Goal: Task Accomplishment & Management: Manage account settings

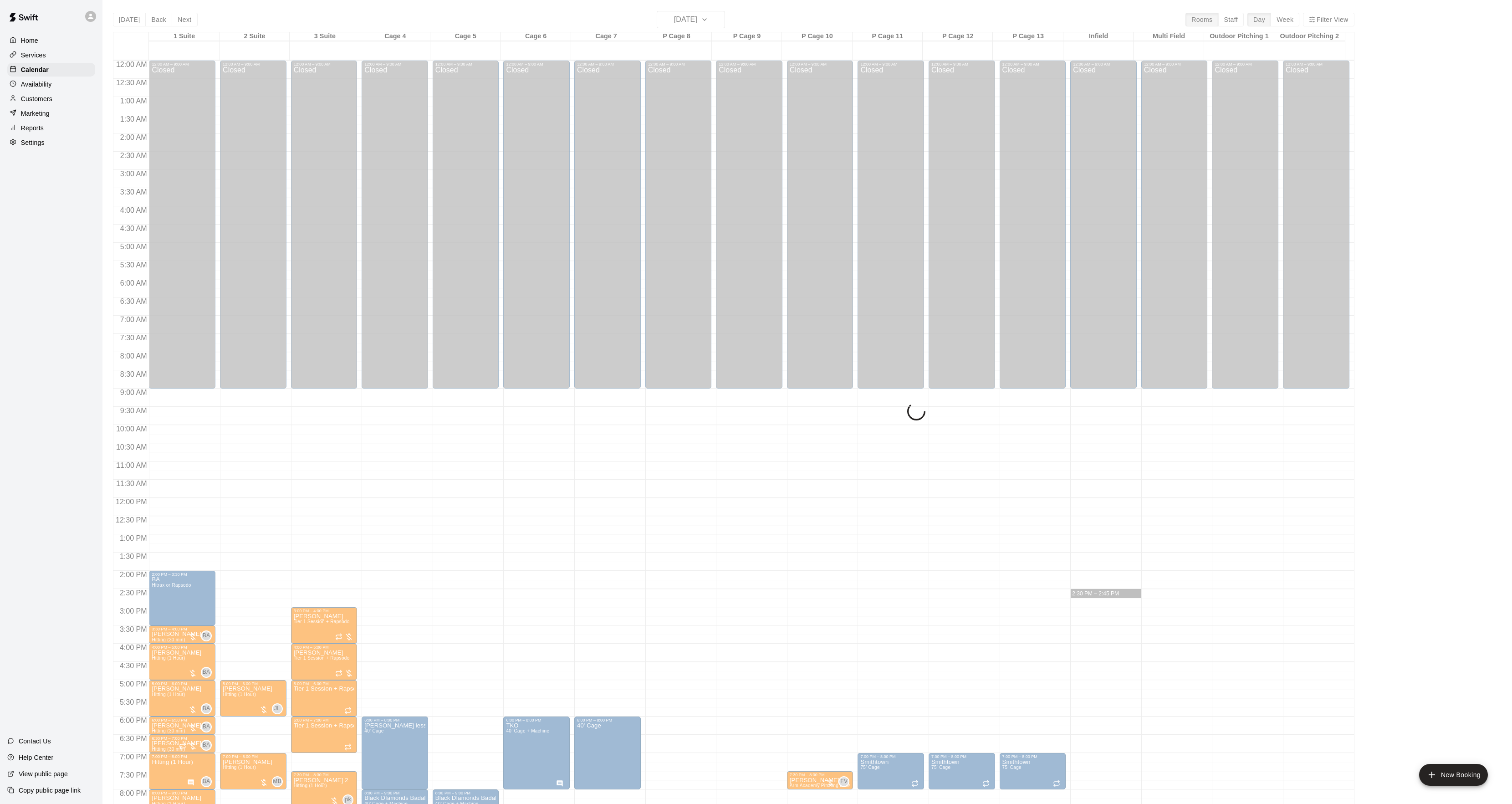
scroll to position [122, 0]
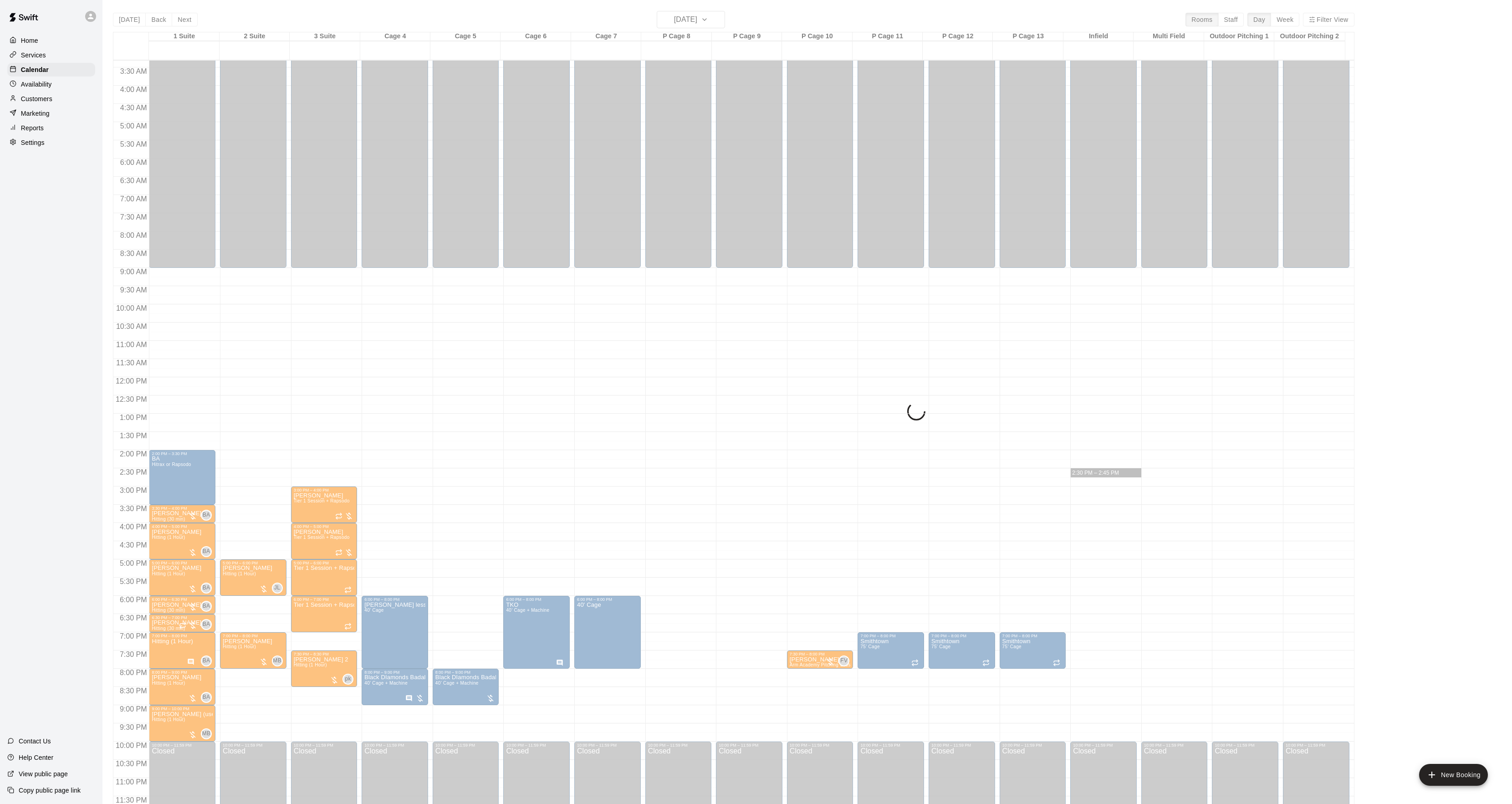
click at [677, 23] on div "Today Back Next Friday Sep 12 Rooms Staff Day Week Filter View 1 Suite 12 Fri 2…" at bounding box center [733, 413] width 1241 height 804
click at [676, 24] on div "Today Back Next Friday Sep 12 Rooms Staff Day Week Filter View 1 Suite 12 Fri 2…" at bounding box center [733, 413] width 1241 height 804
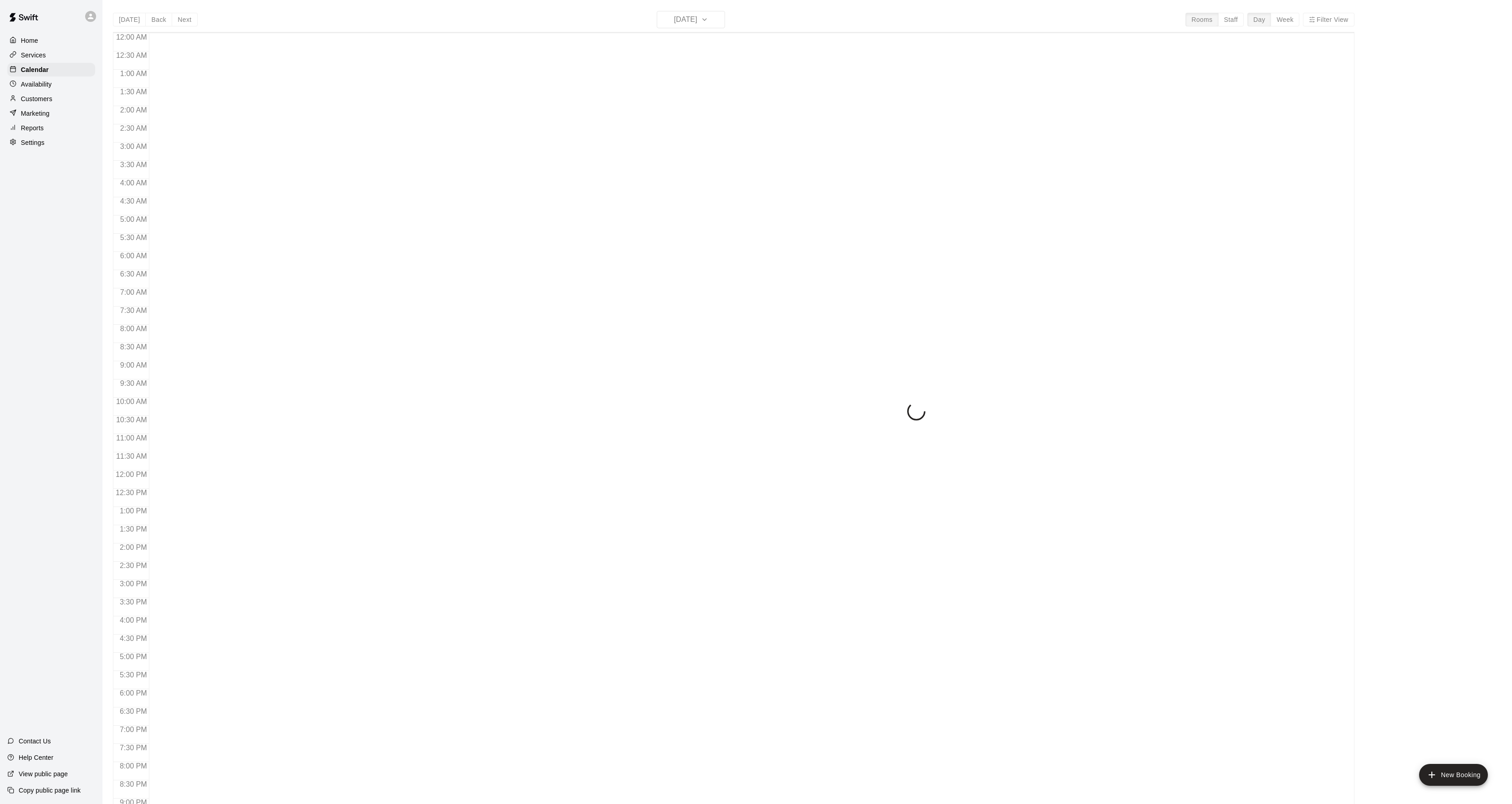
scroll to position [94, 0]
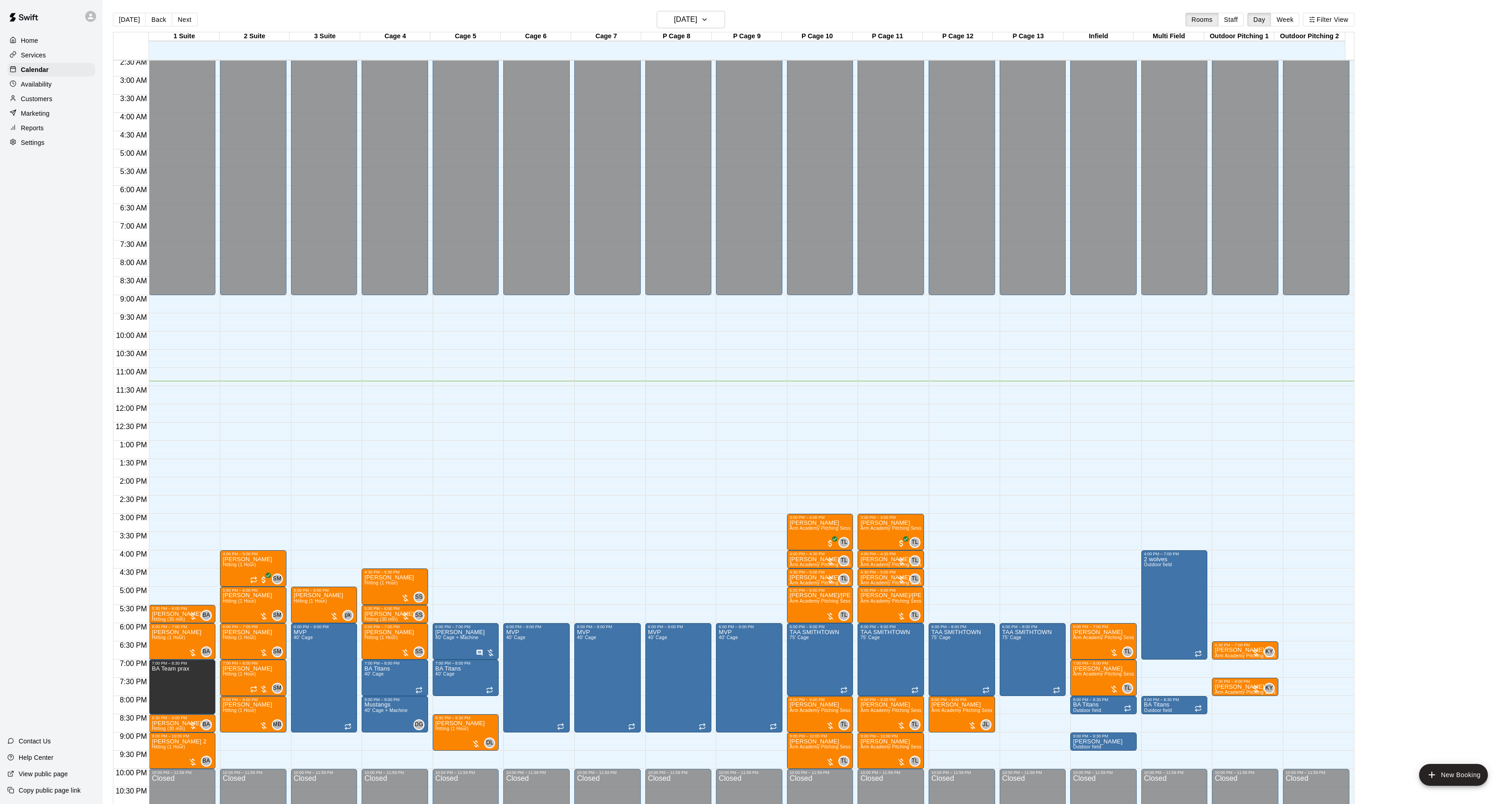
click at [192, 24] on button "Next" at bounding box center [184, 19] width 25 height 13
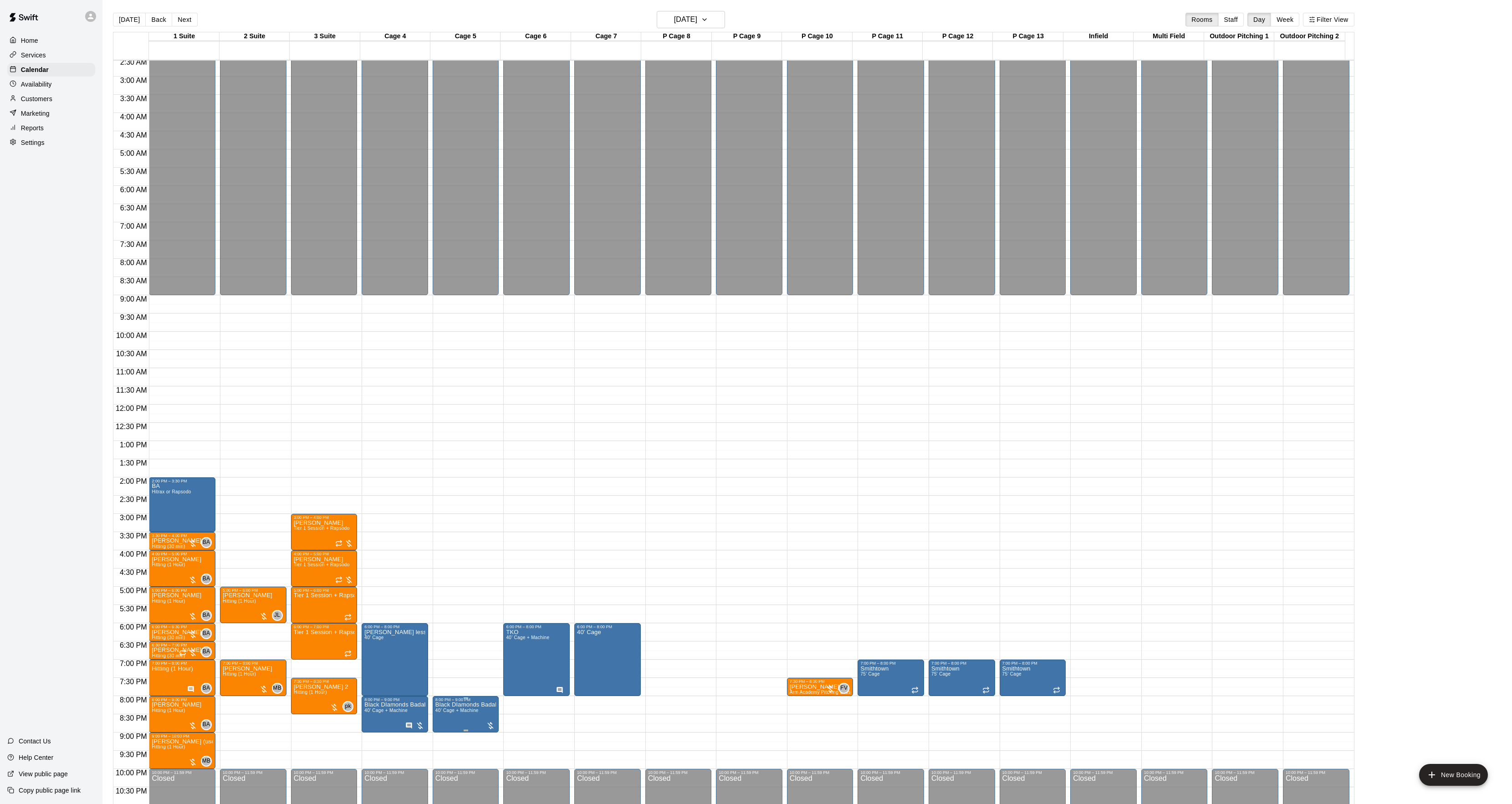
click at [462, 711] on span "40’ Cage + Machine" at bounding box center [457, 710] width 44 height 5
click at [445, 714] on icon "edit" at bounding box center [444, 719] width 11 height 11
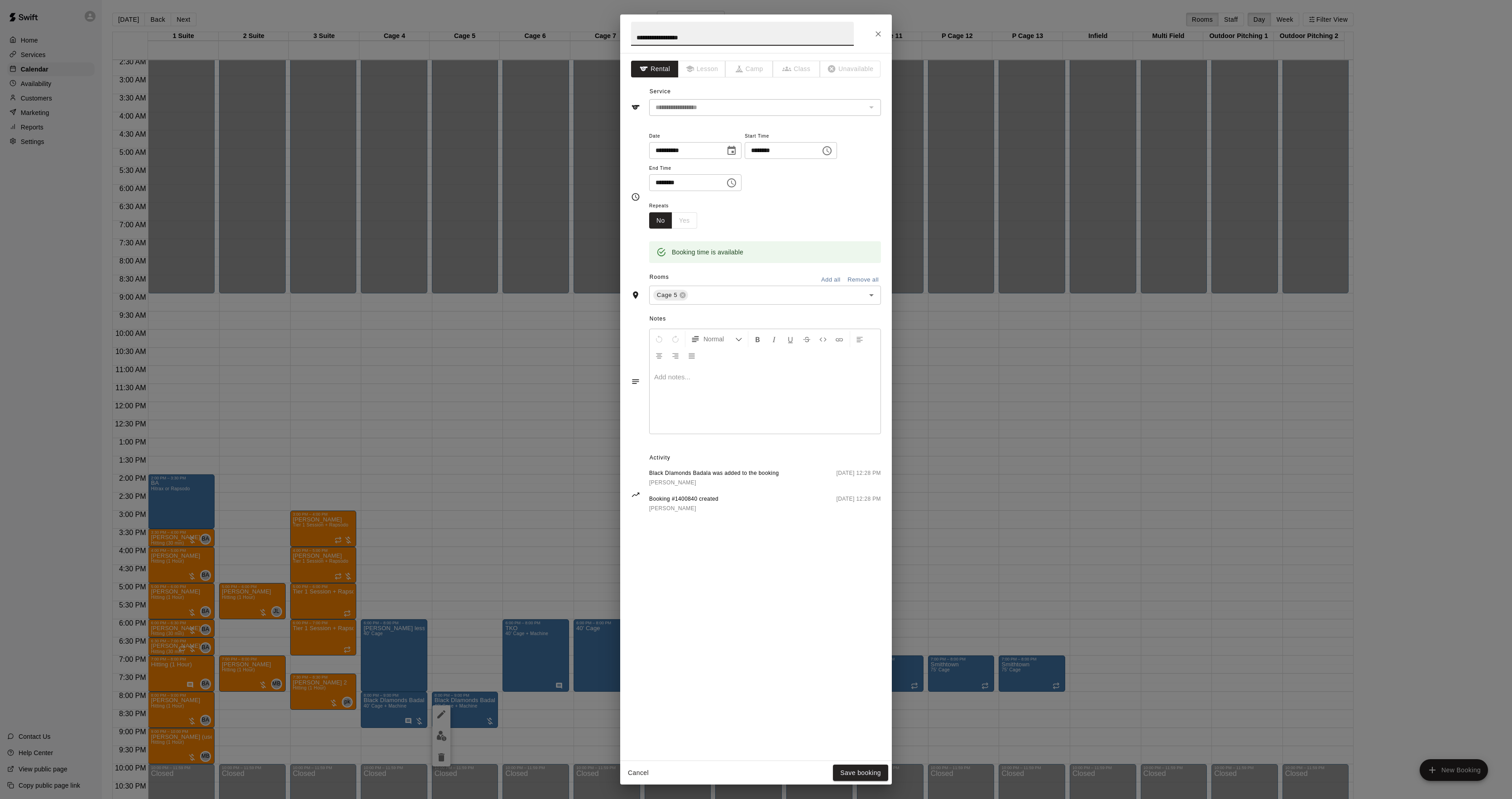
click at [396, 301] on div "**********" at bounding box center [756, 399] width 1512 height 799
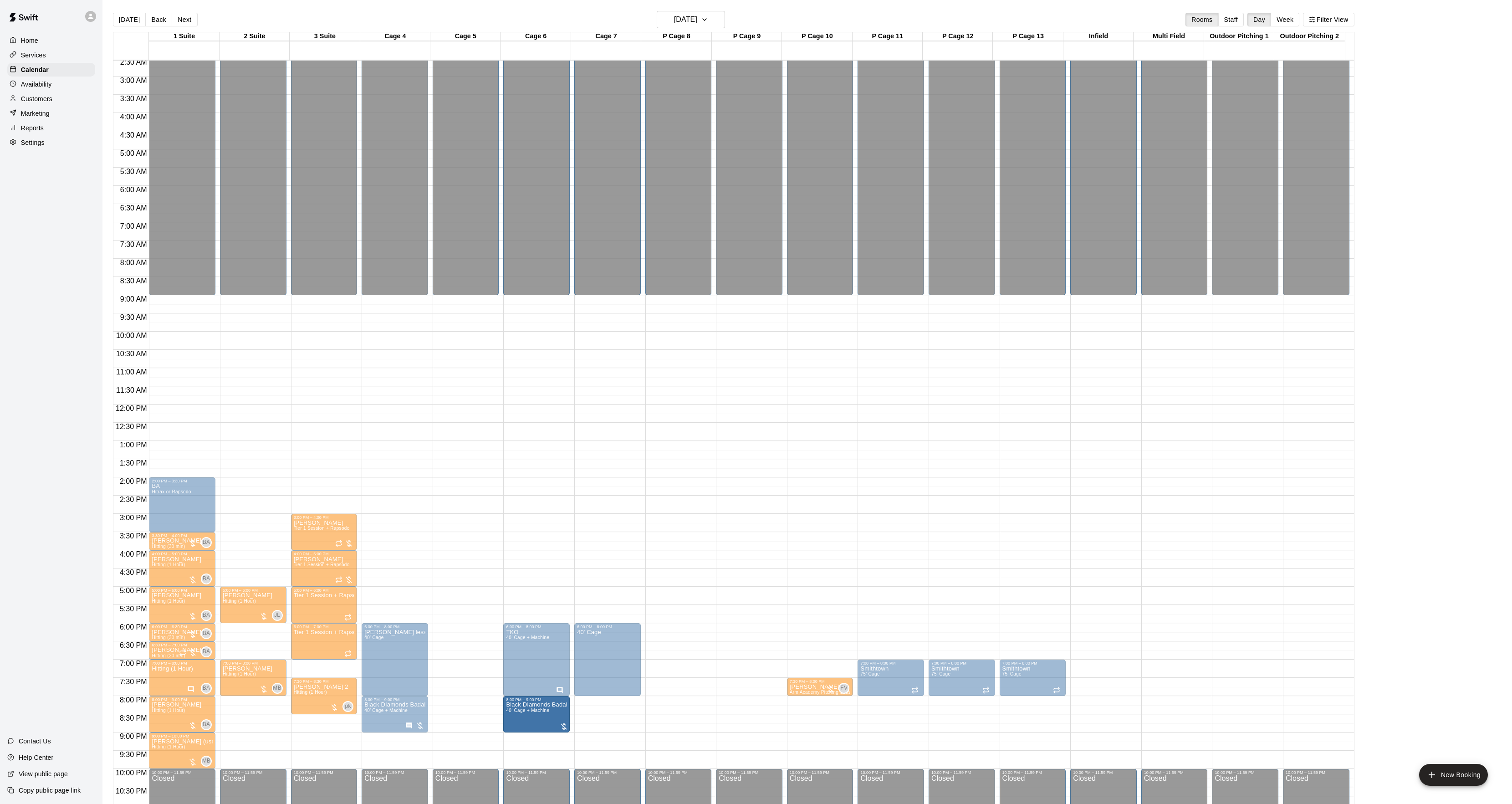
drag, startPoint x: 443, startPoint y: 716, endPoint x: 505, endPoint y: 719, distance: 62.1
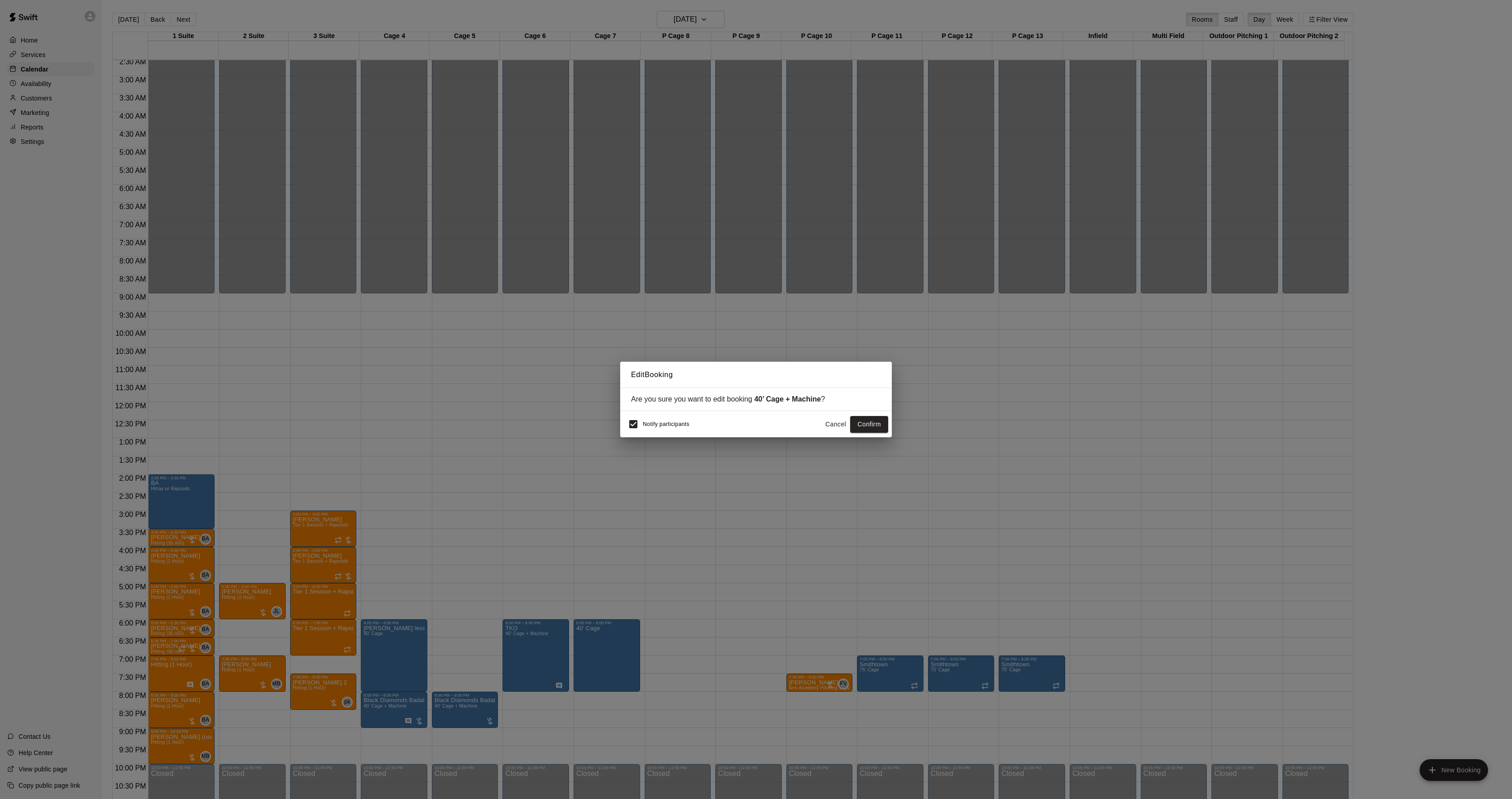
click at [861, 427] on button "Confirm" at bounding box center [869, 424] width 38 height 17
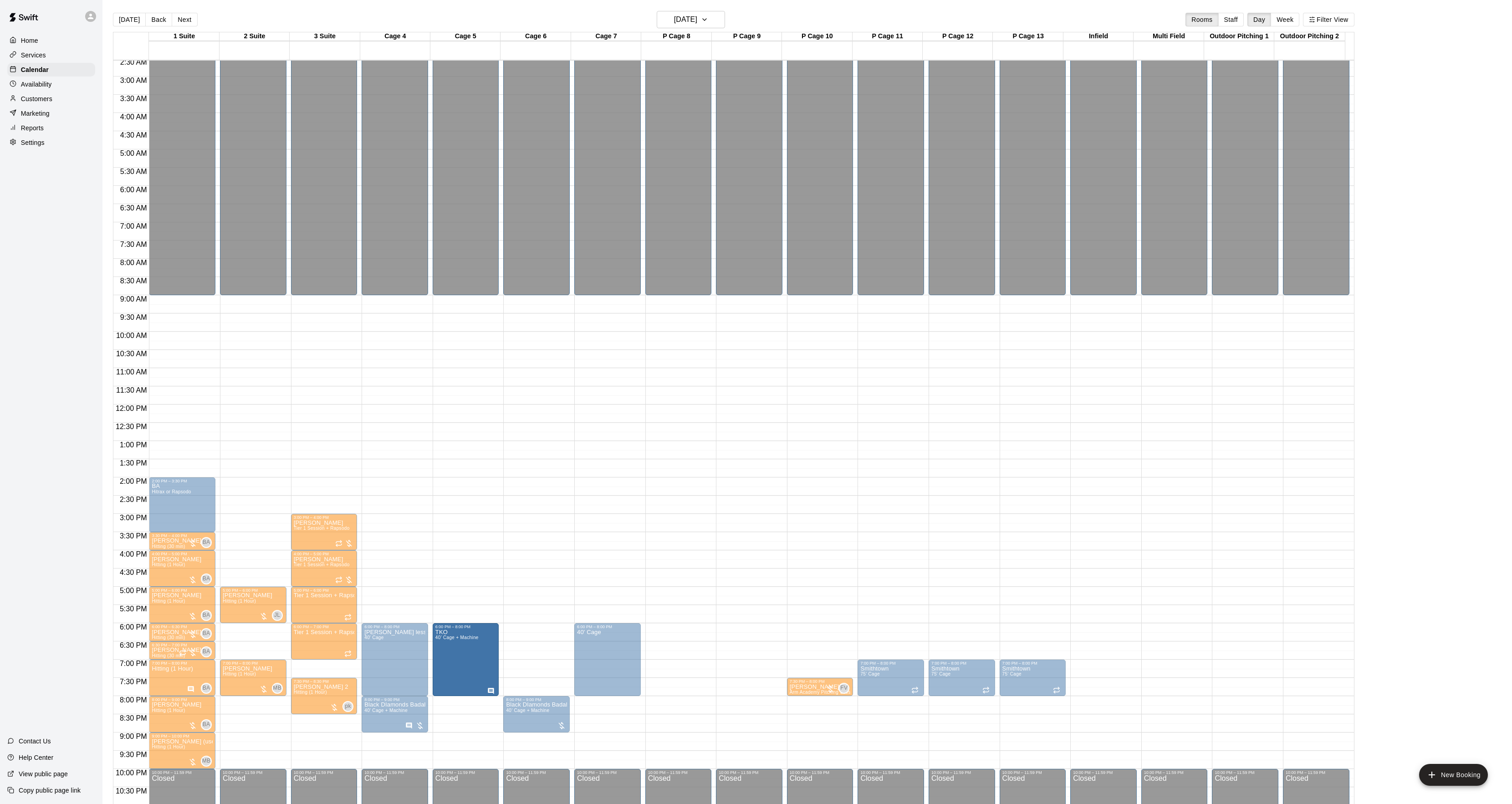
drag, startPoint x: 528, startPoint y: 666, endPoint x: 498, endPoint y: 672, distance: 30.6
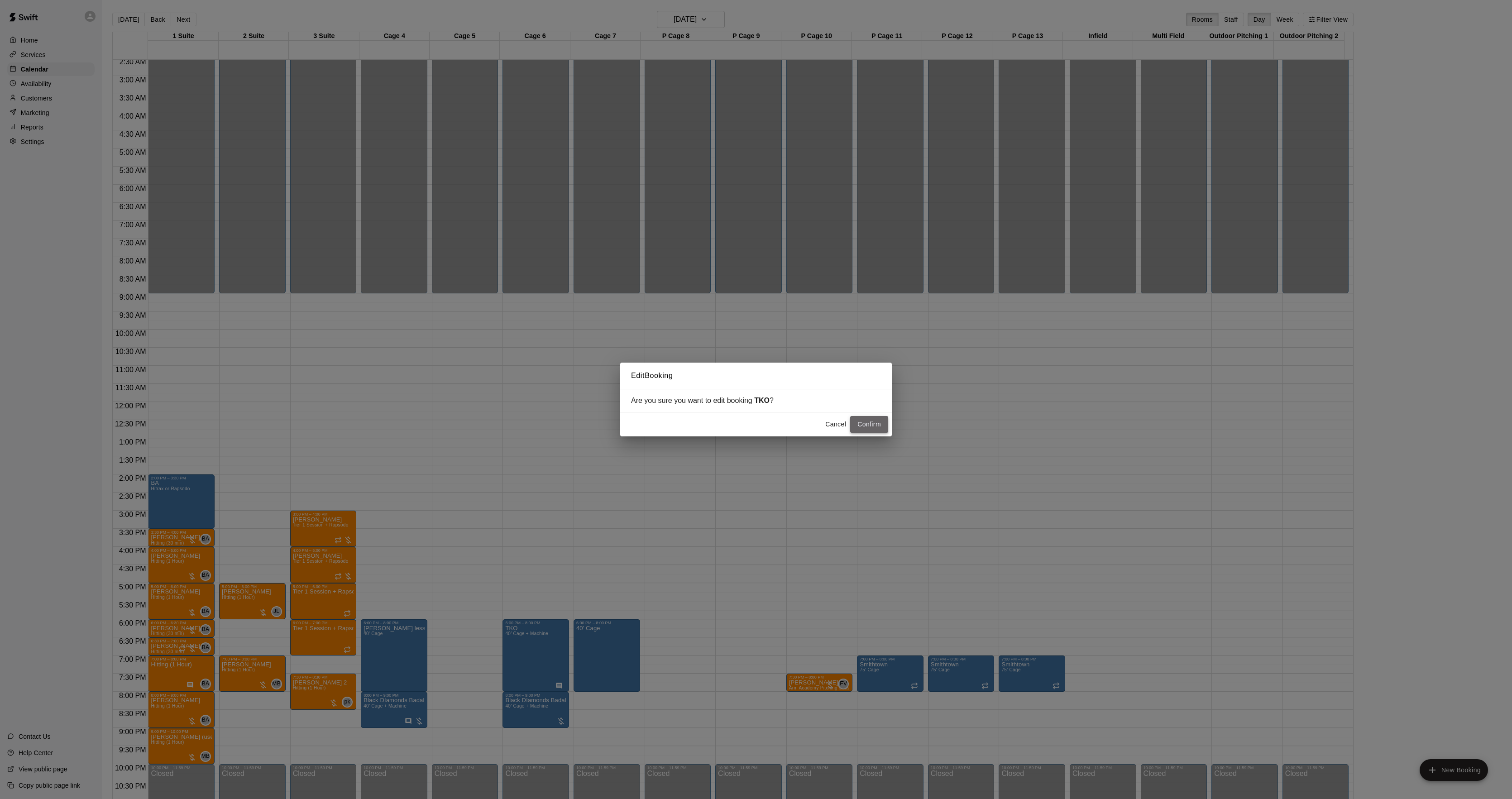
click at [864, 428] on button "Confirm" at bounding box center [869, 424] width 38 height 17
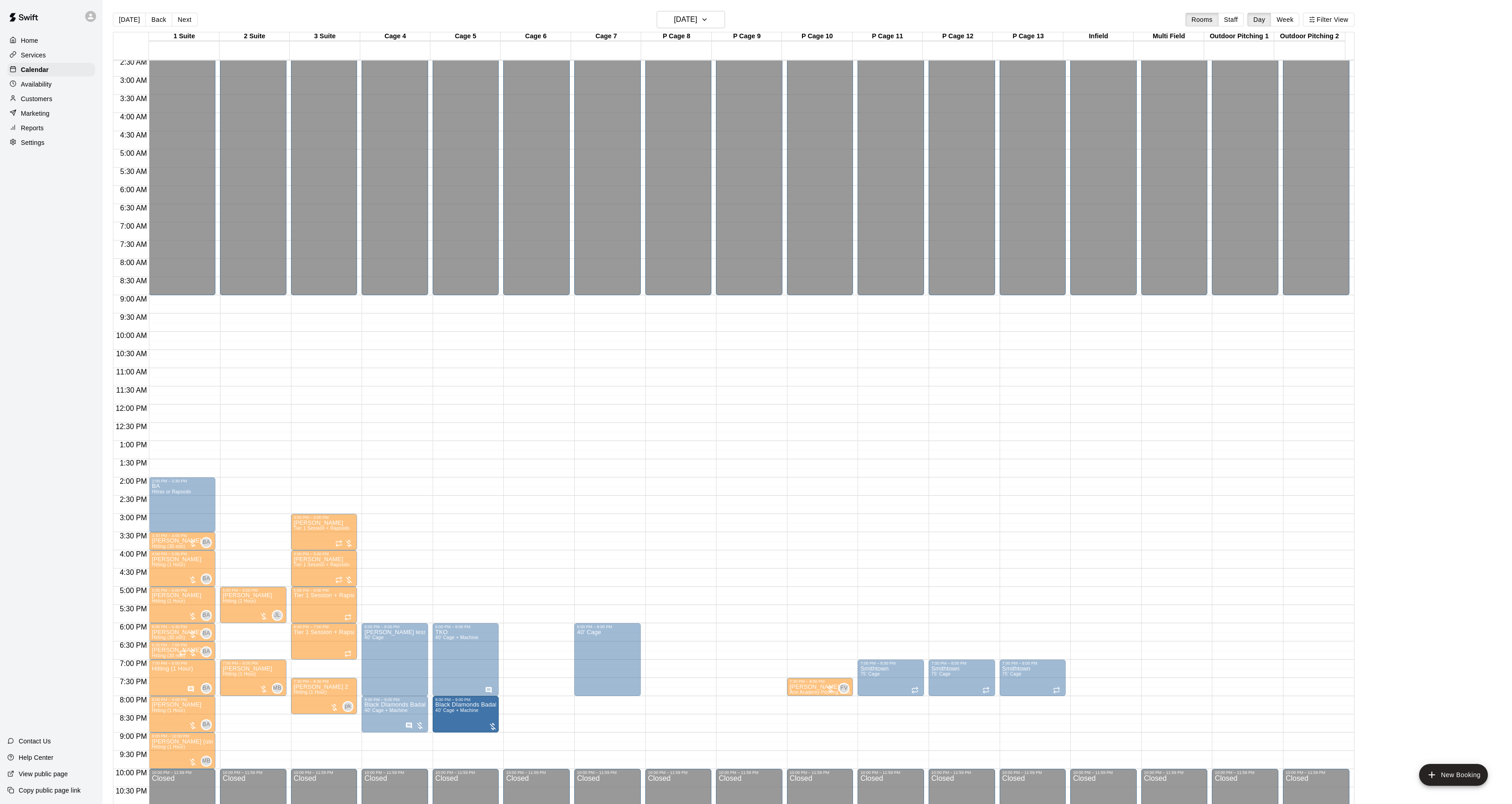
drag, startPoint x: 523, startPoint y: 717, endPoint x: 481, endPoint y: 717, distance: 42.0
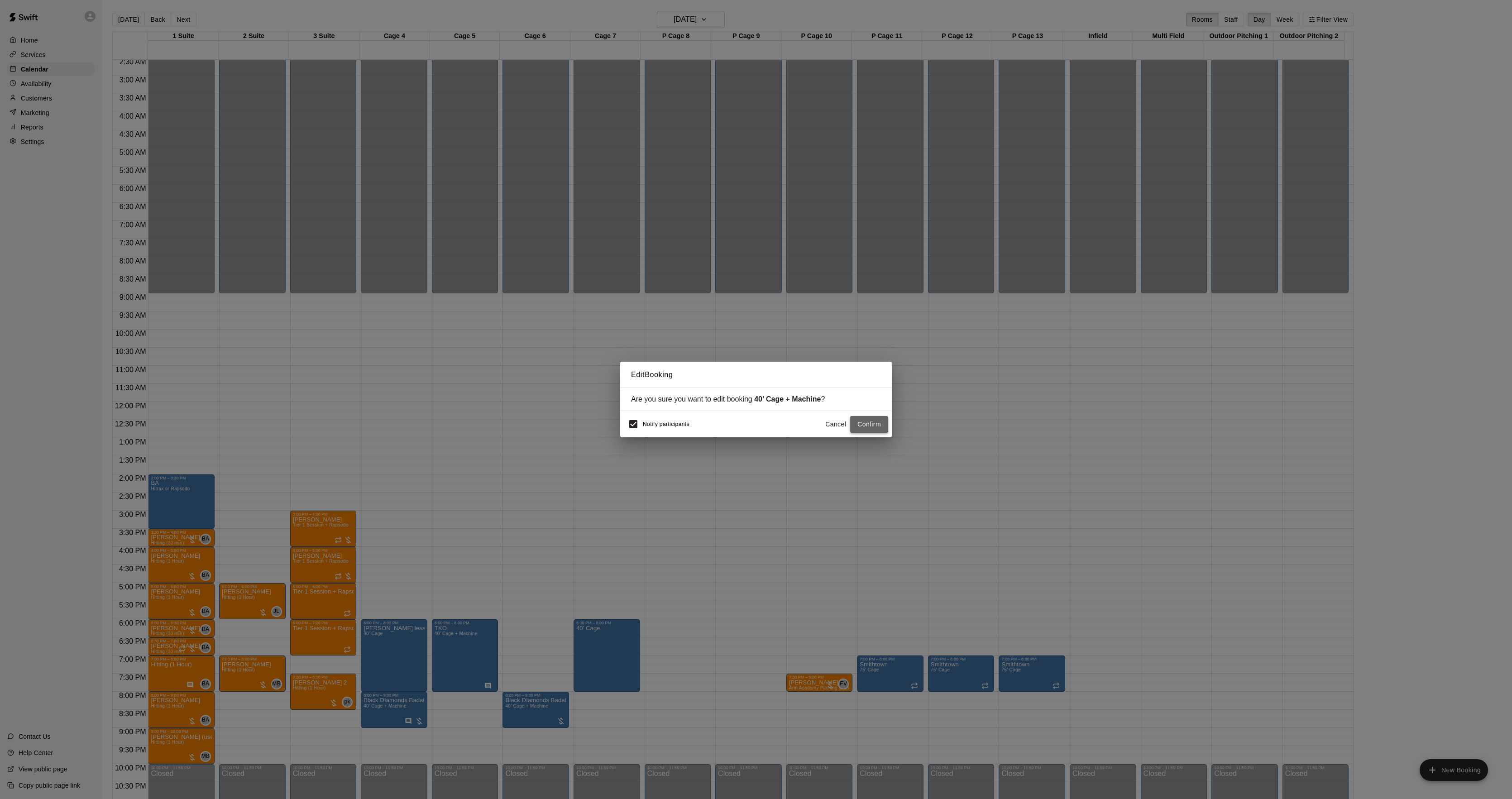
click at [868, 421] on button "Confirm" at bounding box center [869, 424] width 38 height 17
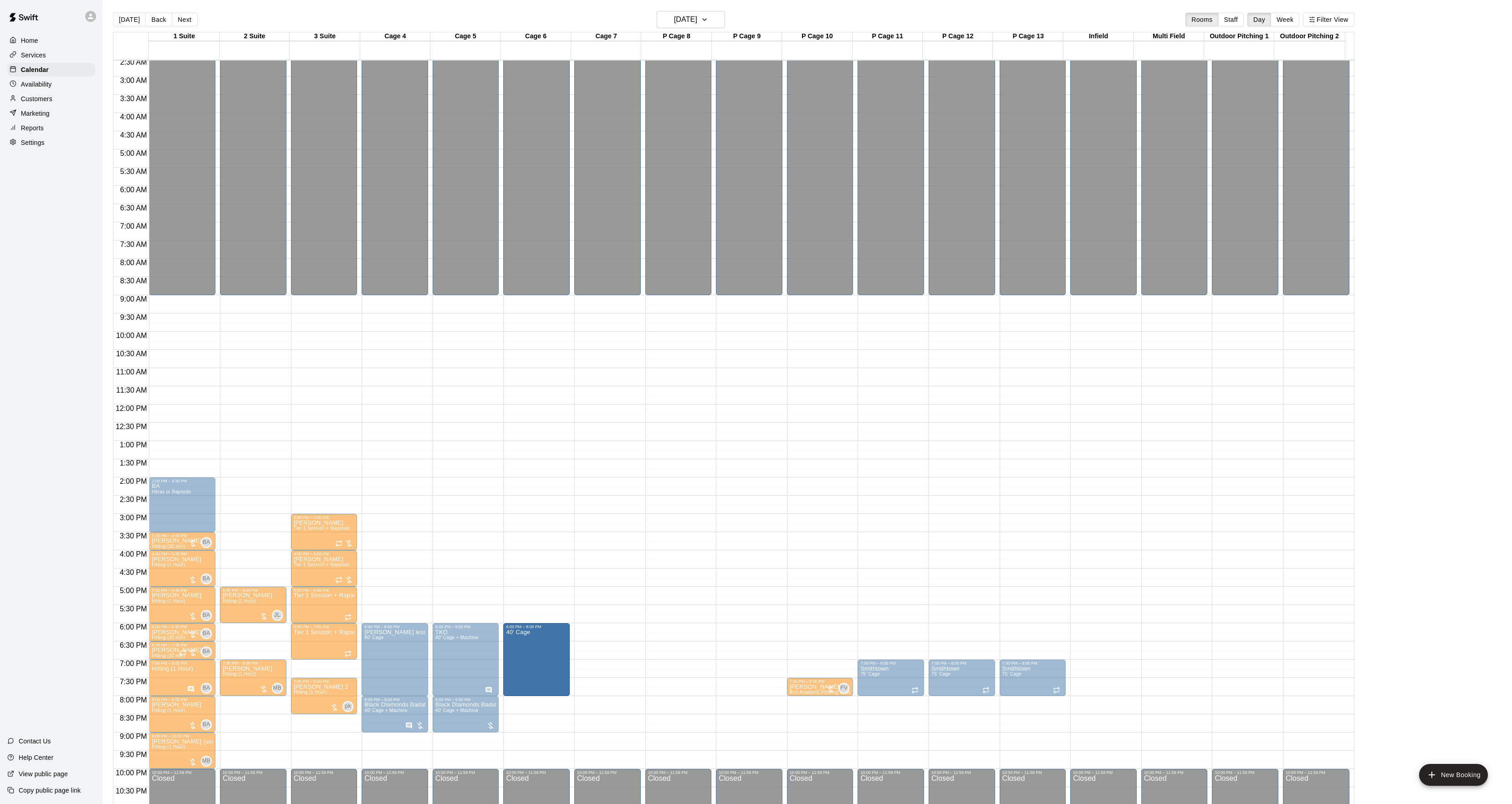
drag, startPoint x: 561, startPoint y: 652, endPoint x: 549, endPoint y: 652, distance: 12.0
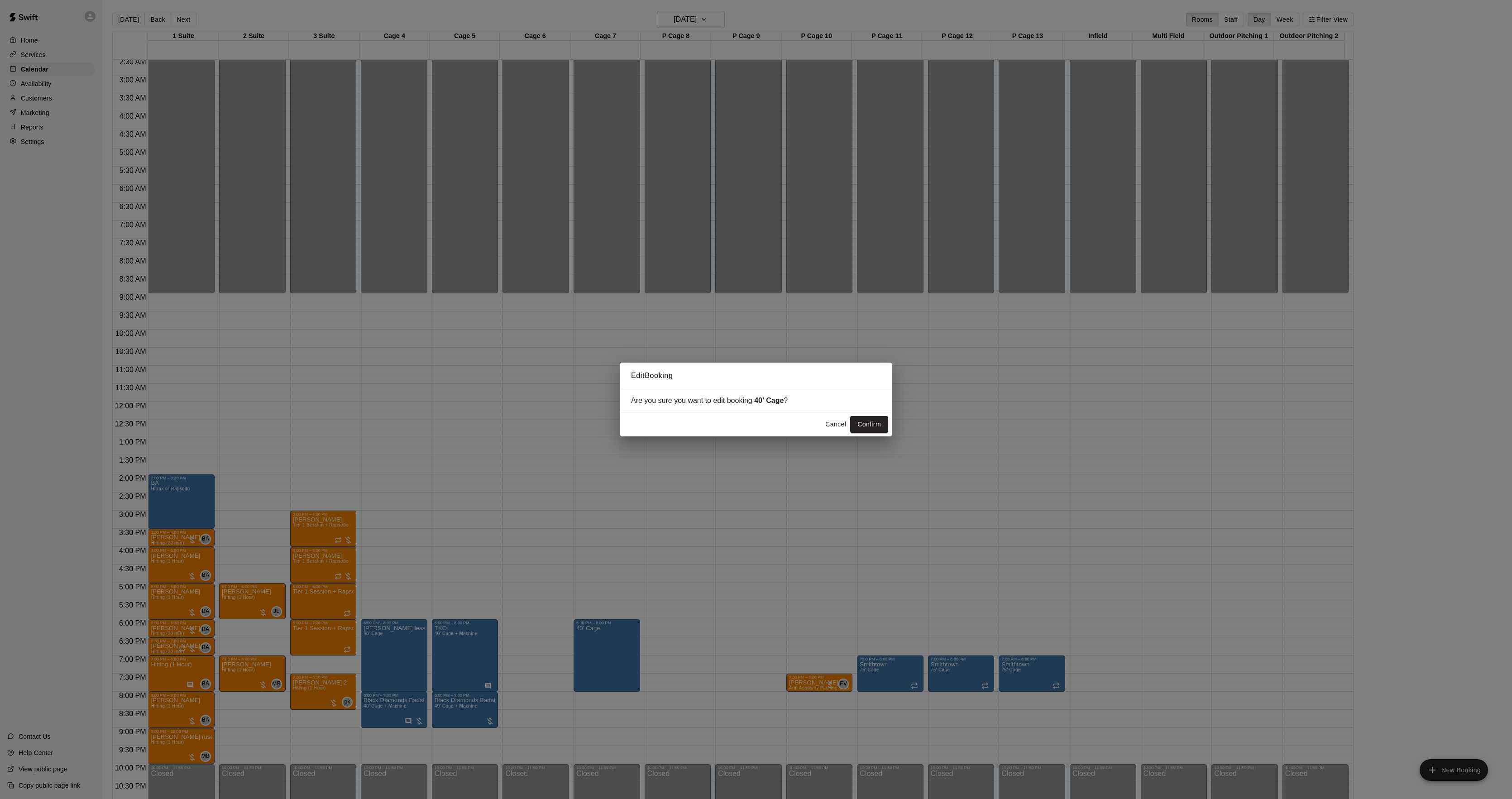
click at [863, 426] on button "Confirm" at bounding box center [869, 424] width 38 height 17
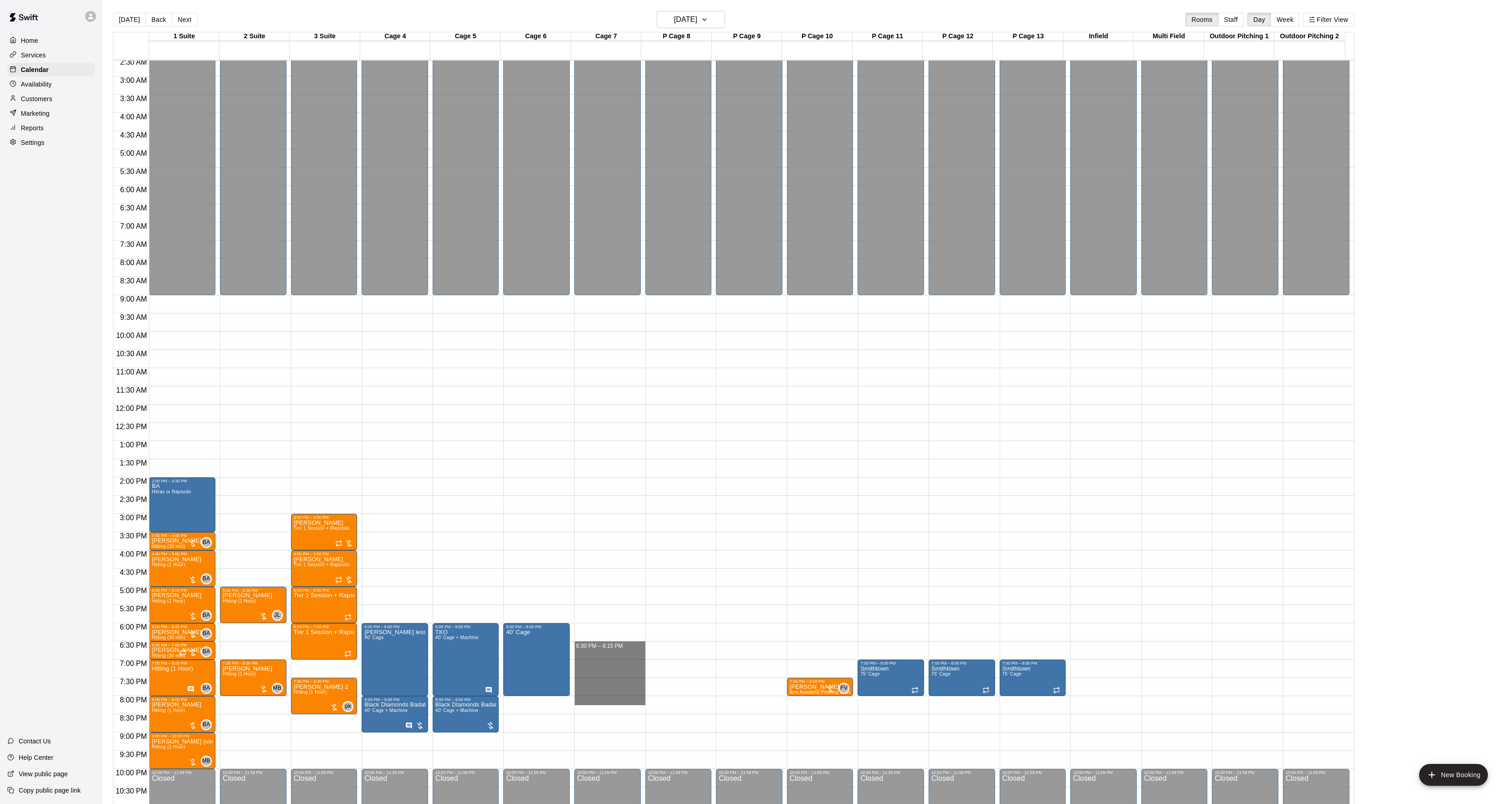
drag, startPoint x: 586, startPoint y: 646, endPoint x: 591, endPoint y: 706, distance: 60.2
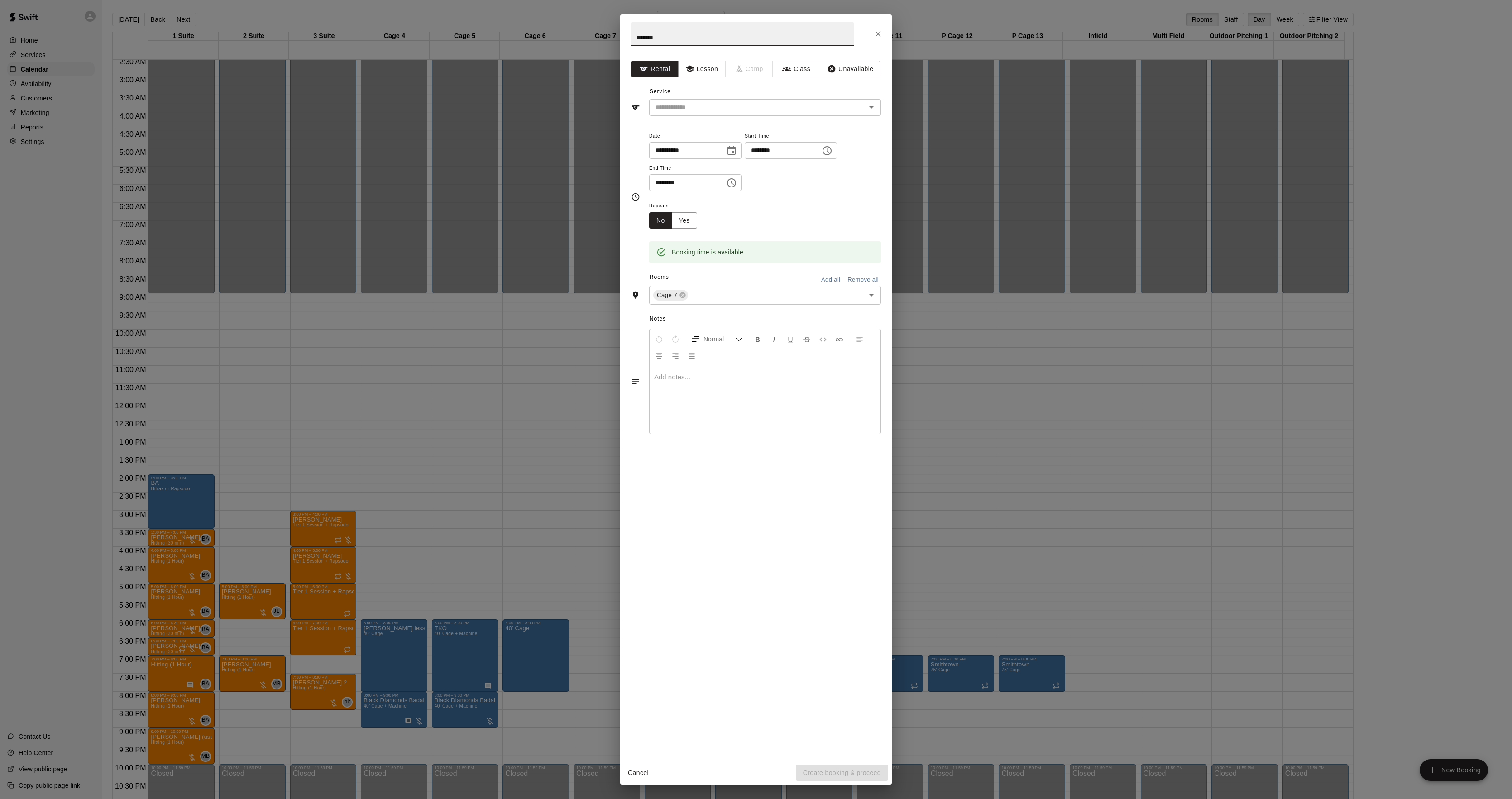
type input "*******"
click at [764, 152] on input "********" at bounding box center [779, 150] width 69 height 17
type input "********"
click at [658, 176] on input "********" at bounding box center [684, 182] width 69 height 17
click at [689, 114] on div "​" at bounding box center [765, 107] width 232 height 17
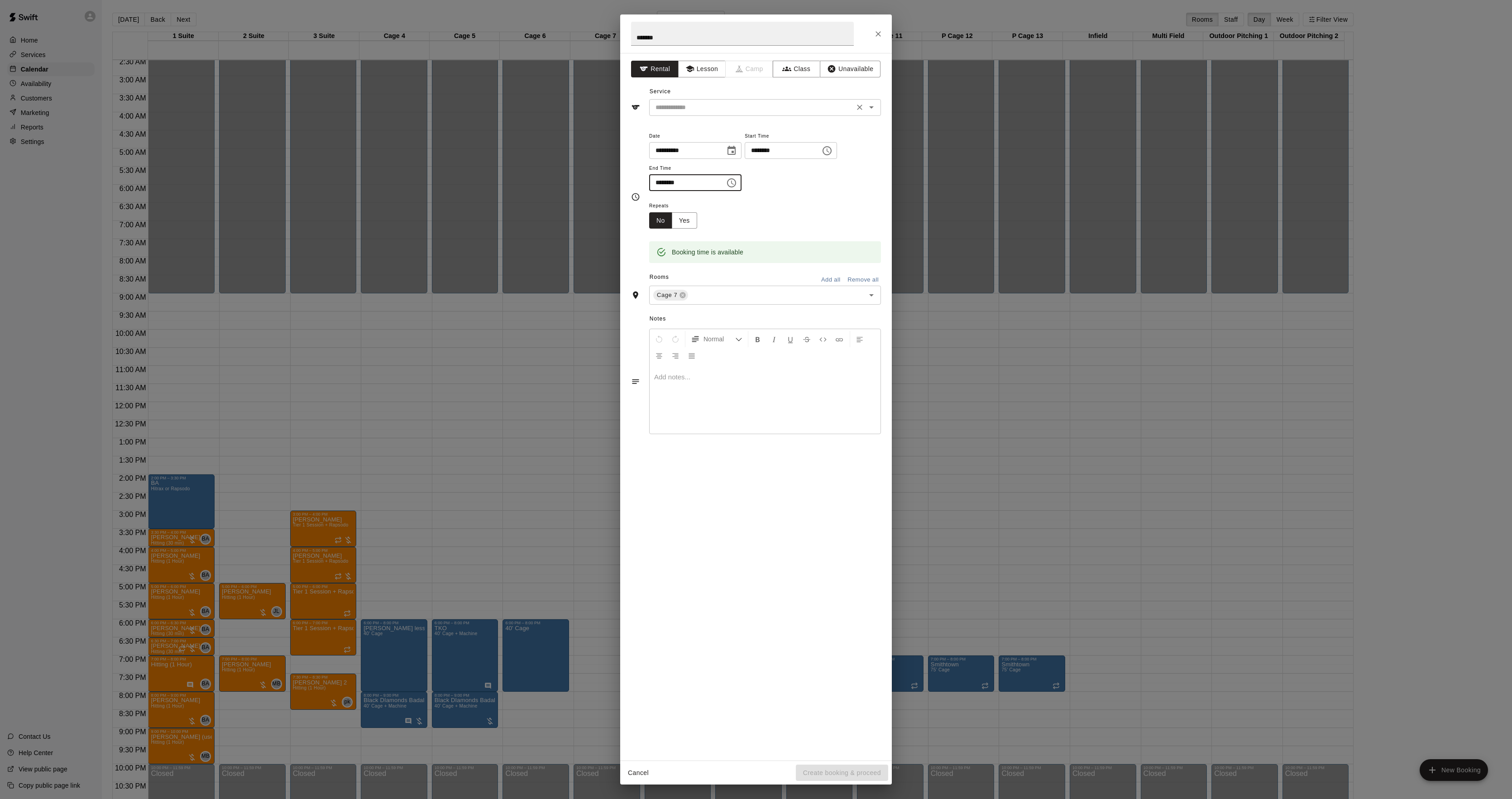
type input "********"
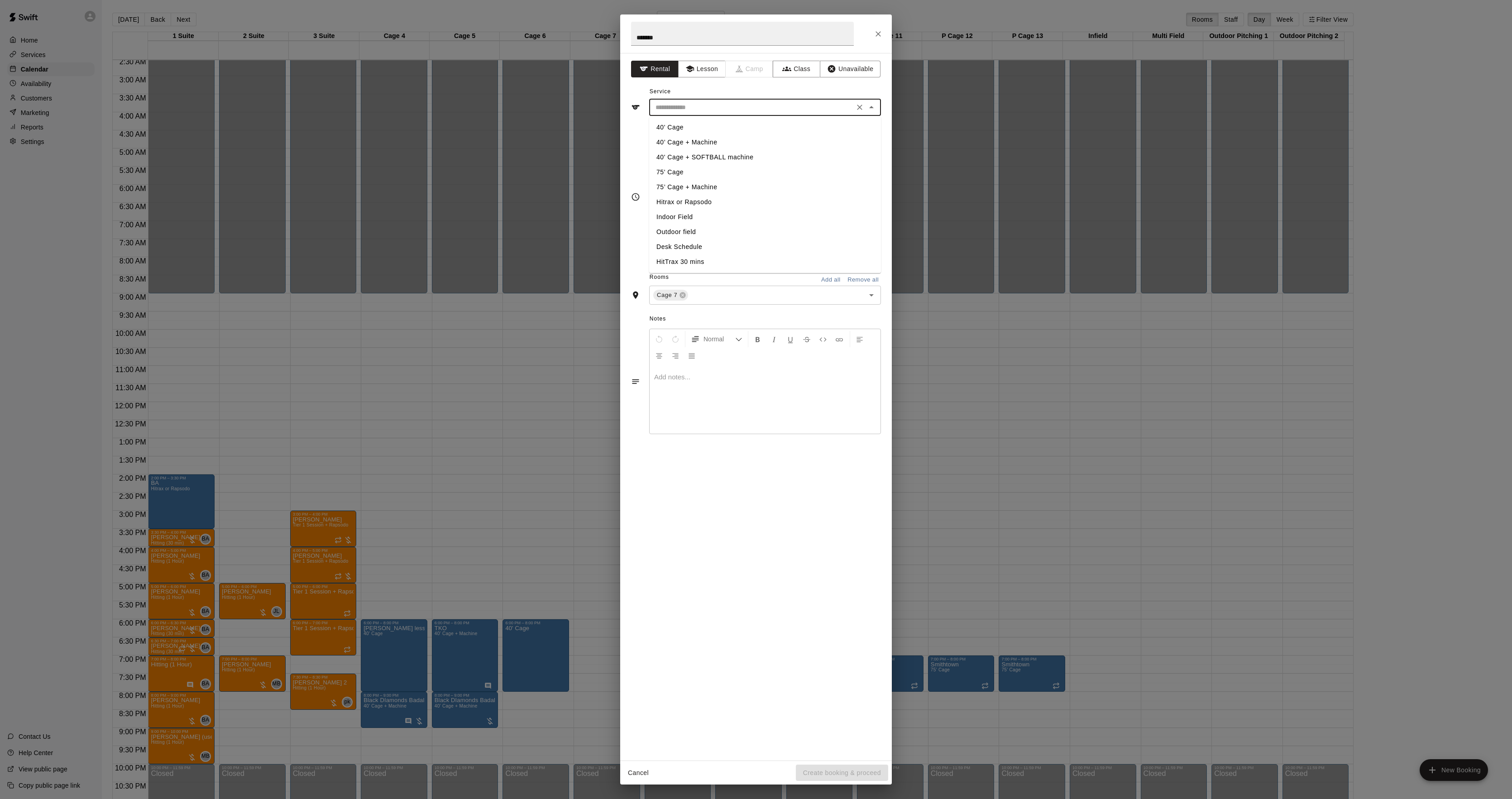
click at [680, 136] on li "40’ Cage + Machine" at bounding box center [765, 142] width 232 height 15
type input "**********"
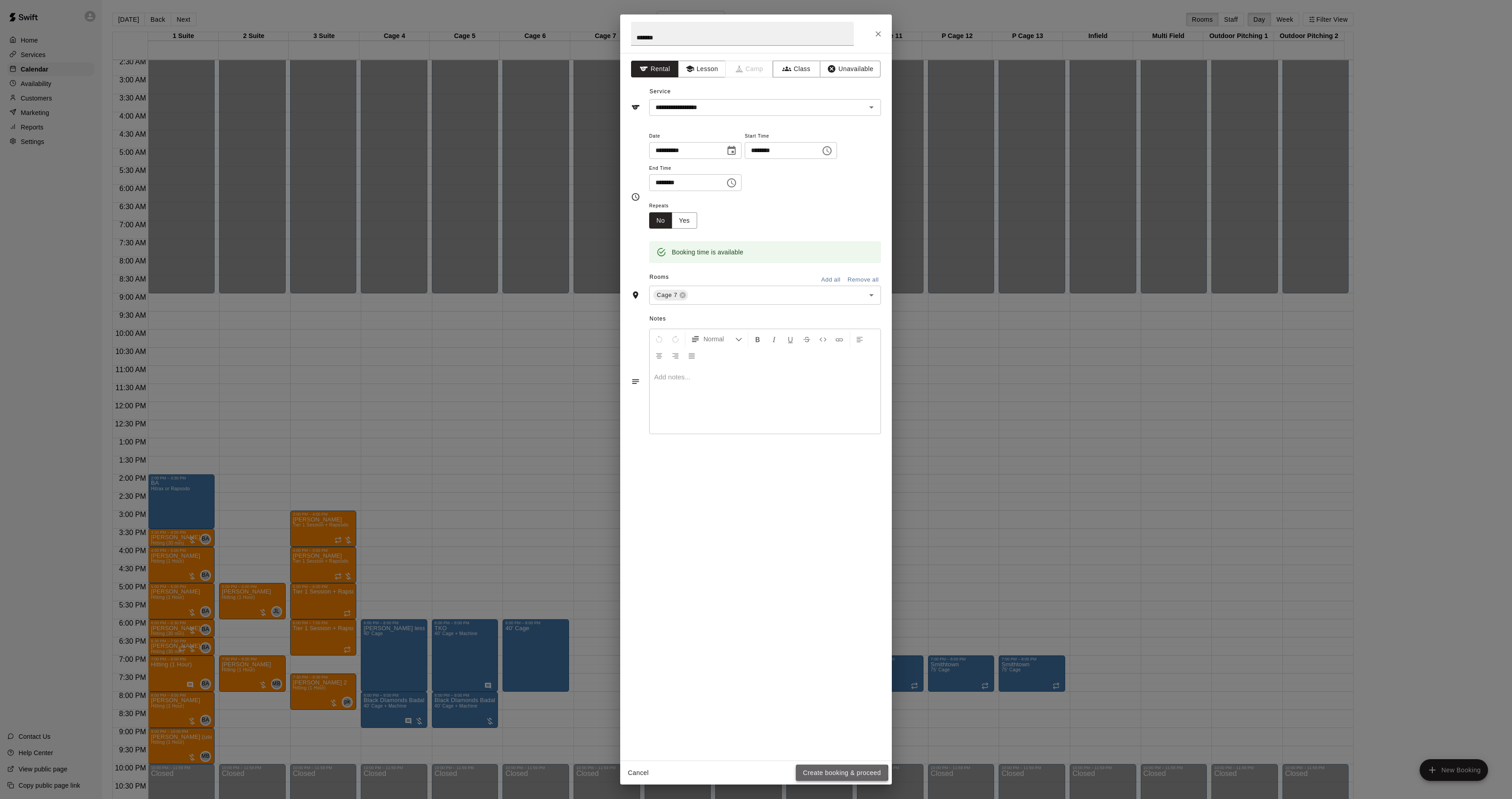
drag, startPoint x: 830, startPoint y: 774, endPoint x: 827, endPoint y: 703, distance: 71.1
click at [830, 774] on button "Create booking & proceed" at bounding box center [842, 773] width 92 height 17
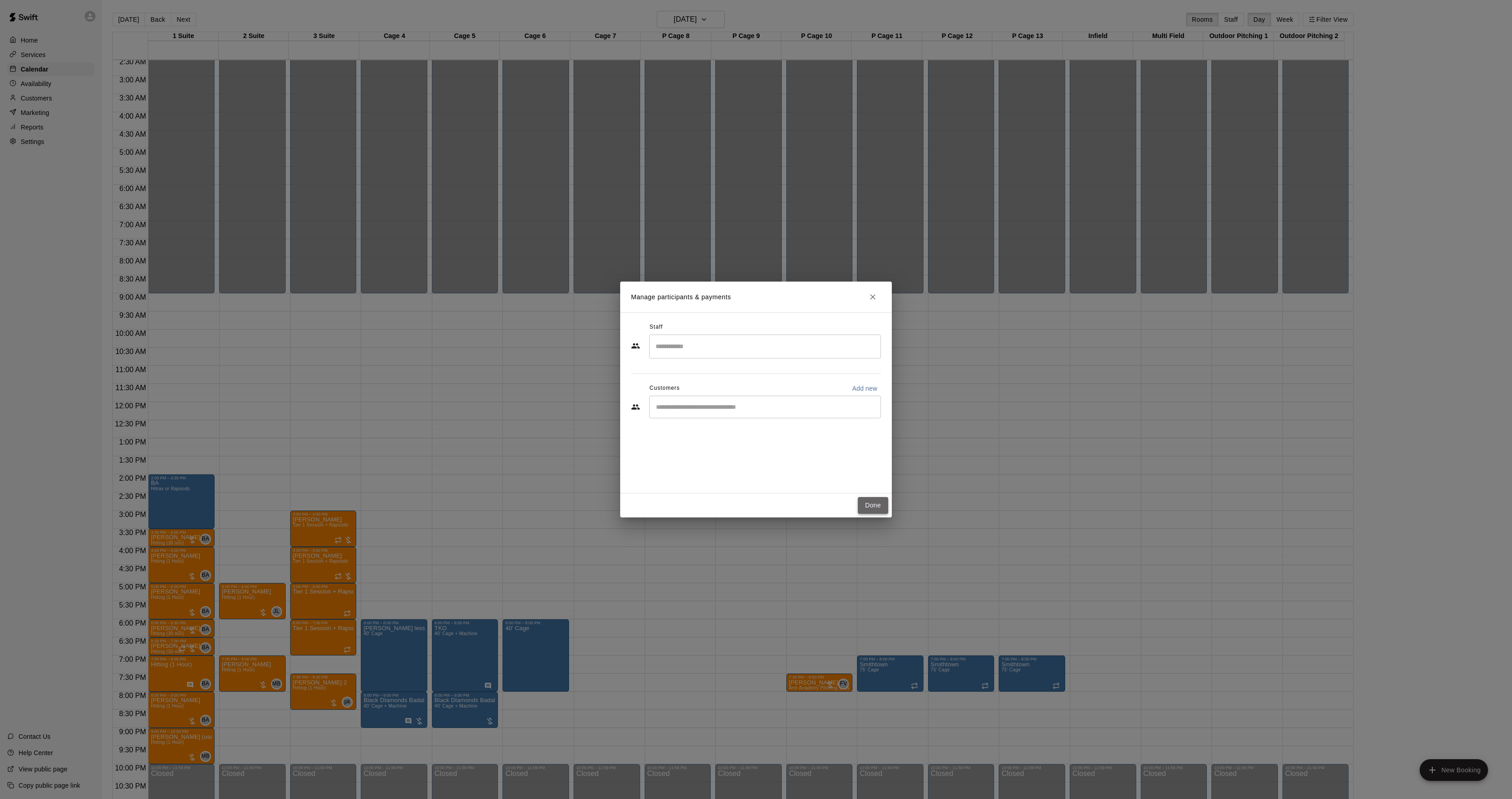
click at [875, 512] on button "Done" at bounding box center [873, 505] width 30 height 17
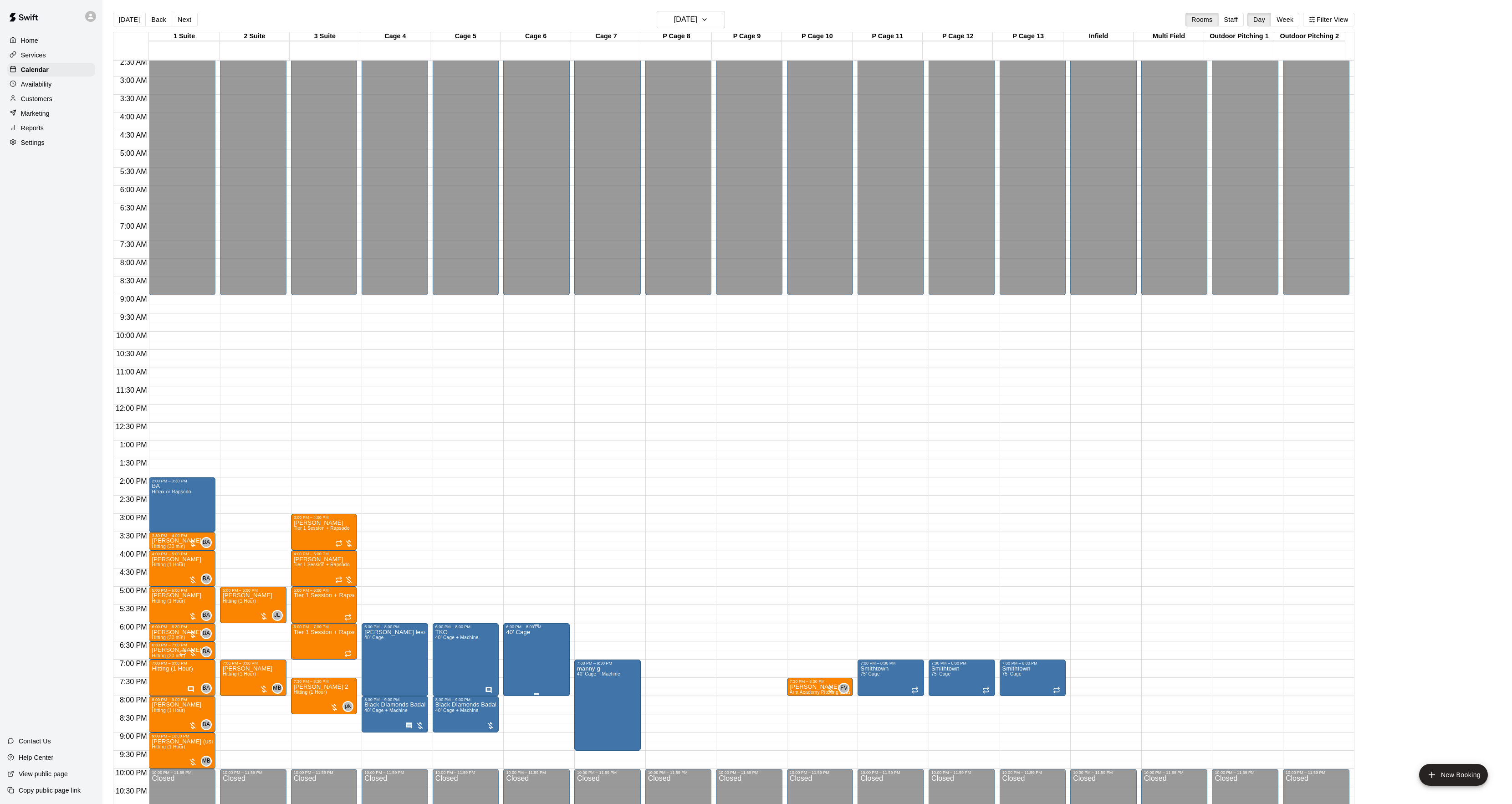
click at [516, 636] on icon "edit" at bounding box center [515, 641] width 11 height 11
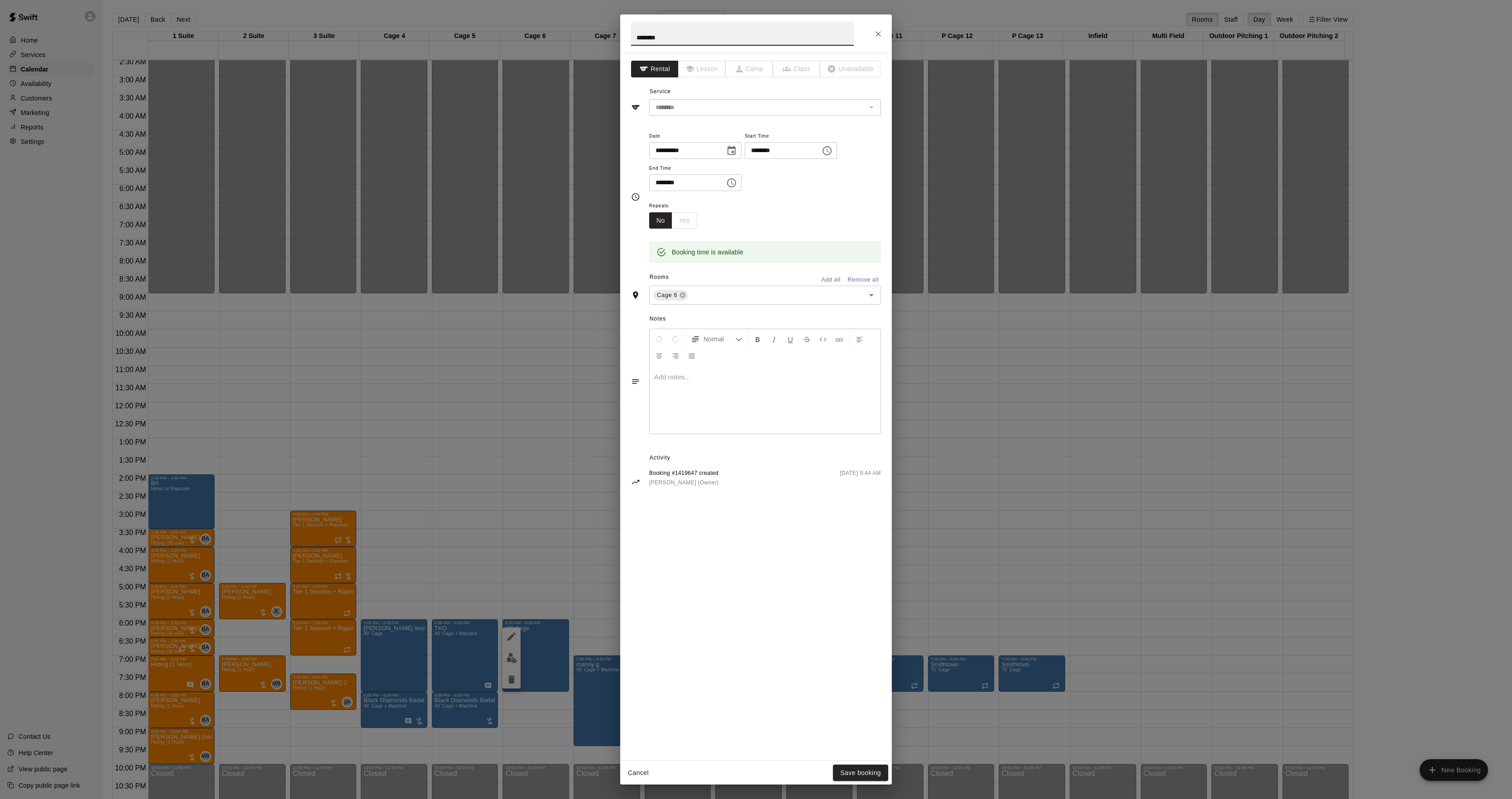
drag, startPoint x: 631, startPoint y: 23, endPoint x: 526, endPoint y: 11, distance: 105.7
click at [521, 13] on div "**********" at bounding box center [756, 399] width 1512 height 799
type input "***"
drag, startPoint x: 837, startPoint y: 698, endPoint x: 839, endPoint y: 720, distance: 22.1
drag, startPoint x: 839, startPoint y: 720, endPoint x: 850, endPoint y: 775, distance: 56.1
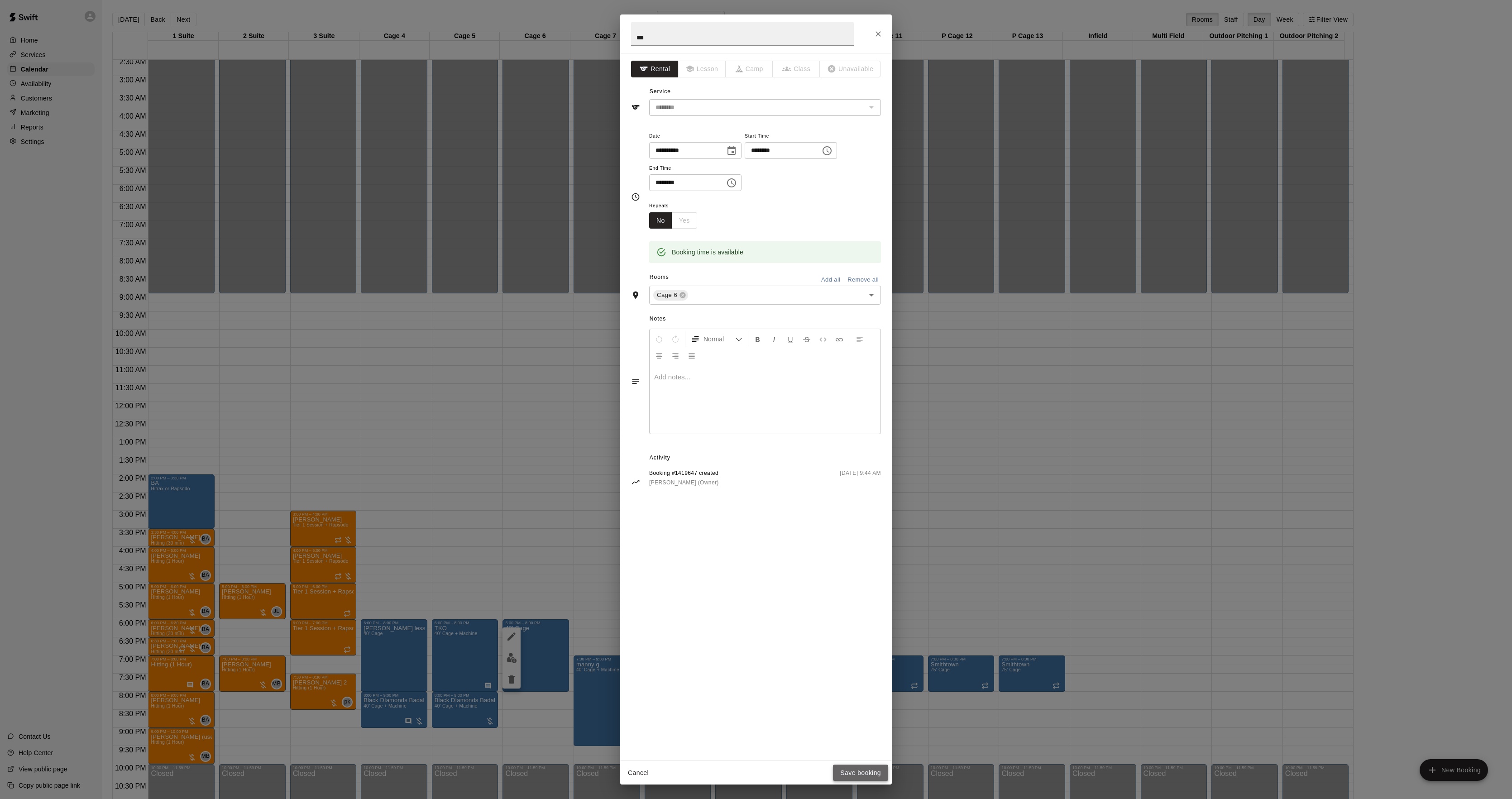
click at [850, 775] on button "Save booking" at bounding box center [861, 773] width 55 height 17
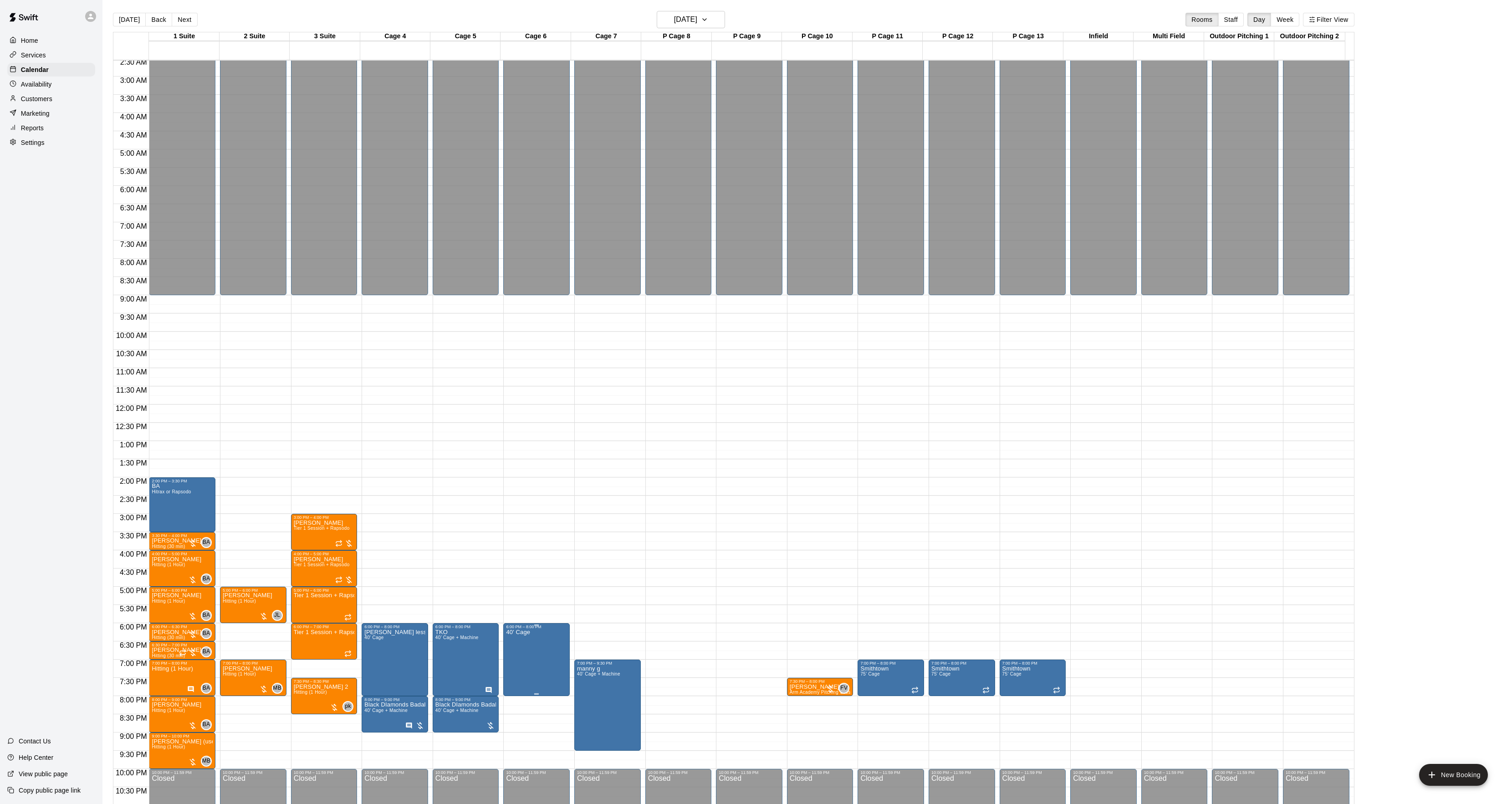
click at [515, 642] on icon "edit" at bounding box center [515, 641] width 11 height 11
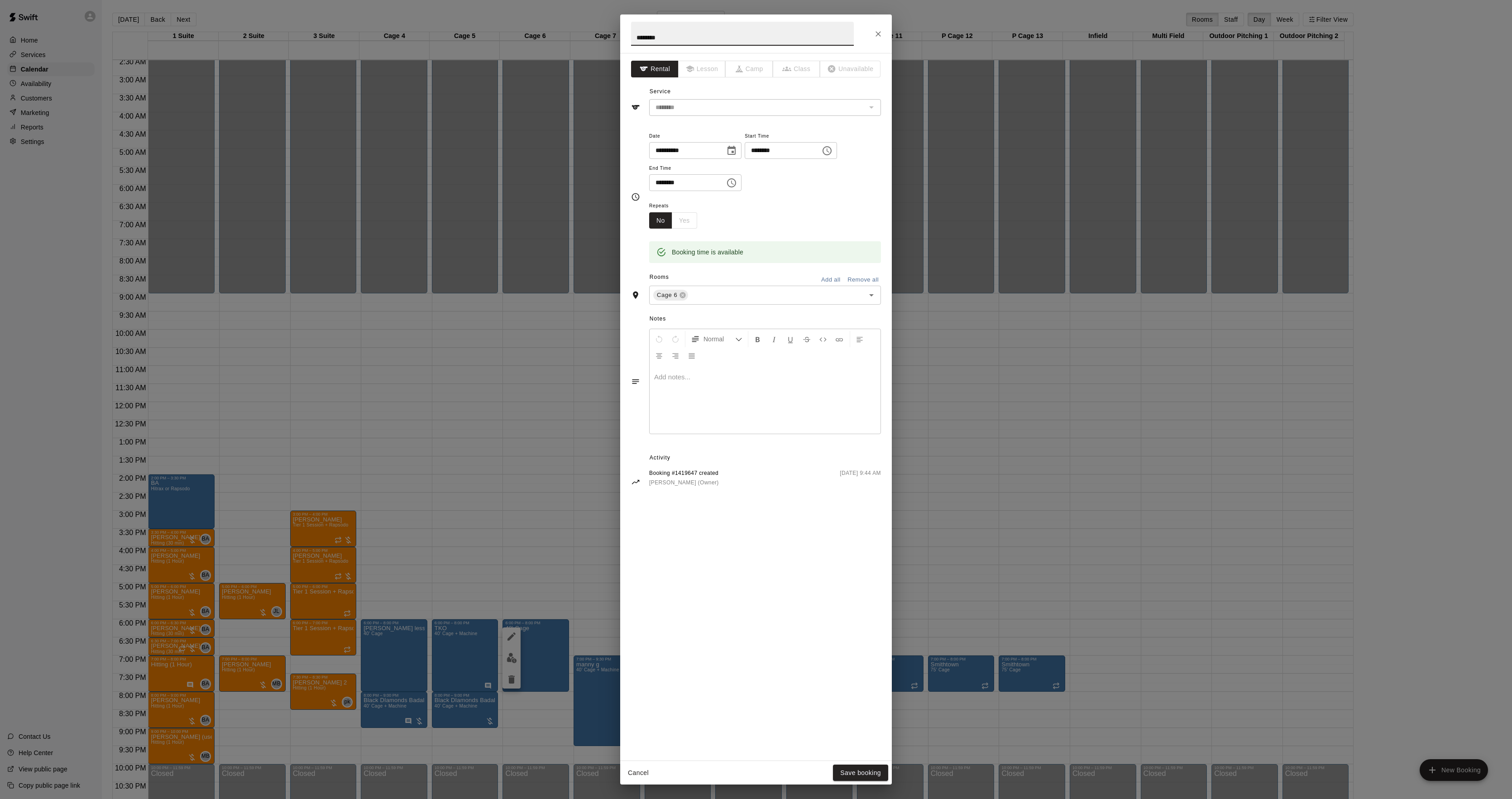
click at [477, 13] on div "**********" at bounding box center [756, 399] width 1512 height 799
type input "***"
click at [855, 775] on button "Save booking" at bounding box center [861, 773] width 55 height 17
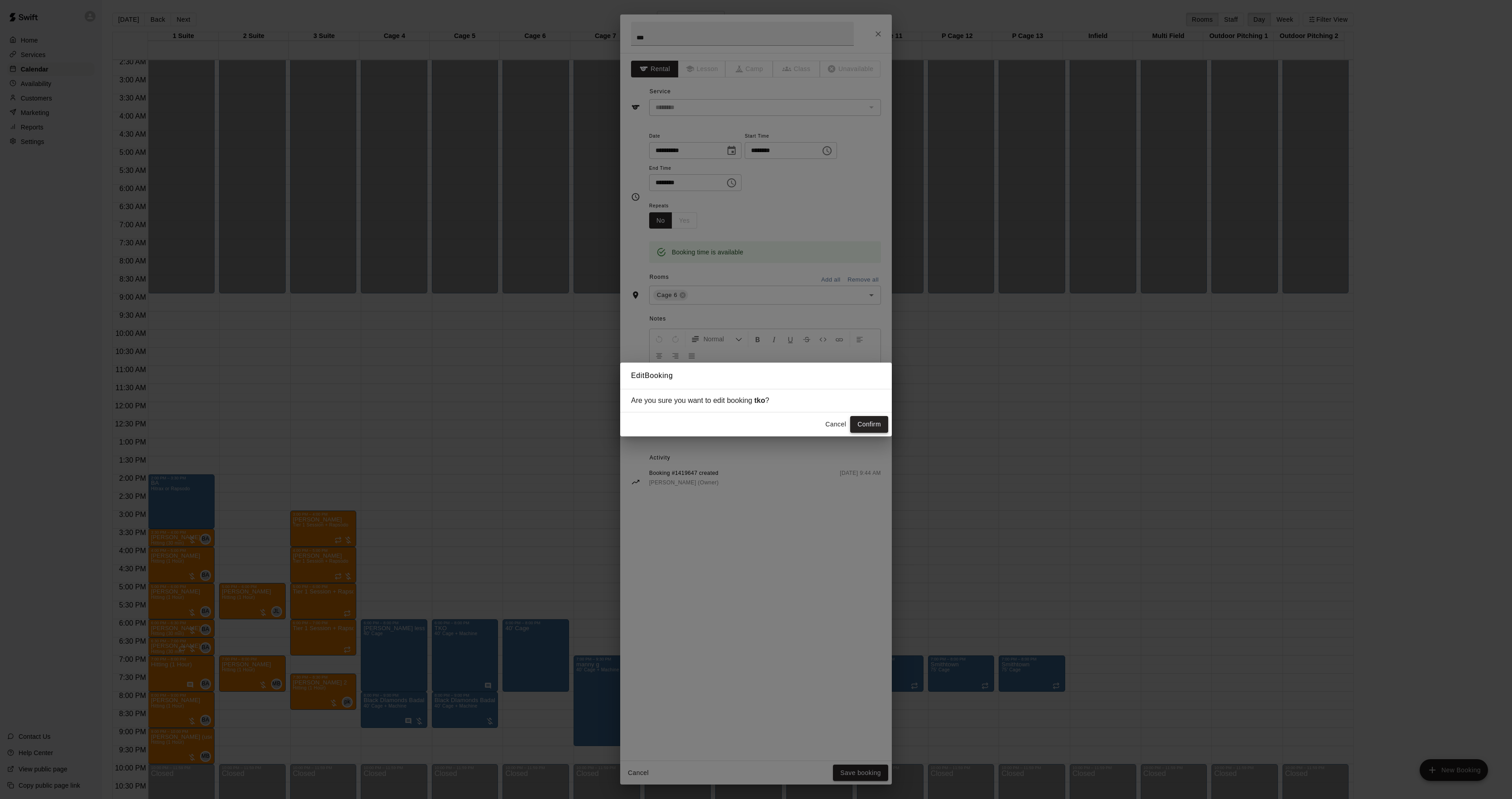
click at [863, 421] on button "Confirm" at bounding box center [869, 424] width 38 height 17
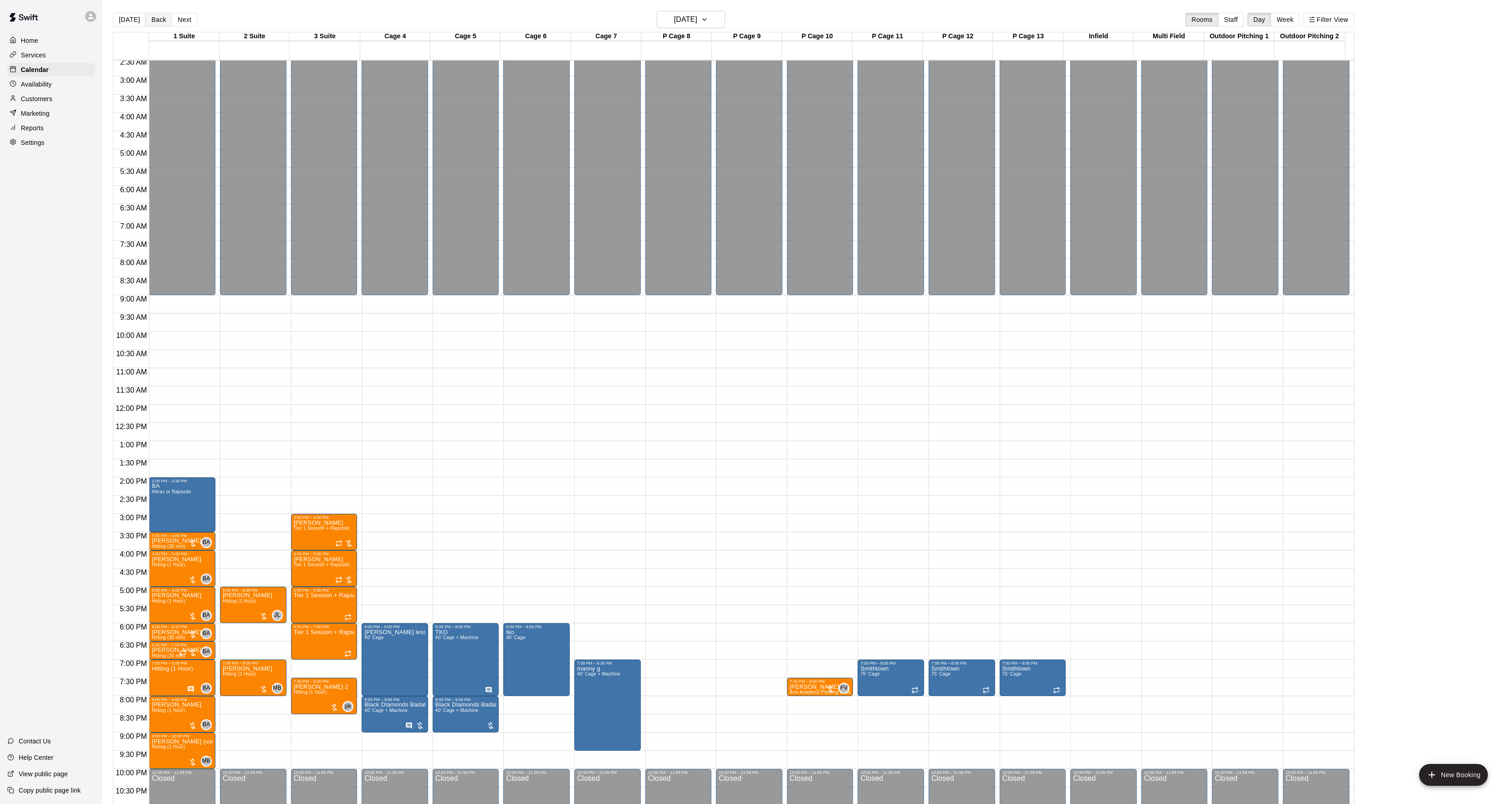
click at [152, 19] on button "Back" at bounding box center [159, 19] width 27 height 13
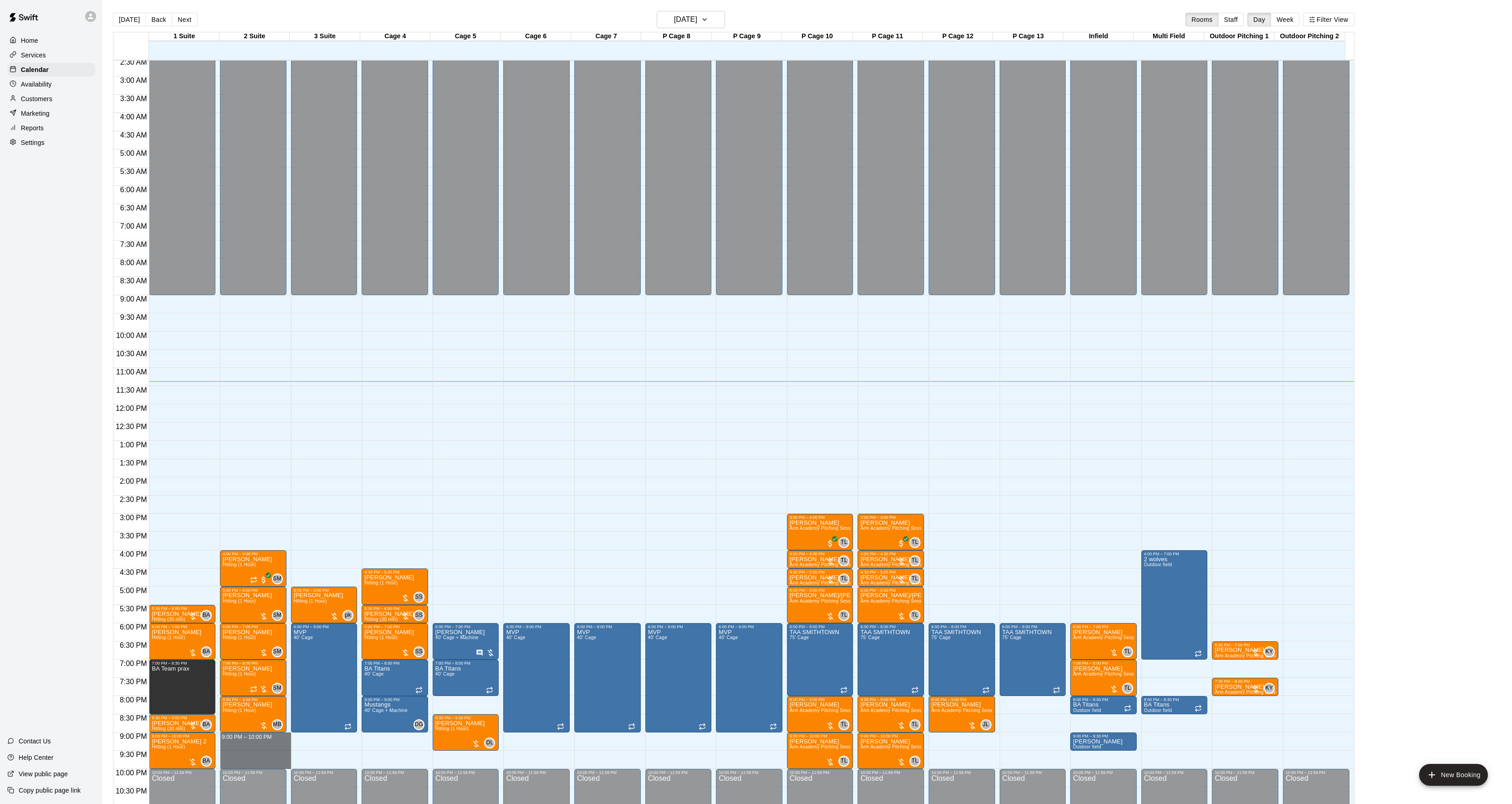
drag, startPoint x: 251, startPoint y: 737, endPoint x: 273, endPoint y: 737, distance: 22.0
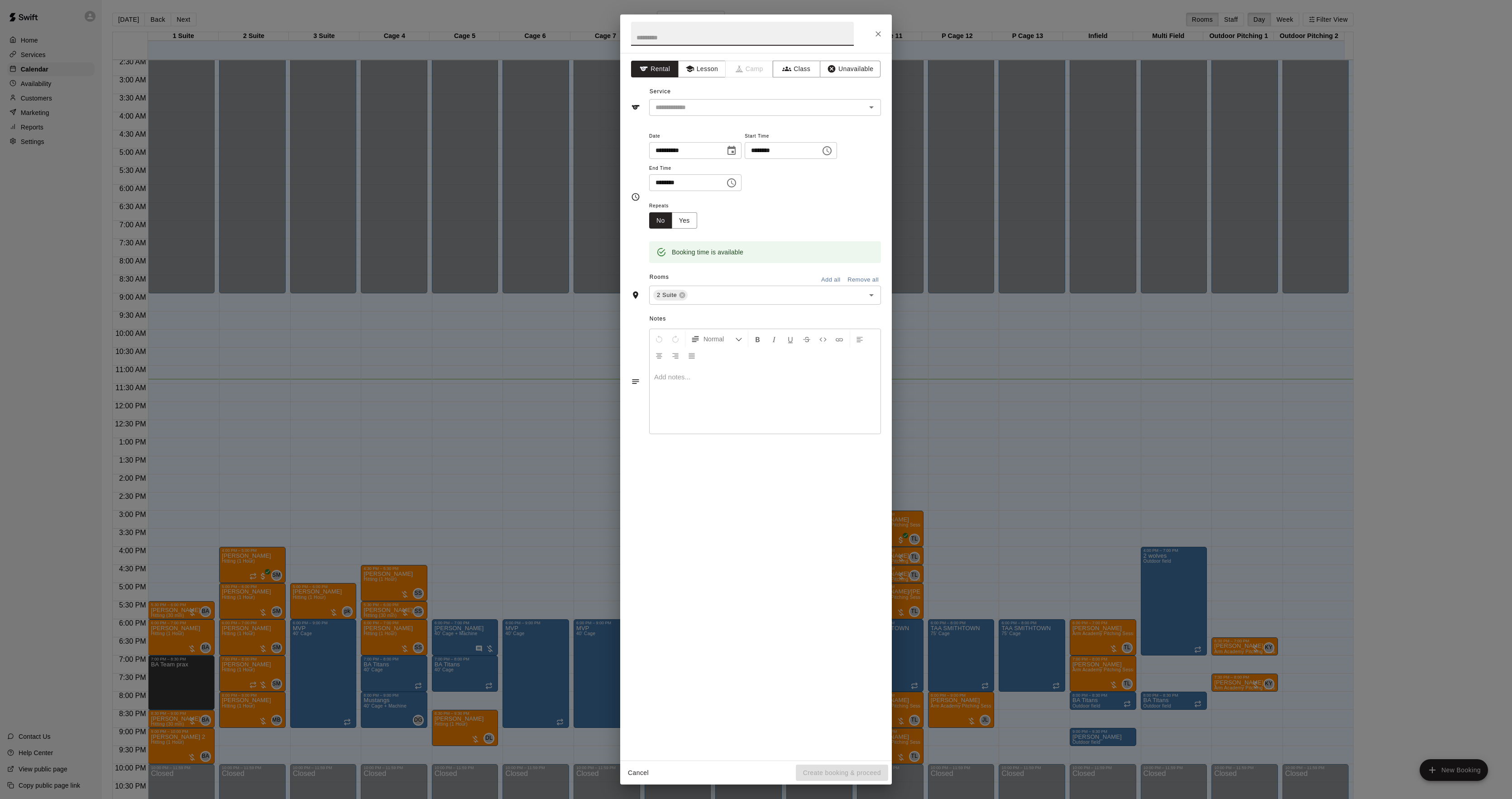
click at [360, 332] on div "**********" at bounding box center [756, 399] width 1512 height 799
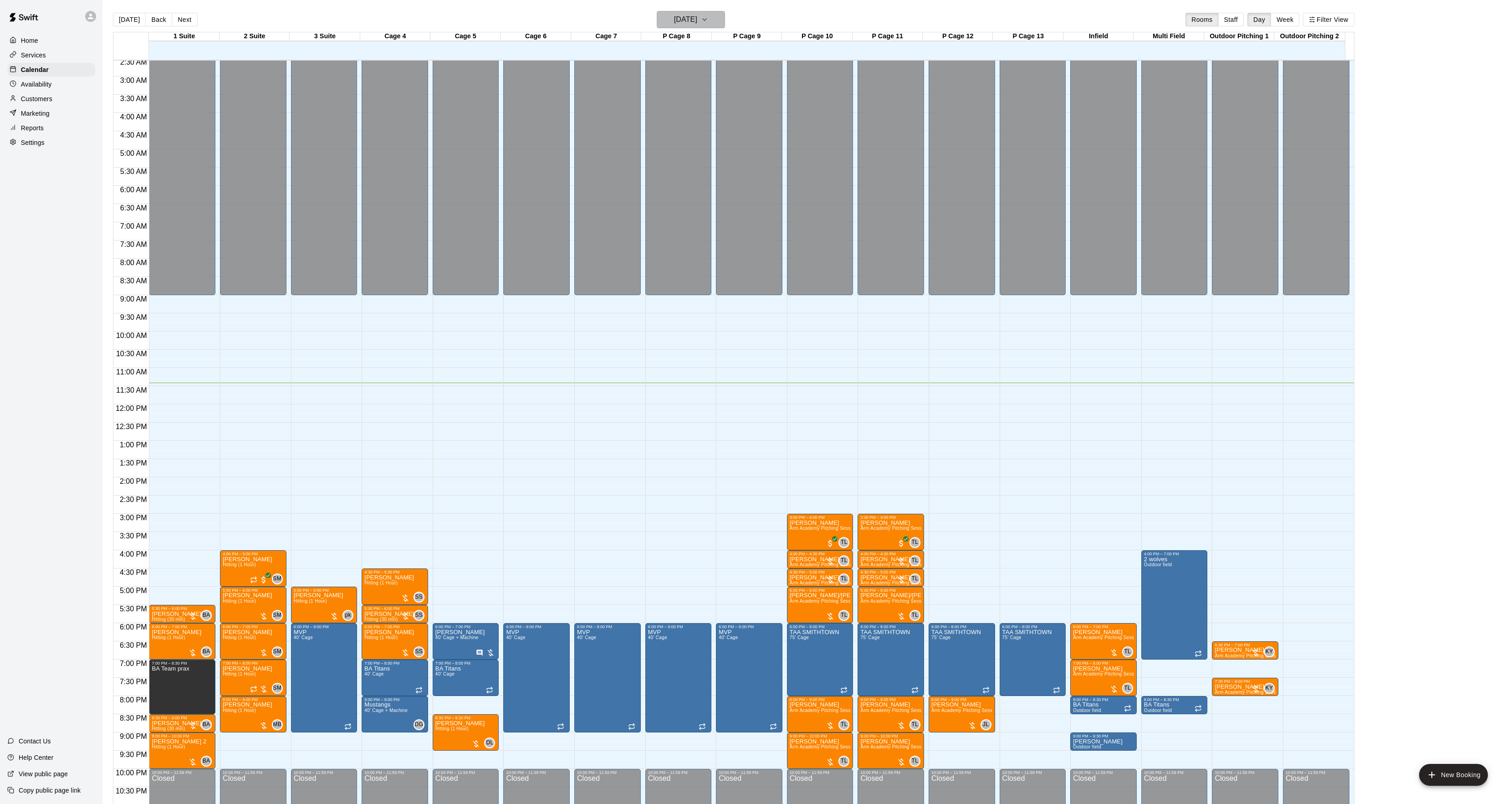
click at [674, 14] on h6 "[DATE]" at bounding box center [685, 20] width 23 height 13
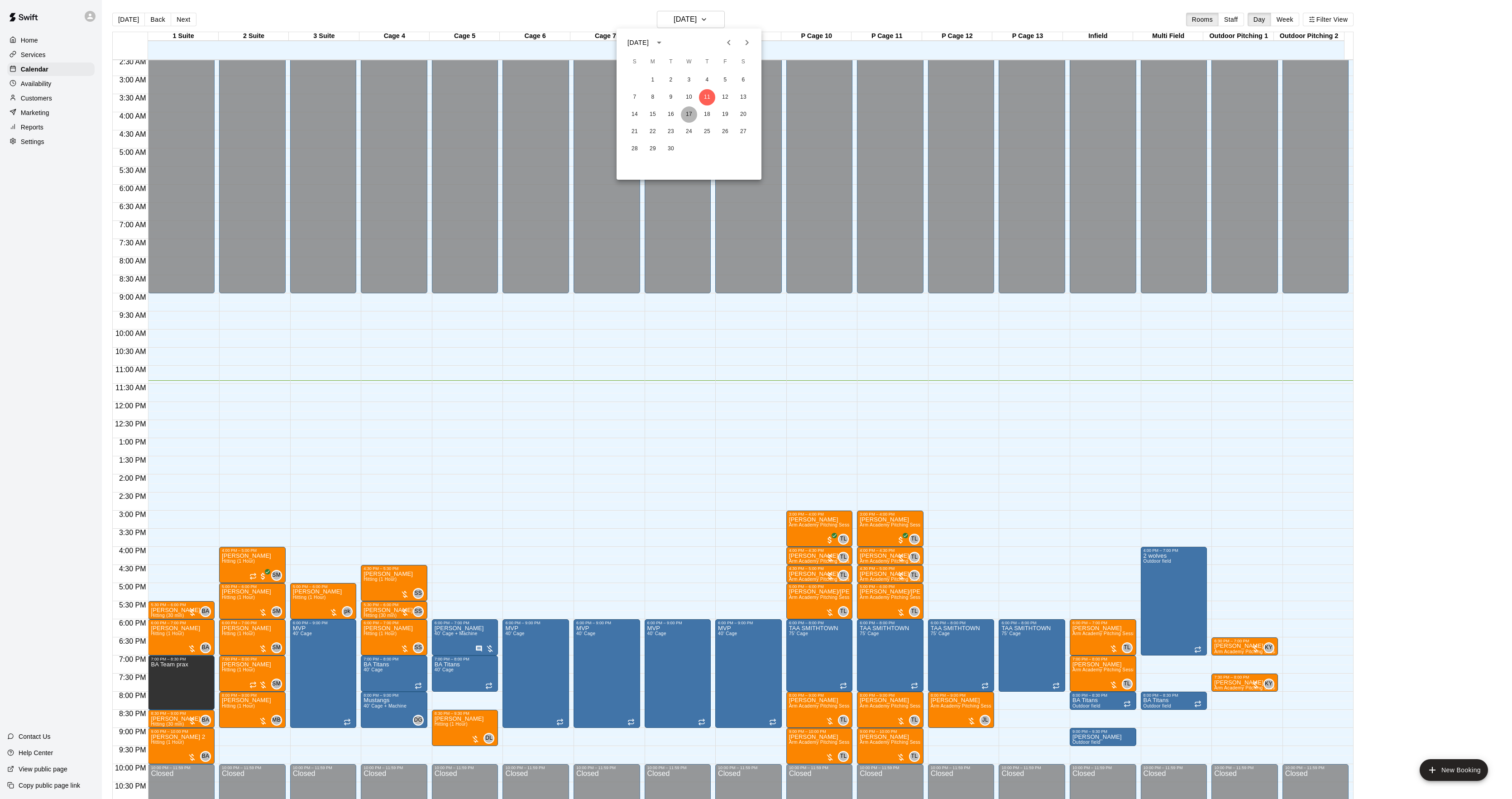
click at [689, 117] on button "17" at bounding box center [689, 114] width 17 height 17
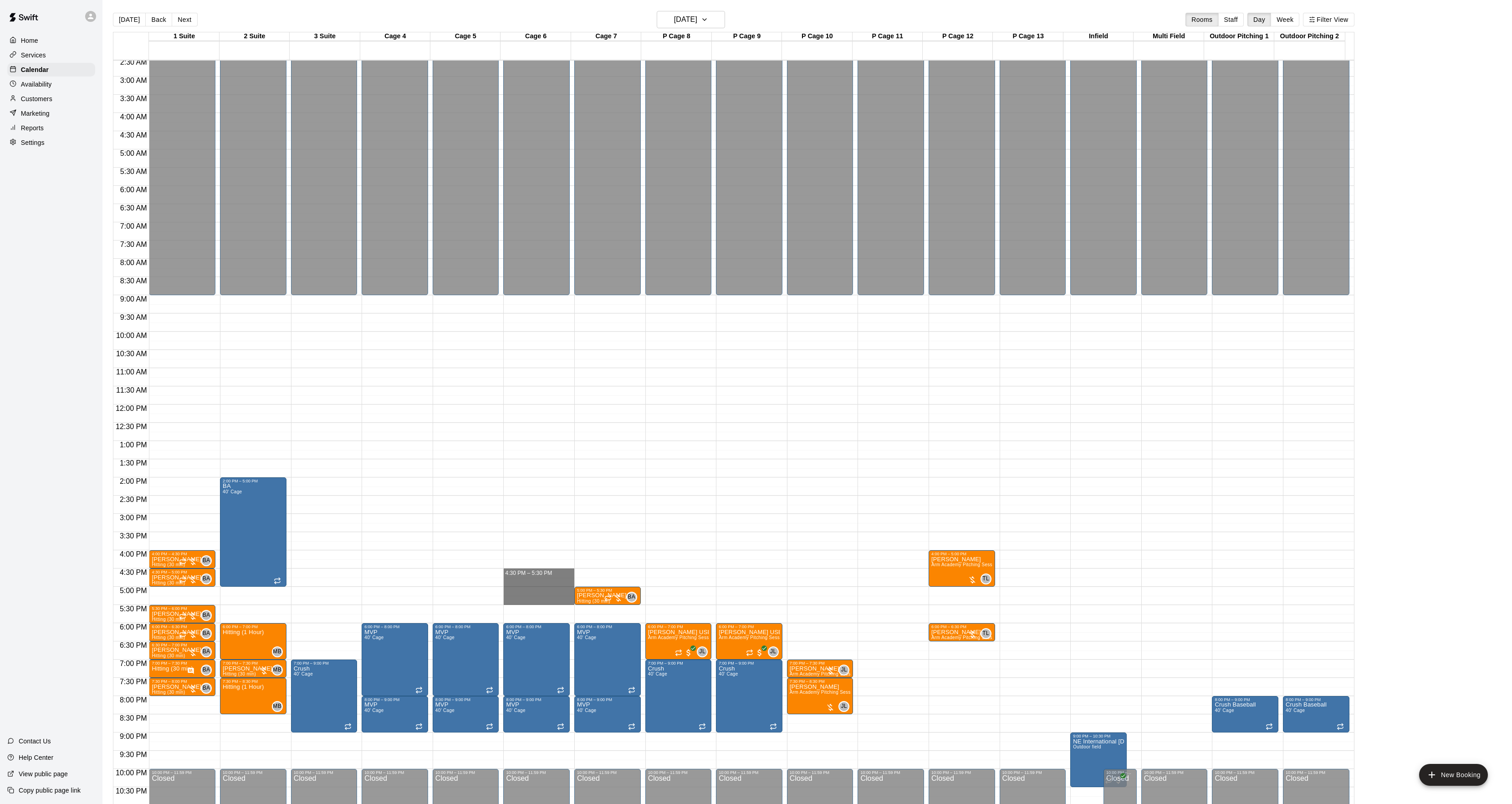
drag, startPoint x: 531, startPoint y: 575, endPoint x: 528, endPoint y: 604, distance: 29.2
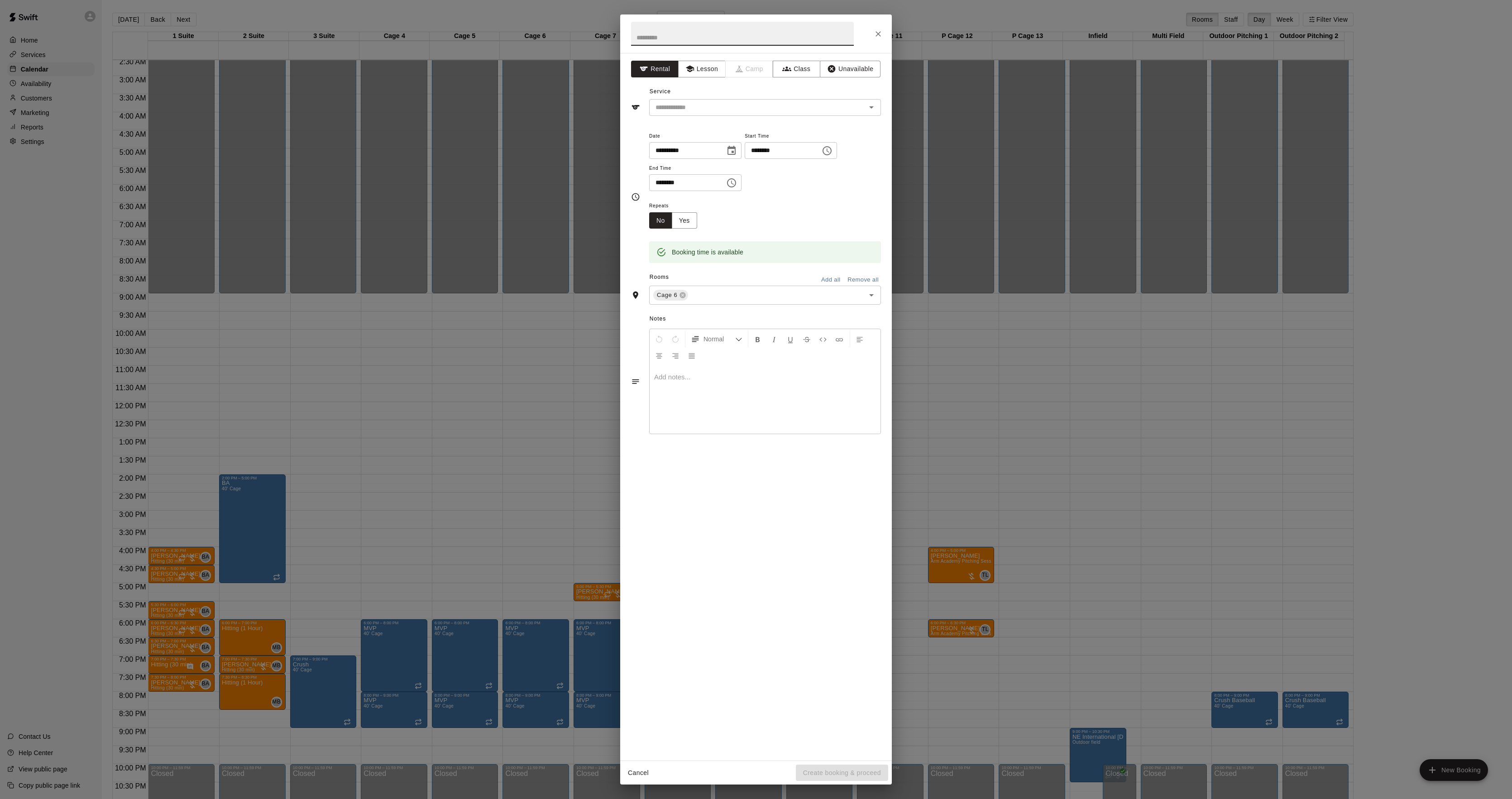
click at [427, 520] on div "**********" at bounding box center [756, 399] width 1512 height 799
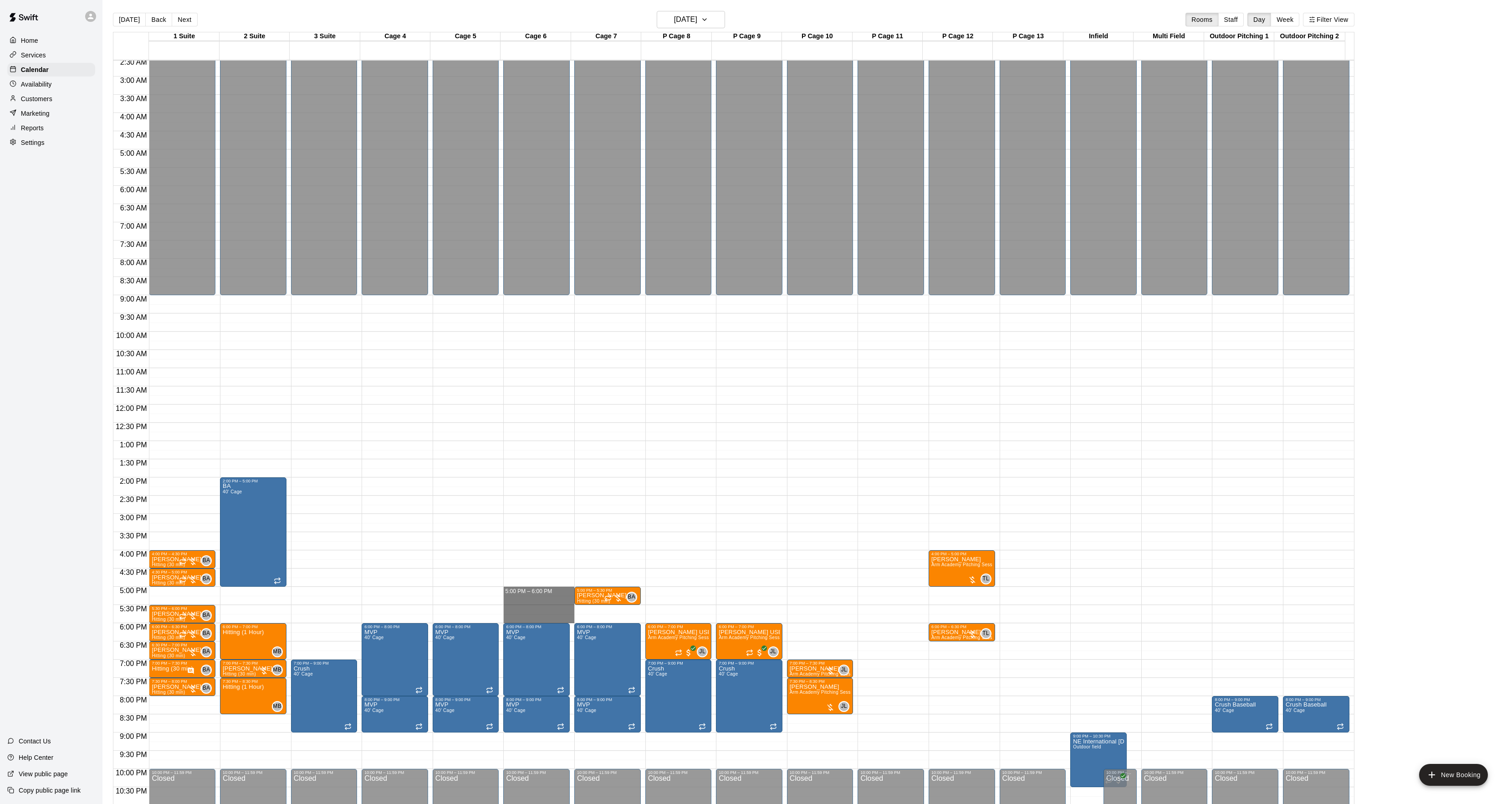
drag, startPoint x: 518, startPoint y: 594, endPoint x: 518, endPoint y: 621, distance: 27.0
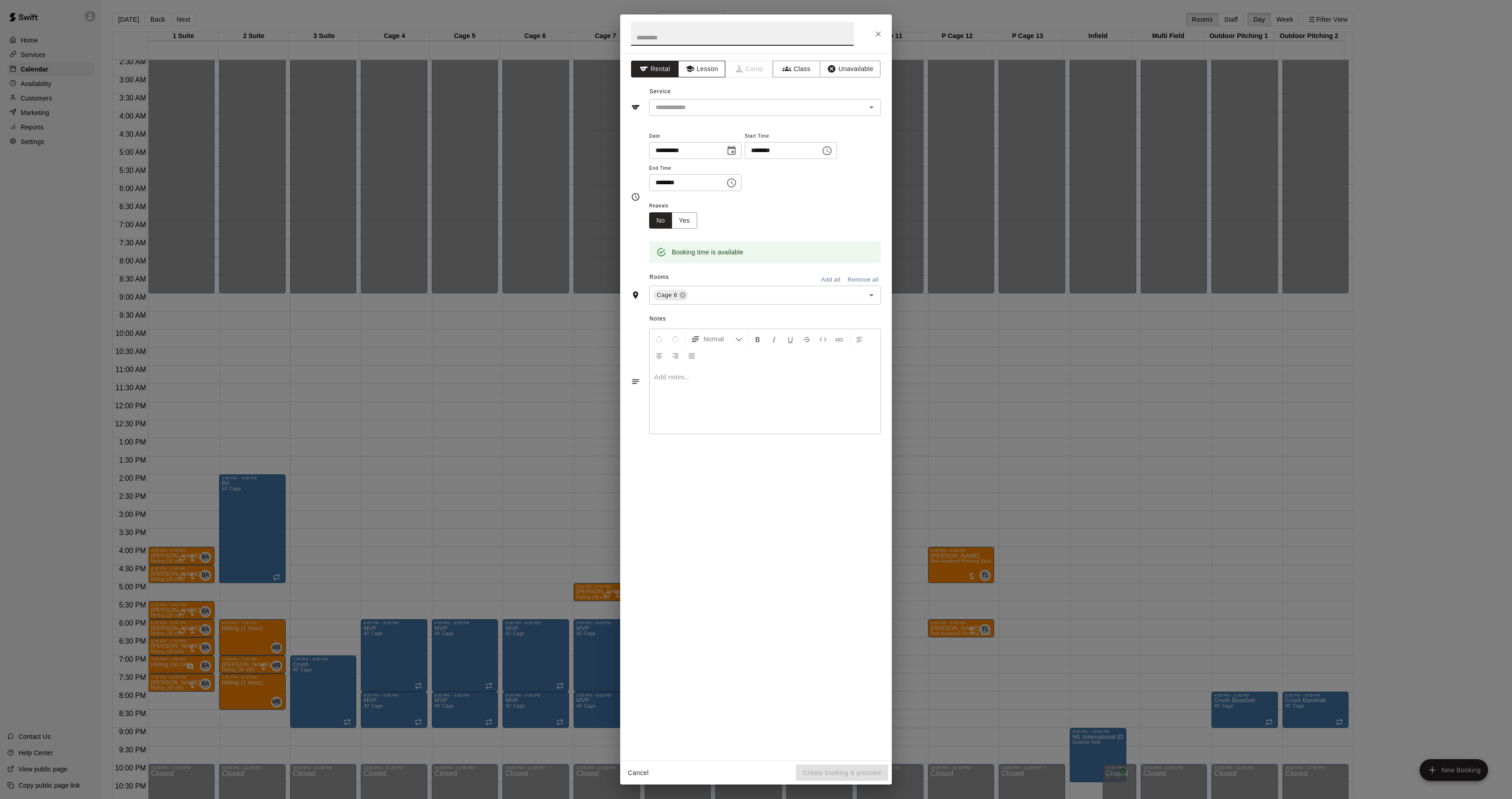
click at [689, 77] on button "Lesson" at bounding box center [702, 69] width 47 height 17
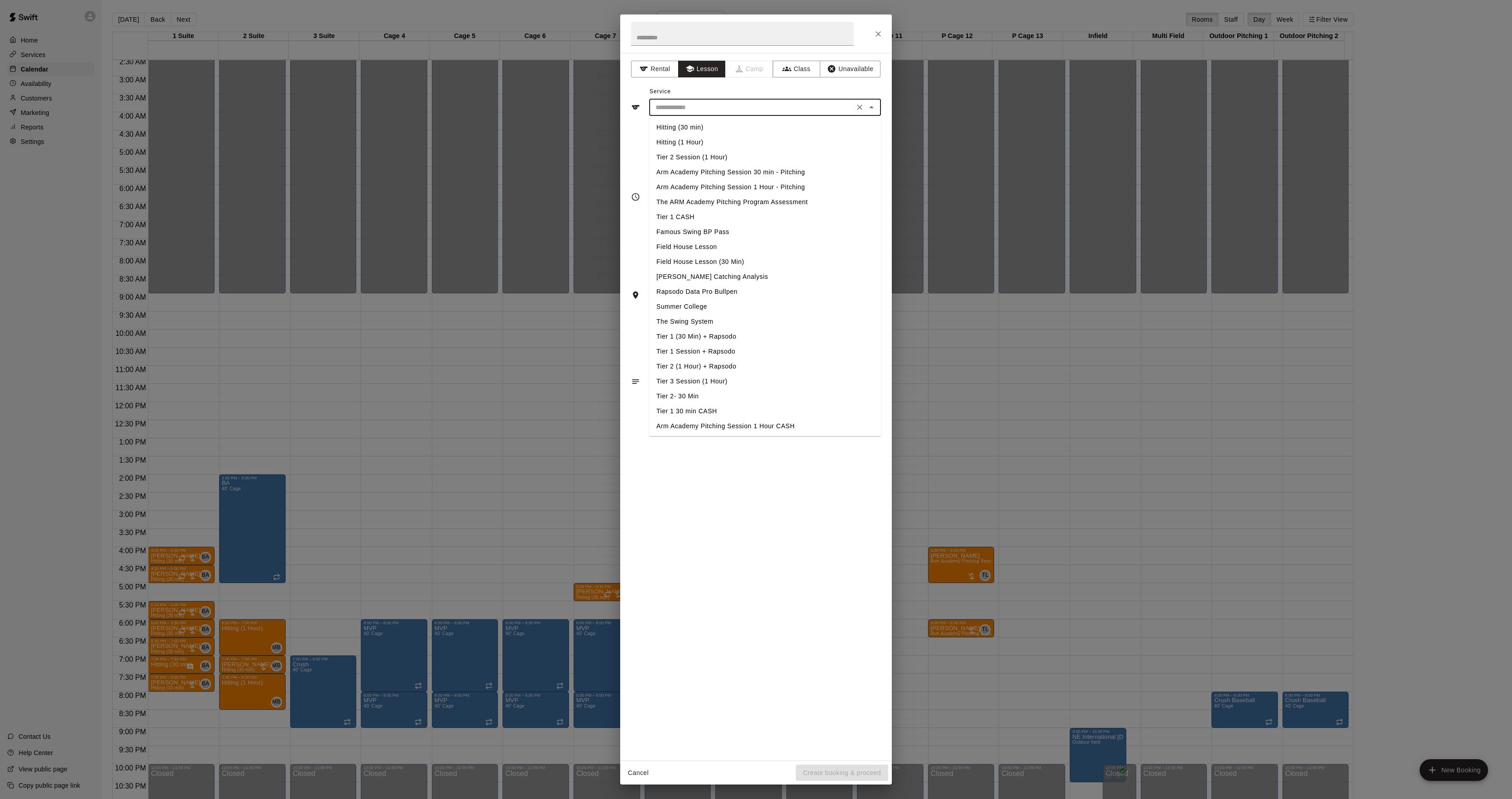
click at [681, 112] on input "text" at bounding box center [752, 107] width 200 height 11
click at [679, 140] on li "Hitting (1 Hour)" at bounding box center [765, 142] width 232 height 15
type input "**********"
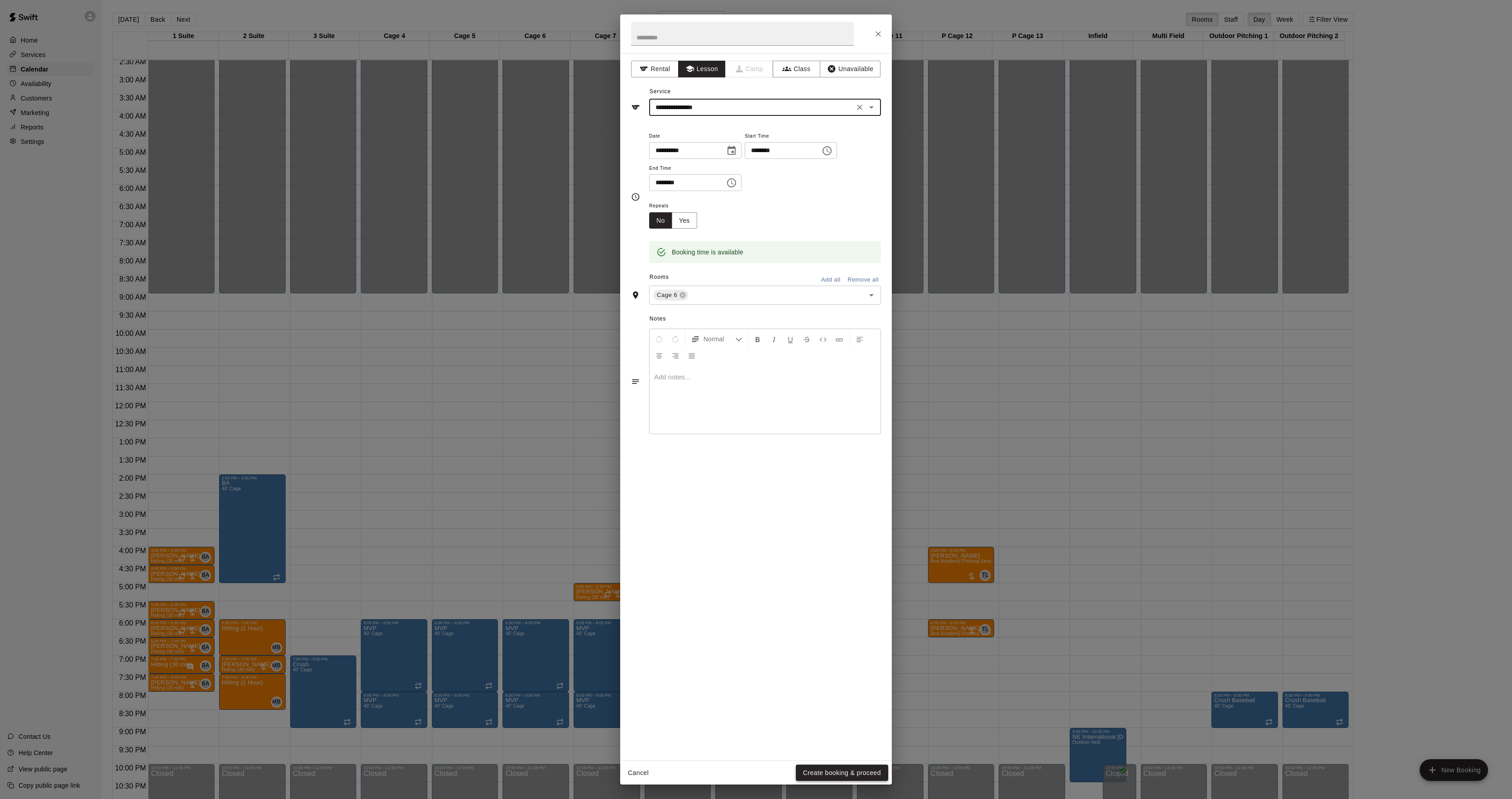
click at [812, 781] on button "Create booking & proceed" at bounding box center [842, 773] width 92 height 17
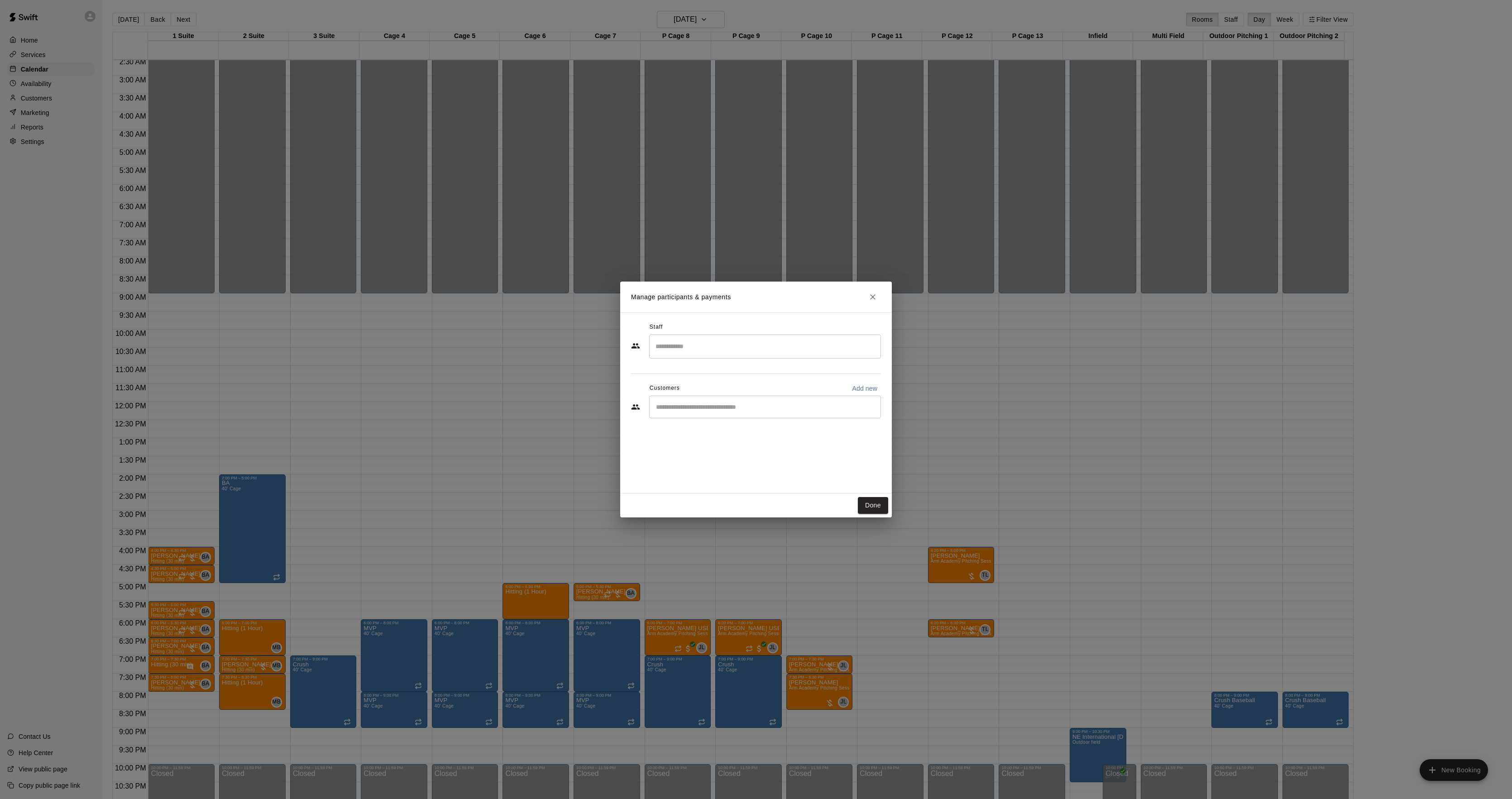
click at [701, 413] on div "​" at bounding box center [765, 407] width 232 height 23
type input "*******"
click at [739, 423] on div "Hunter Venturino [EMAIL_ADDRESS][DOMAIN_NAME]" at bounding box center [766, 433] width 232 height 29
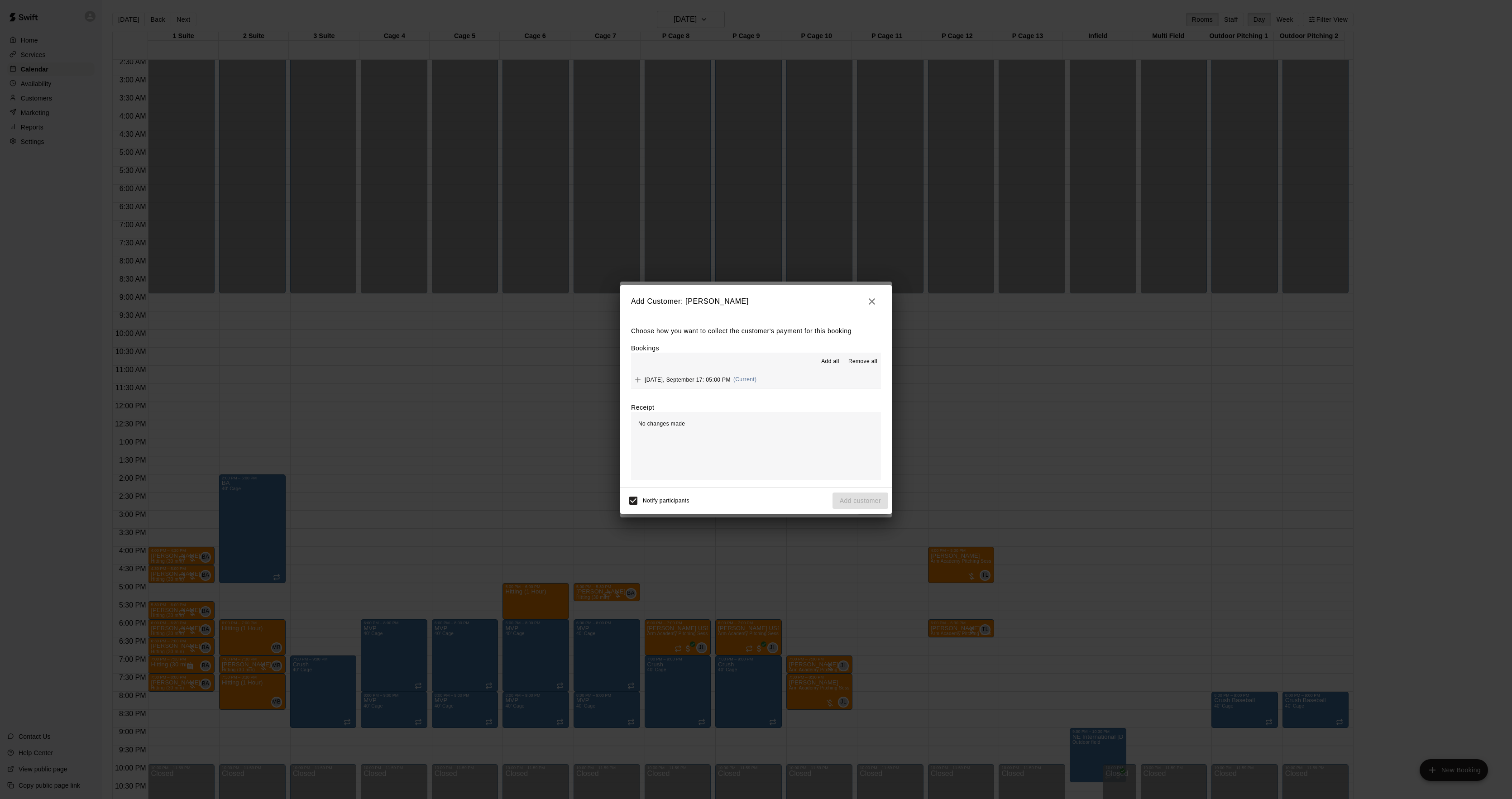
click at [694, 375] on div "[DATE], September 17: 05:00 PM (Current)" at bounding box center [693, 379] width 125 height 13
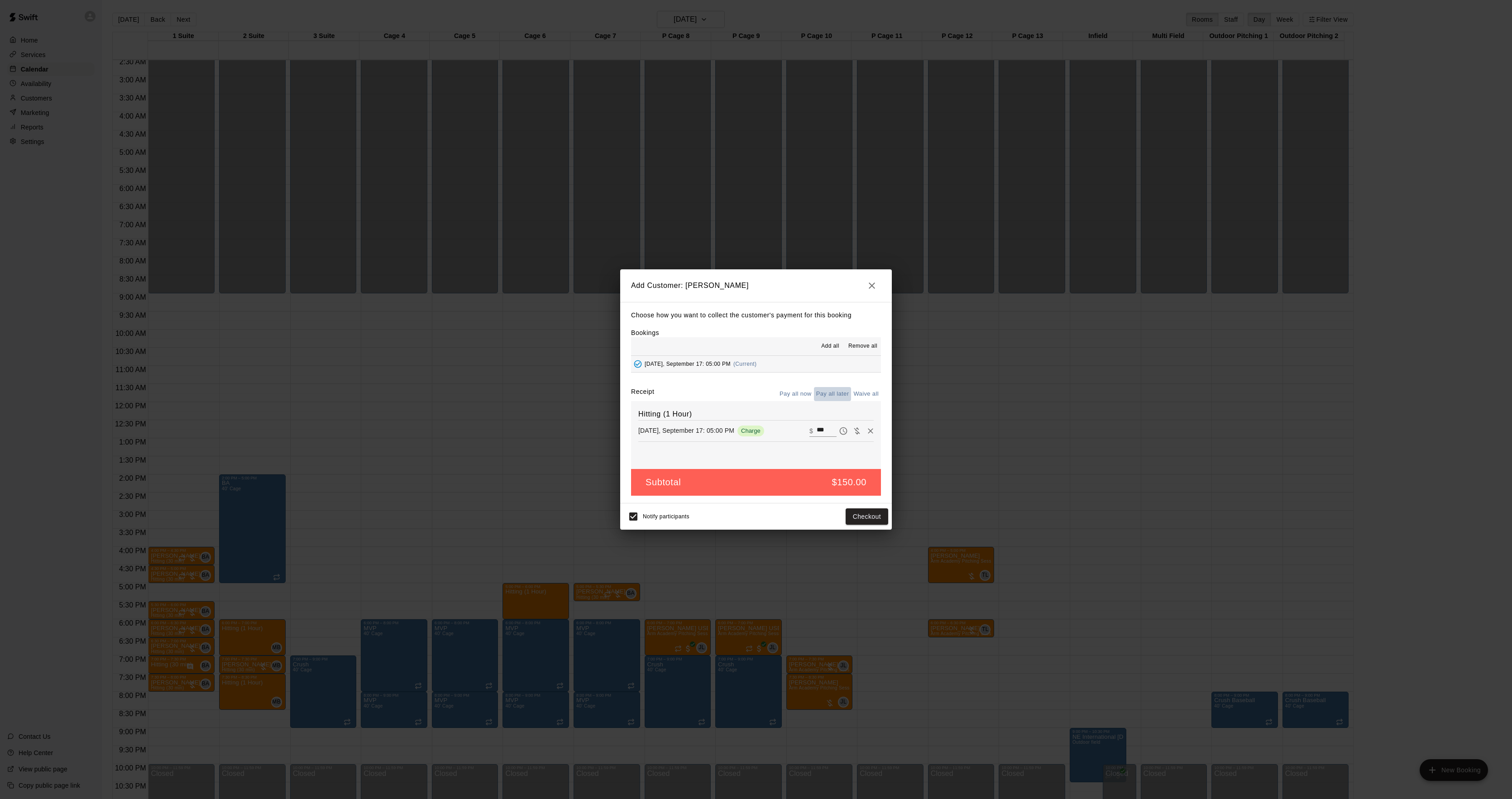
click at [824, 392] on button "Pay all later" at bounding box center [833, 394] width 38 height 14
click at [850, 521] on button "Add customer" at bounding box center [861, 517] width 56 height 17
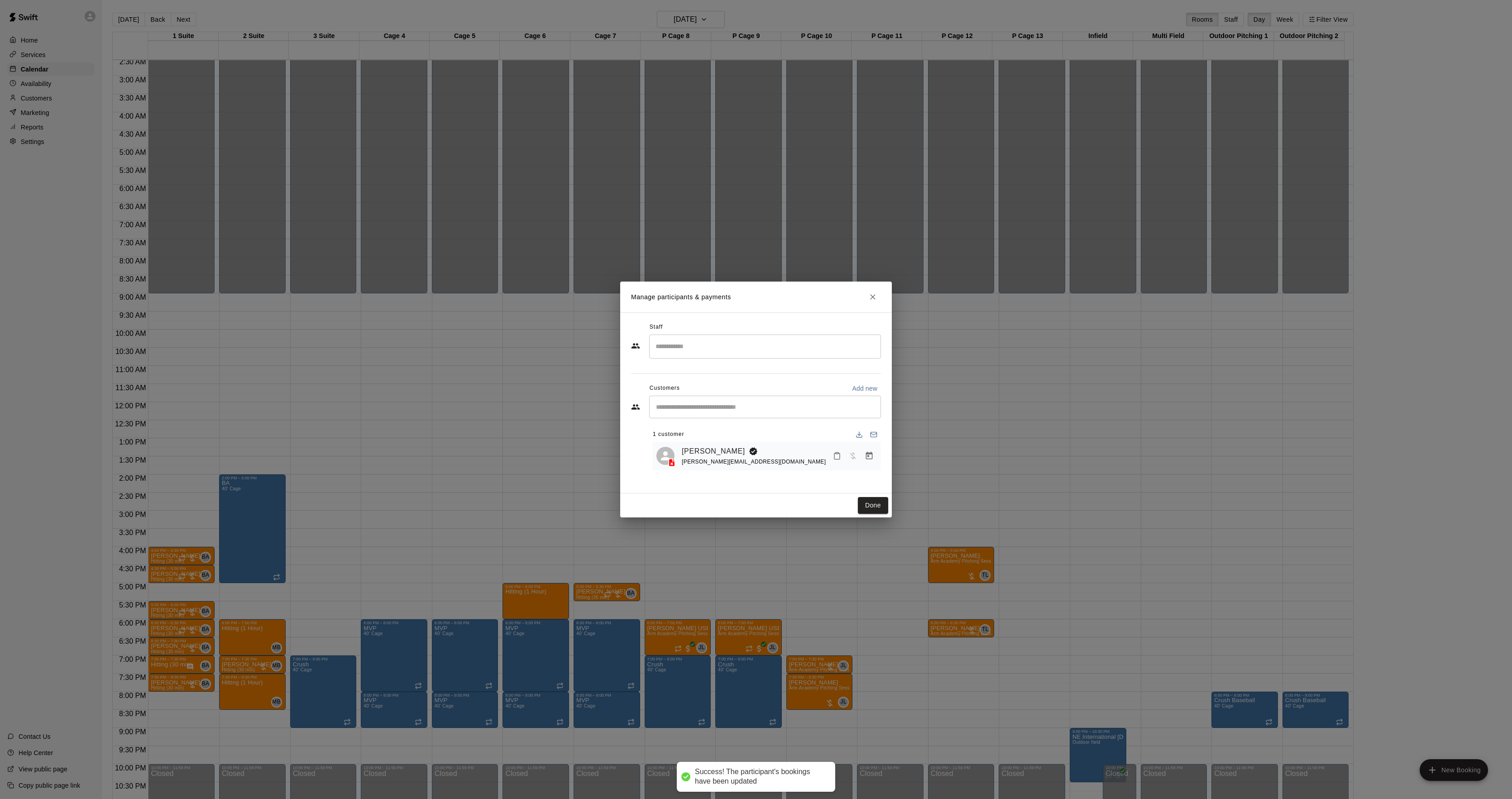
click at [703, 346] on input "Search staff" at bounding box center [765, 346] width 224 height 16
click at [699, 383] on div "[PERSON_NAME] Instructor" at bounding box center [700, 377] width 55 height 17
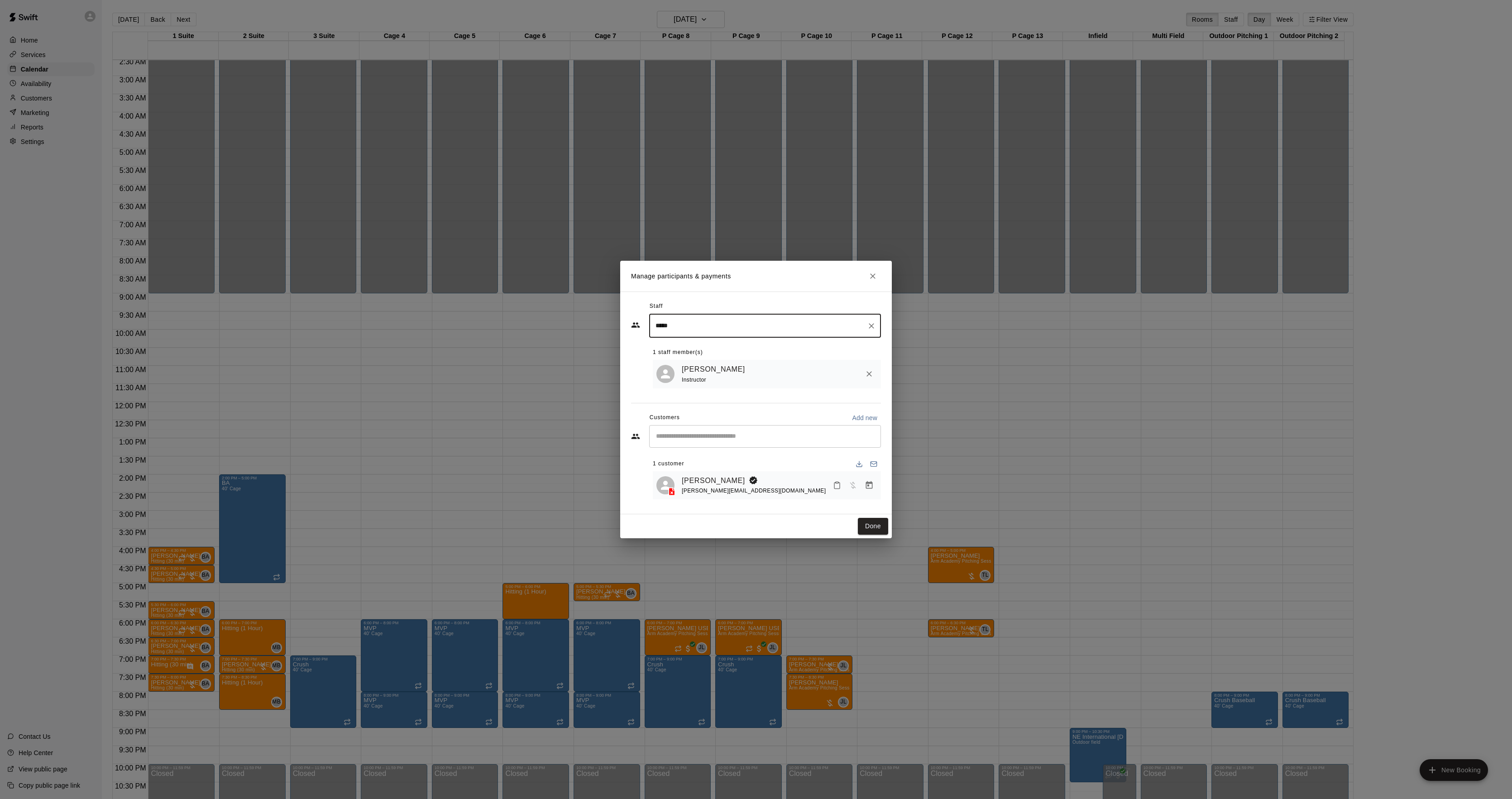
type input "*****"
drag, startPoint x: 699, startPoint y: 383, endPoint x: 674, endPoint y: 524, distance: 143.2
click at [872, 524] on button "Done" at bounding box center [873, 526] width 30 height 17
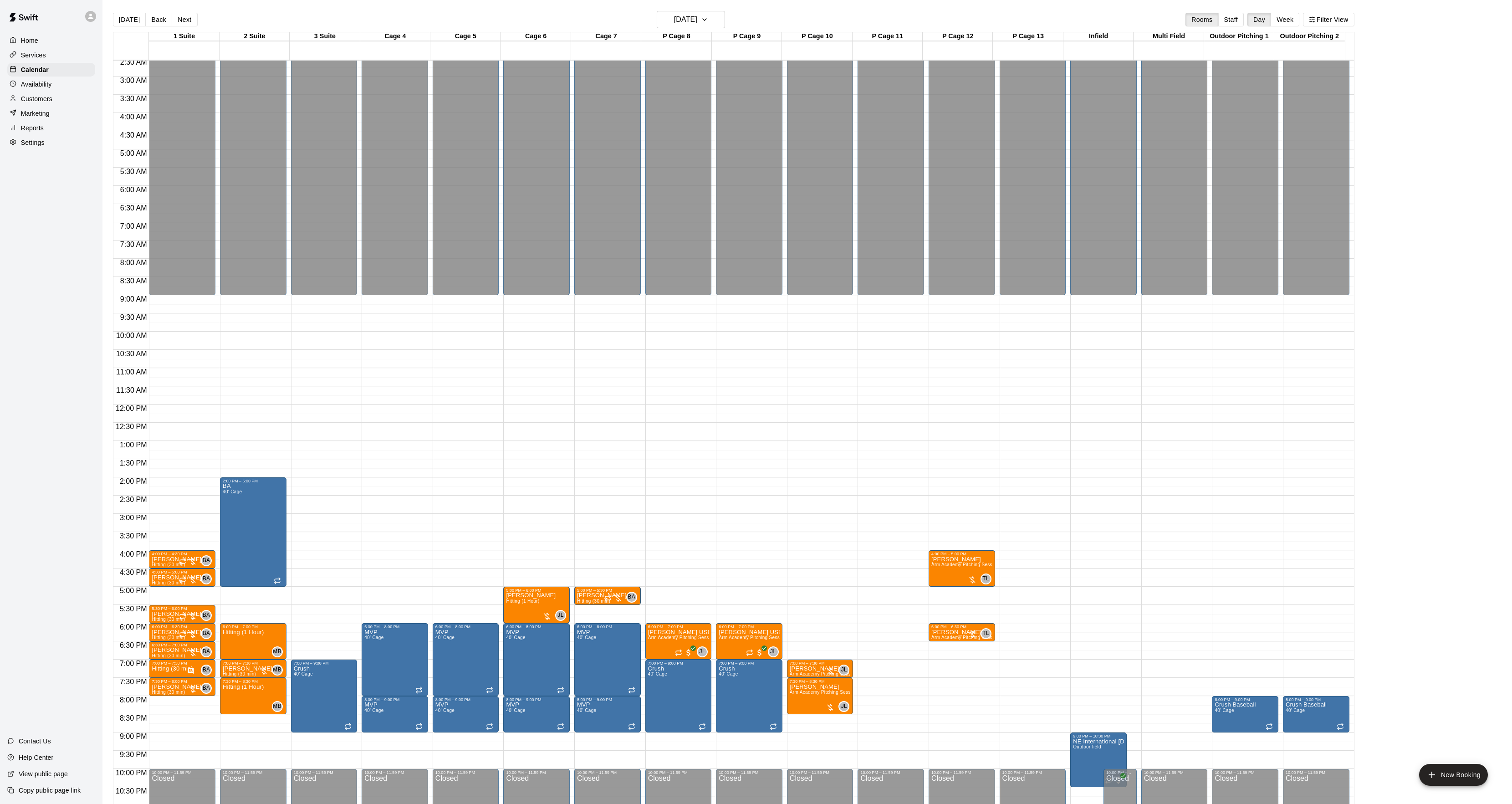
click at [119, 5] on main "[DATE] Back [DATE][DATE] Rooms Staff Day Week Filter View 1 Suite 17 Wed 2 Suit…" at bounding box center [807, 410] width 1410 height 819
click at [125, 22] on button "[DATE]" at bounding box center [129, 19] width 33 height 13
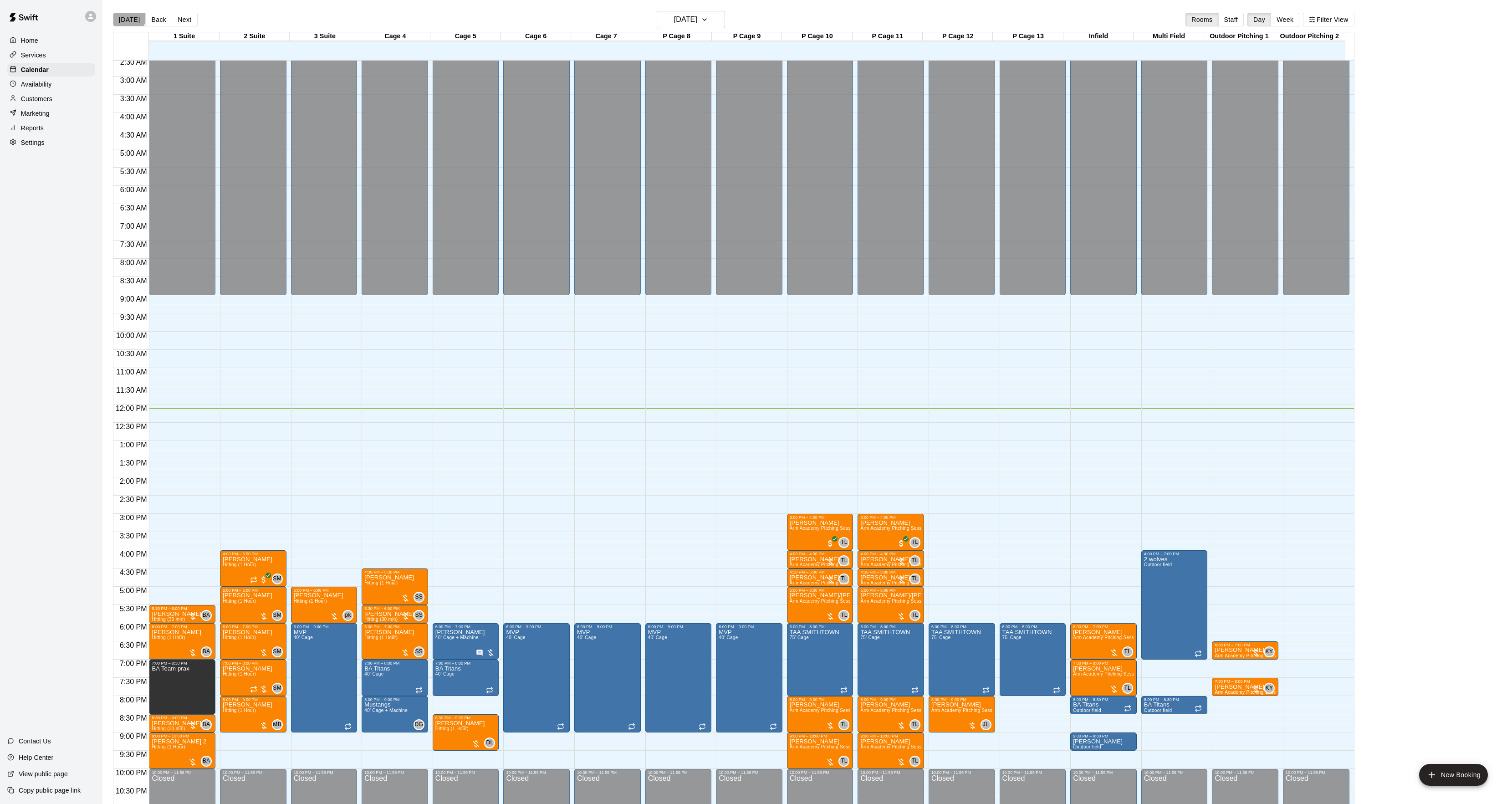
click at [128, 16] on button "[DATE]" at bounding box center [129, 19] width 33 height 13
click at [133, 19] on button "[DATE]" at bounding box center [129, 19] width 33 height 13
click at [174, 20] on button "Next" at bounding box center [184, 19] width 25 height 13
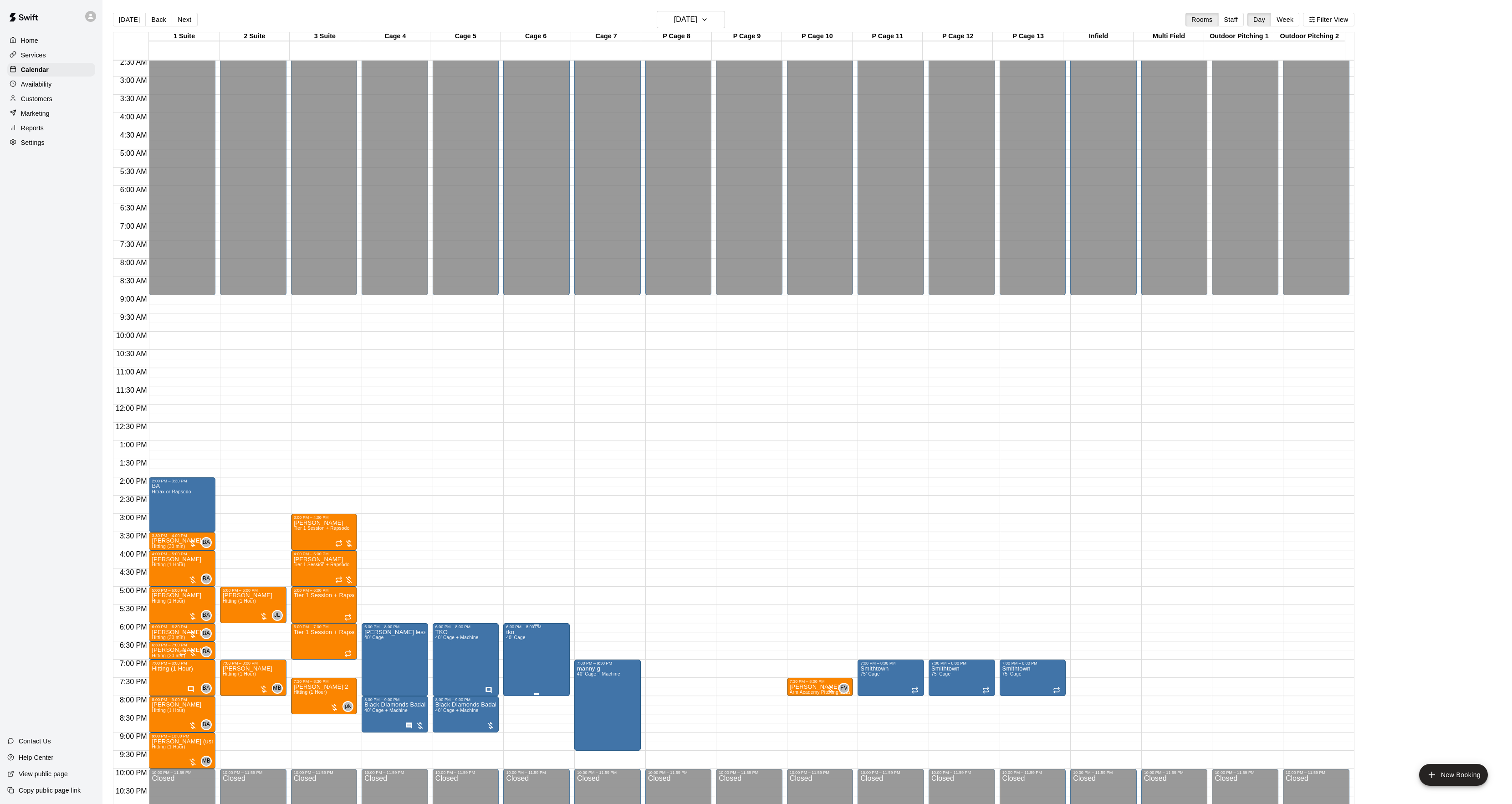
click at [514, 667] on button "edit" at bounding box center [514, 662] width 18 height 17
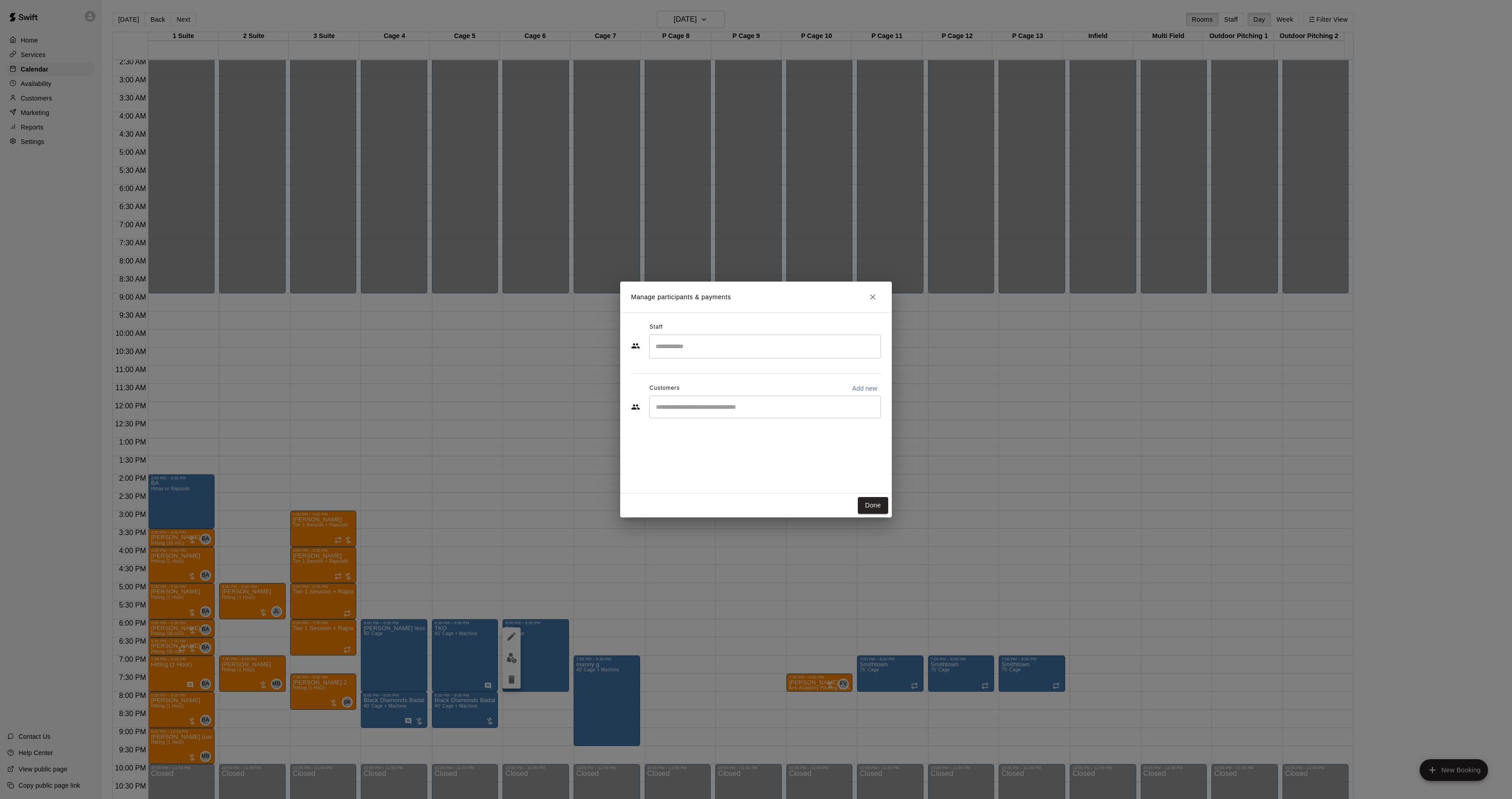
click at [715, 417] on div "​" at bounding box center [765, 407] width 232 height 23
type input "*"
type input "***"
click at [752, 430] on div "TKO [PERSON_NAME] [EMAIL_ADDRESS][DOMAIN_NAME]" at bounding box center [775, 433] width 200 height 20
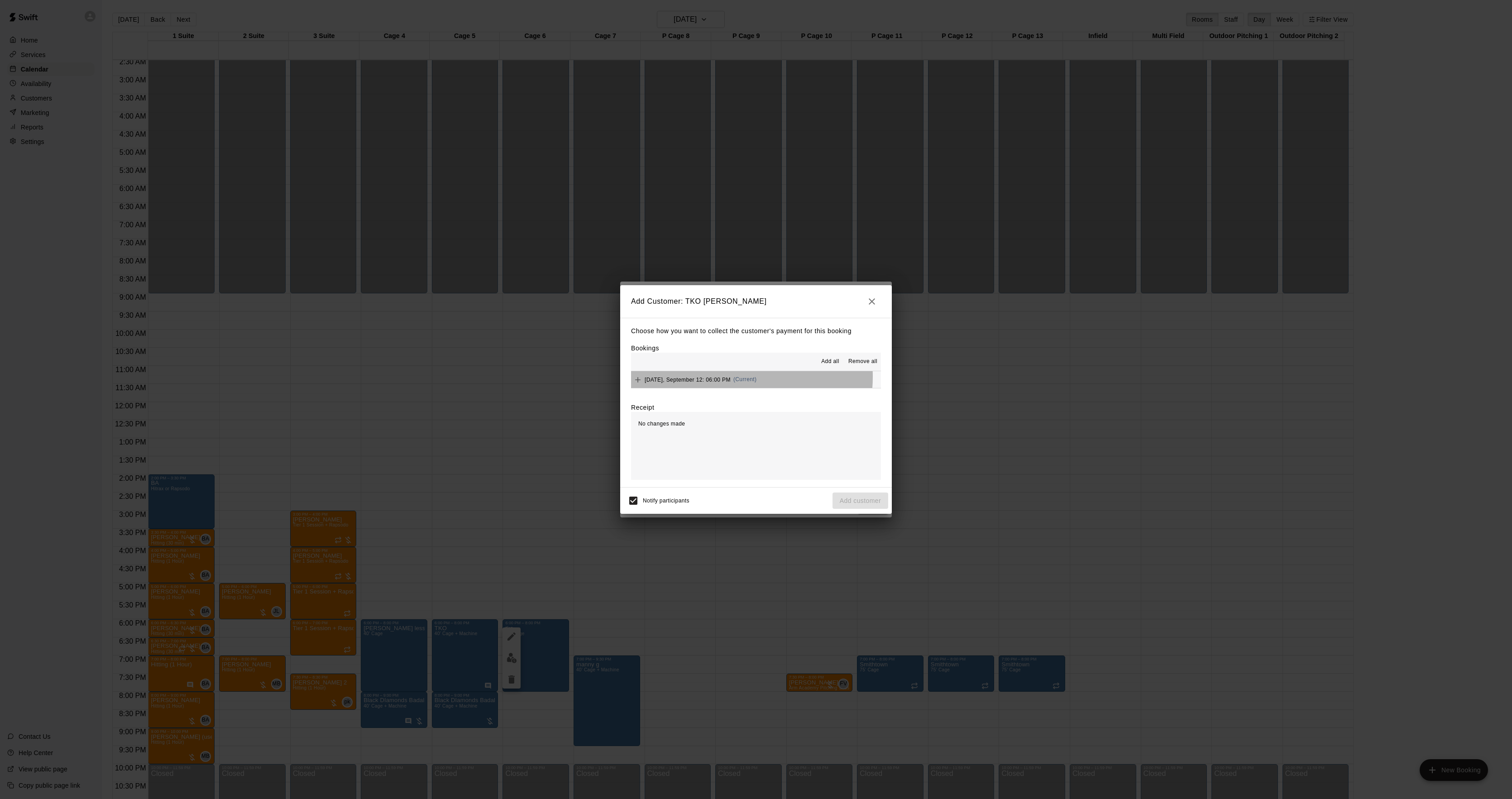
click at [734, 378] on span "(Current)" at bounding box center [745, 379] width 24 height 6
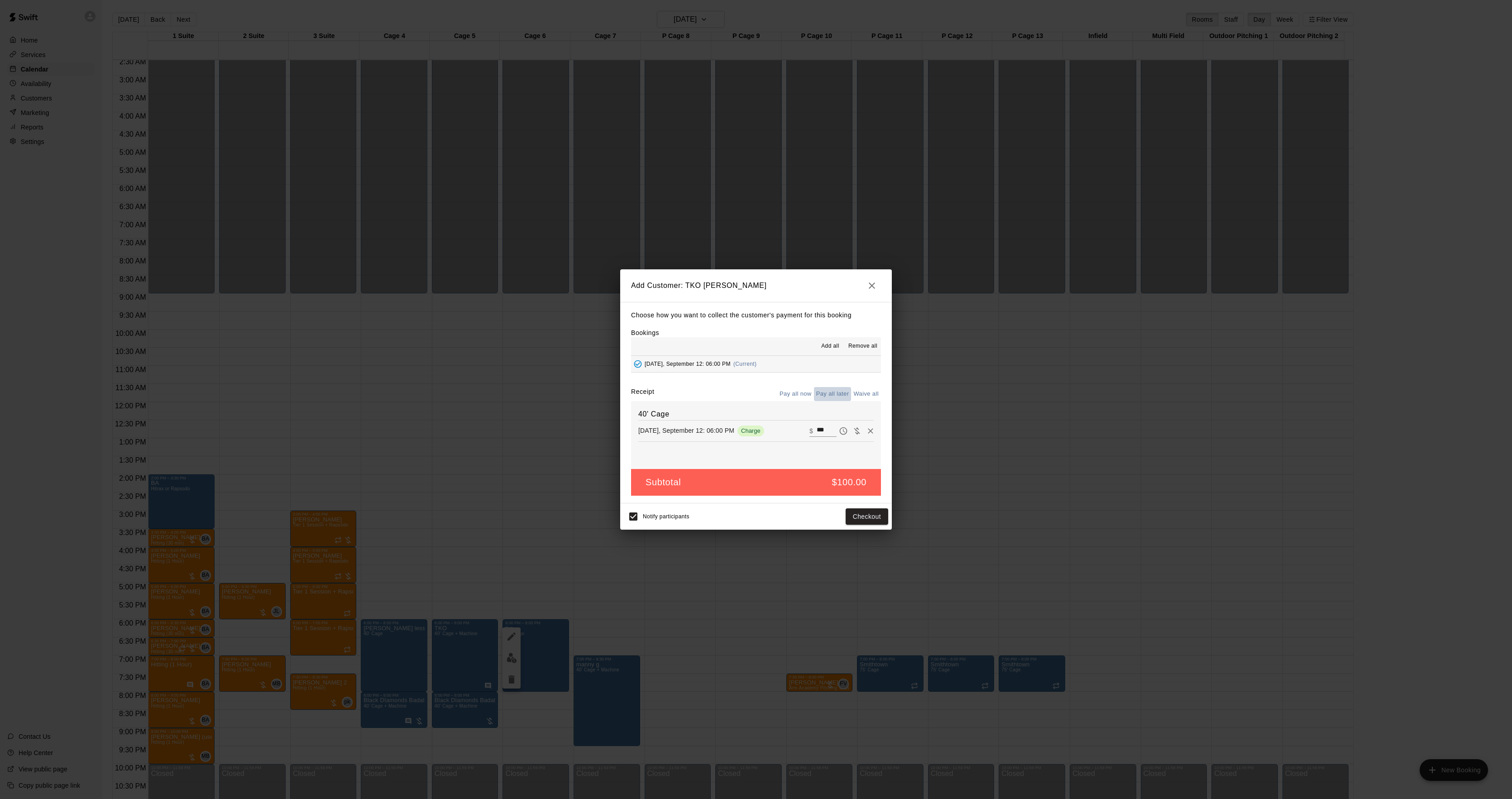
click at [834, 390] on button "Pay all later" at bounding box center [833, 394] width 38 height 14
click at [857, 510] on button "Add customer" at bounding box center [861, 517] width 56 height 17
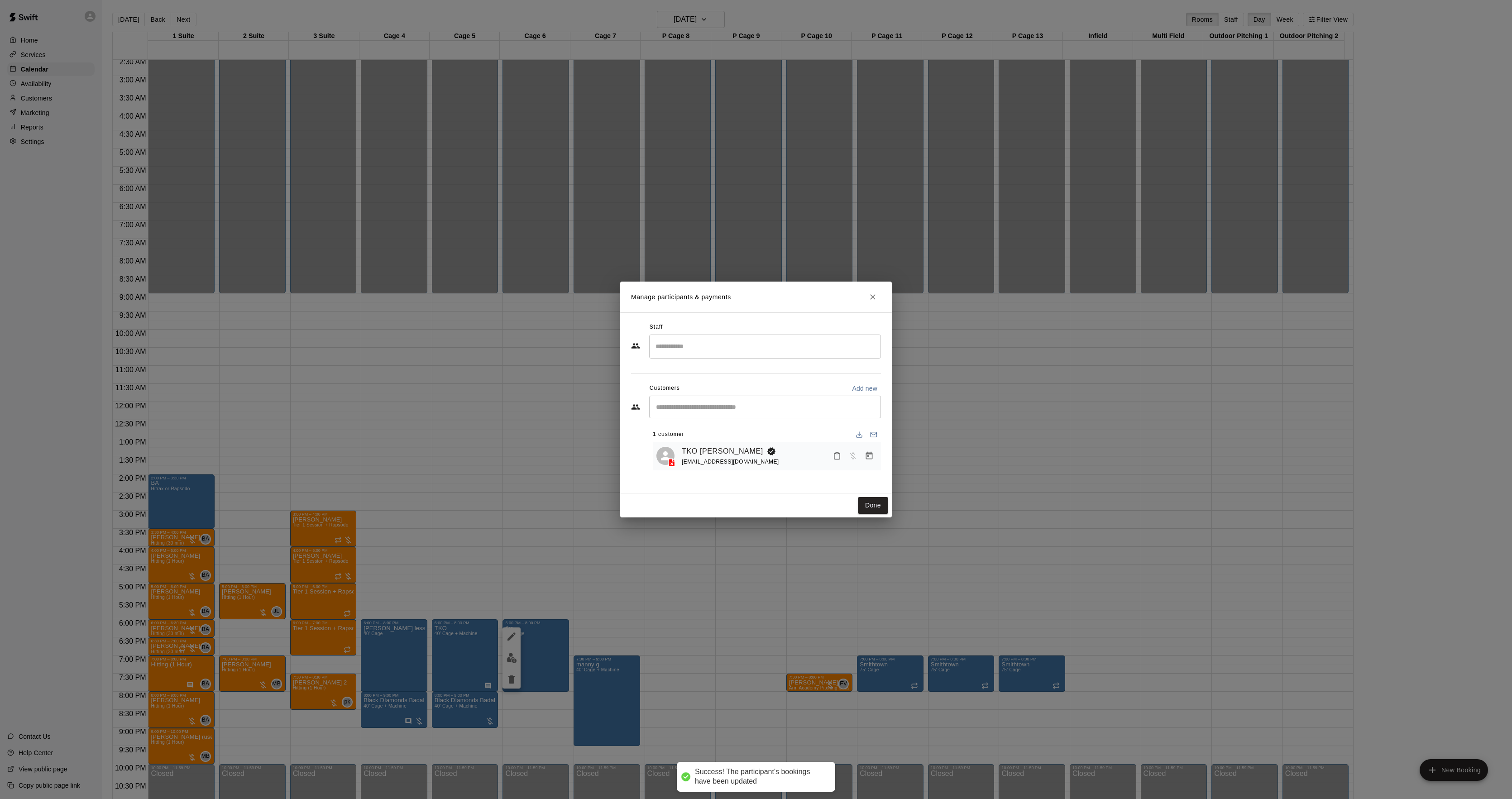
click at [881, 506] on button "Done" at bounding box center [873, 505] width 30 height 17
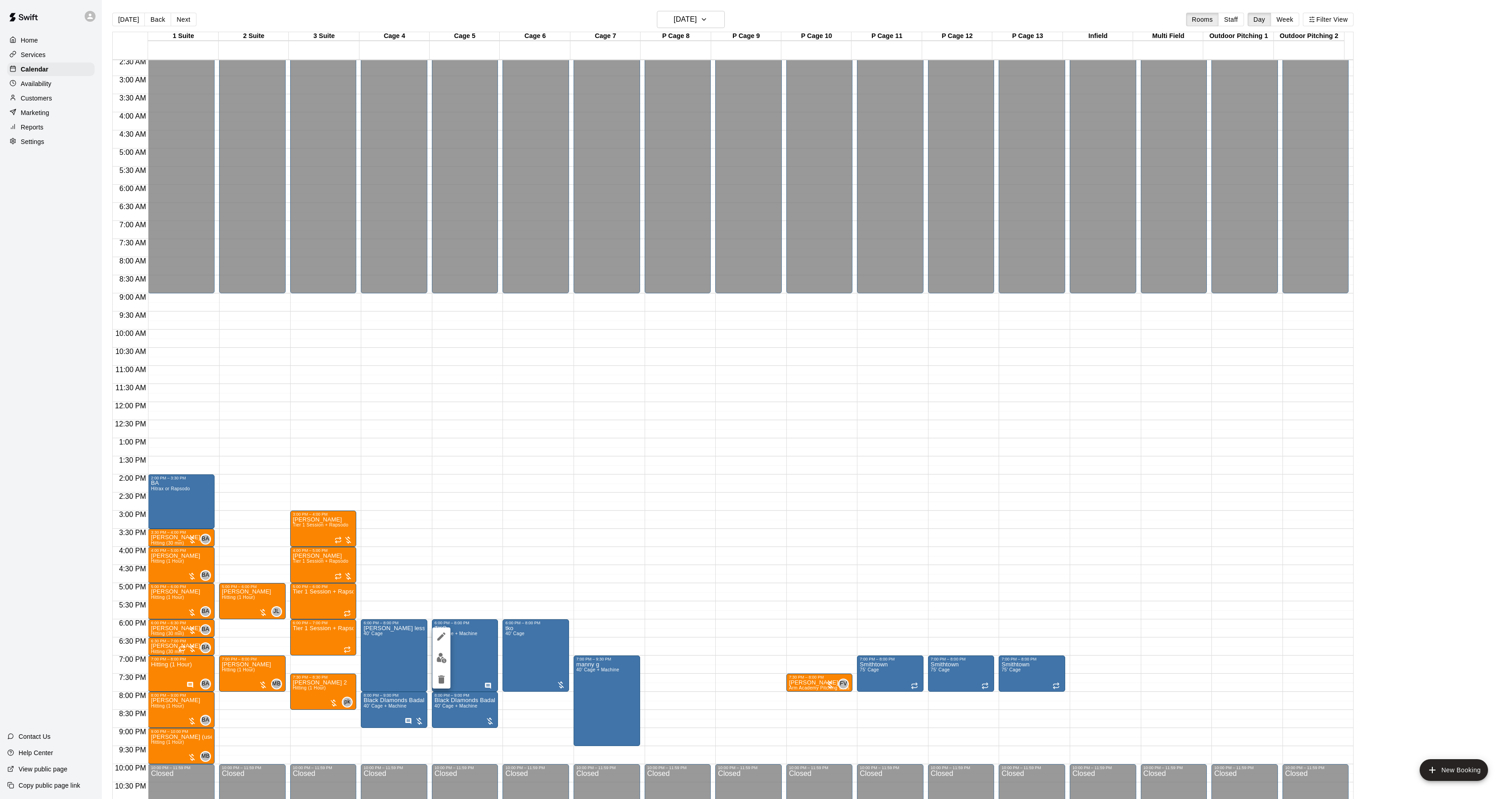
click at [445, 659] on img "edit" at bounding box center [441, 658] width 10 height 10
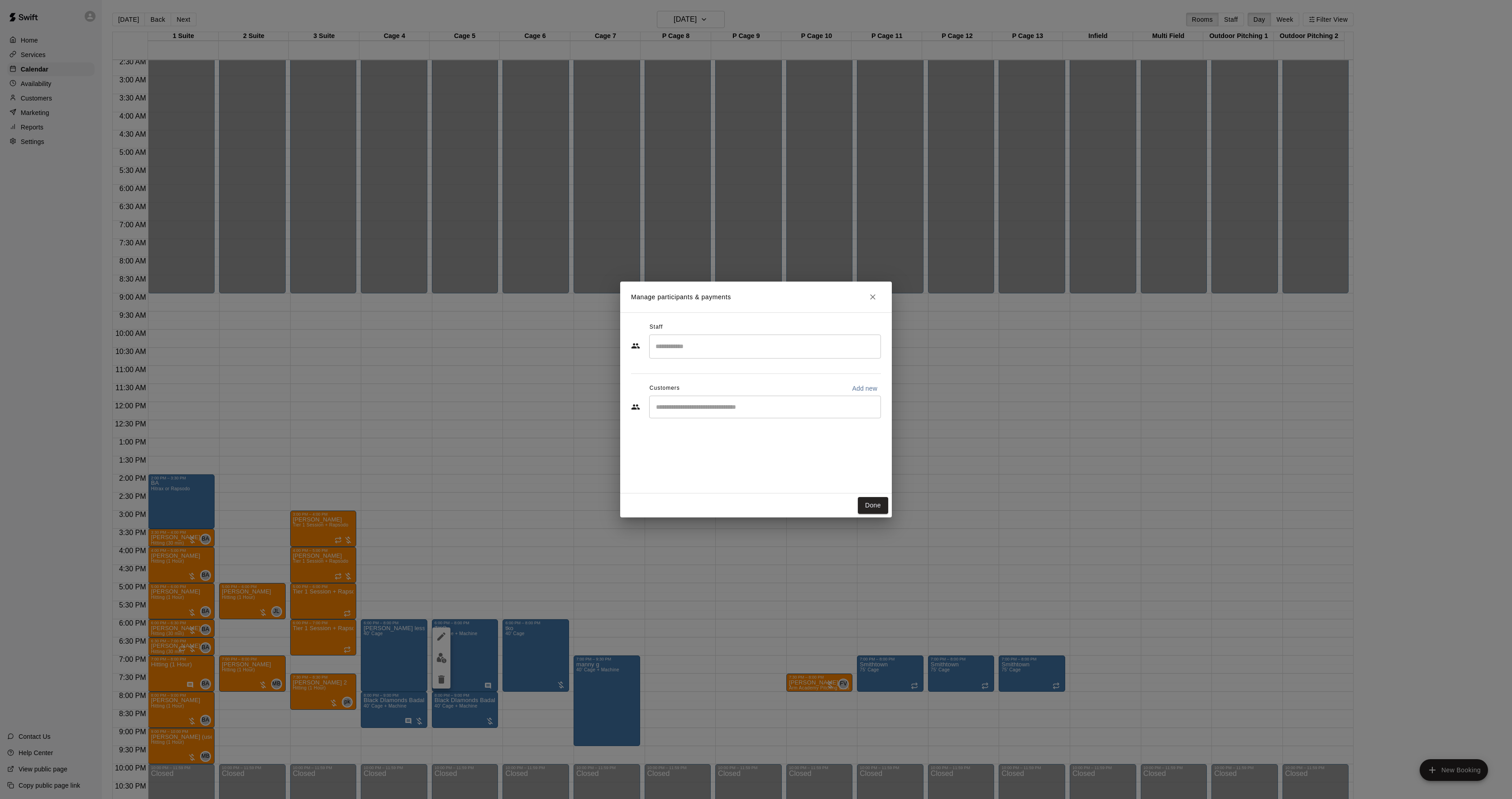
click at [747, 412] on input "Start typing to search customers..." at bounding box center [765, 406] width 224 height 9
type input "***"
click at [729, 431] on div "TKO [PERSON_NAME]" at bounding box center [723, 428] width 97 height 9
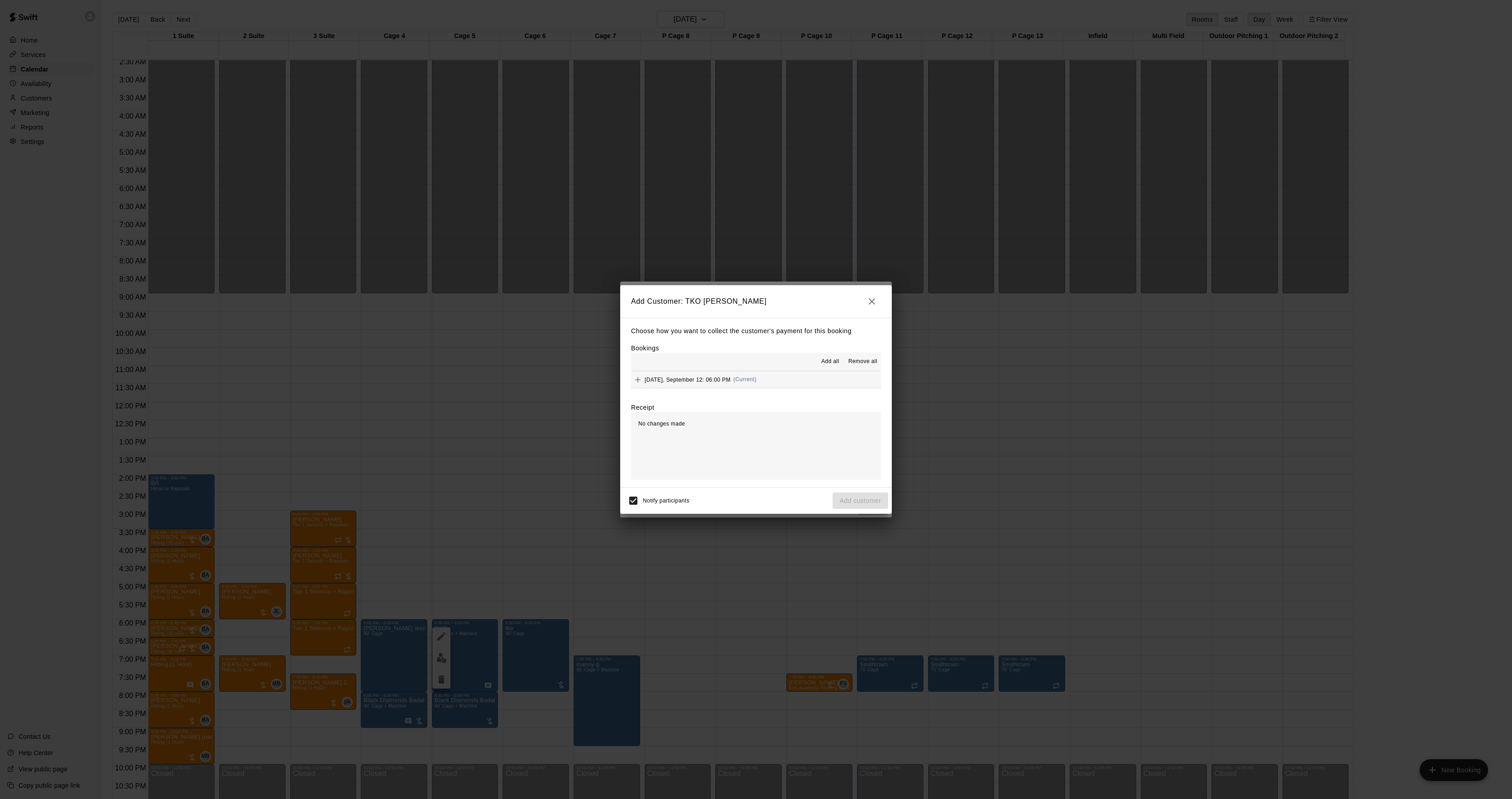
click at [745, 383] on span "(Current)" at bounding box center [745, 379] width 24 height 6
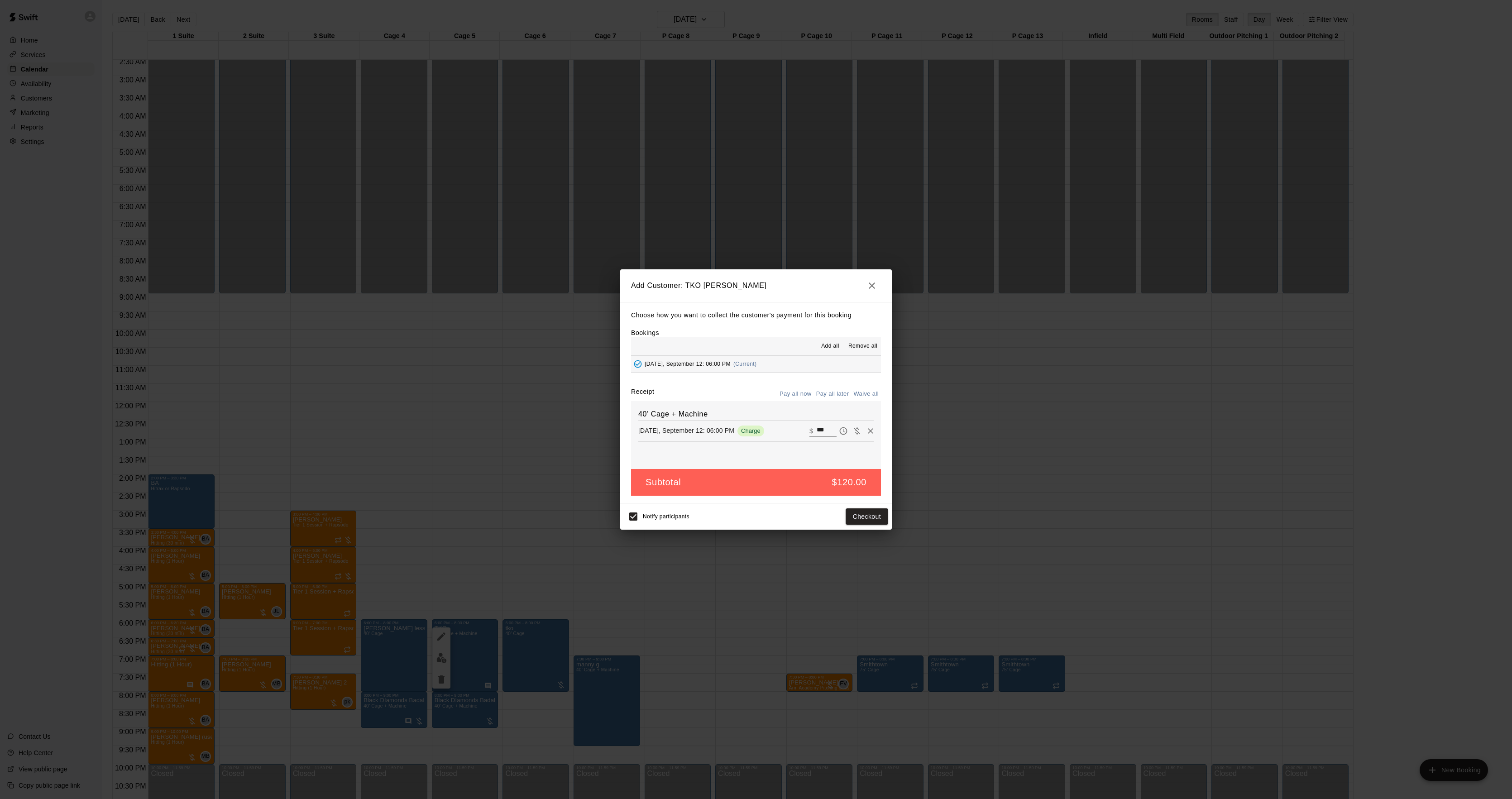
click at [818, 431] on input "***" at bounding box center [827, 431] width 20 height 12
type input "***"
click at [873, 514] on button "Checkout" at bounding box center [867, 517] width 43 height 17
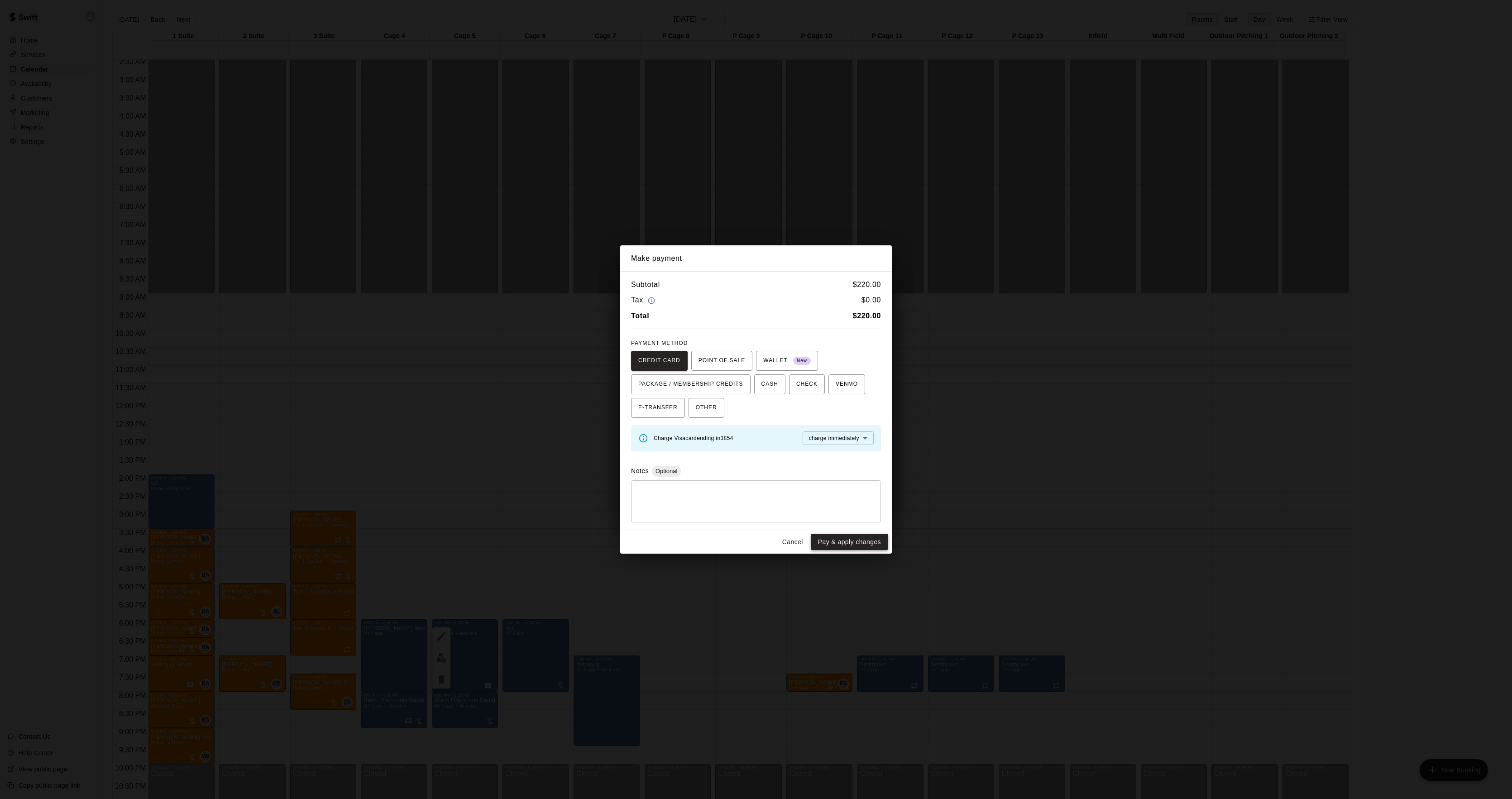
click at [876, 540] on button "Pay & apply changes" at bounding box center [849, 542] width 77 height 17
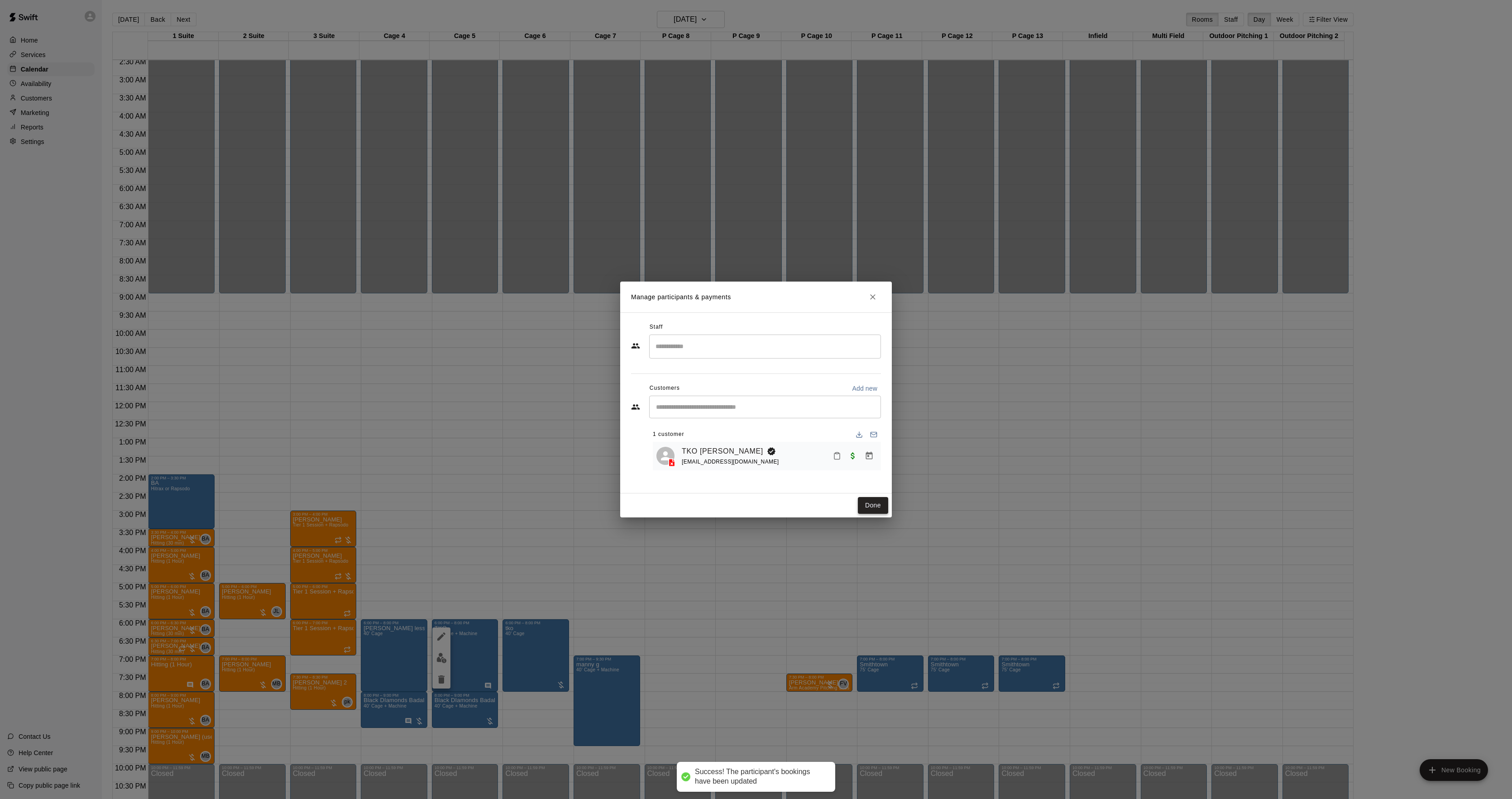
click at [872, 497] on div "Done" at bounding box center [756, 506] width 271 height 24
click at [879, 506] on button "Done" at bounding box center [873, 505] width 30 height 17
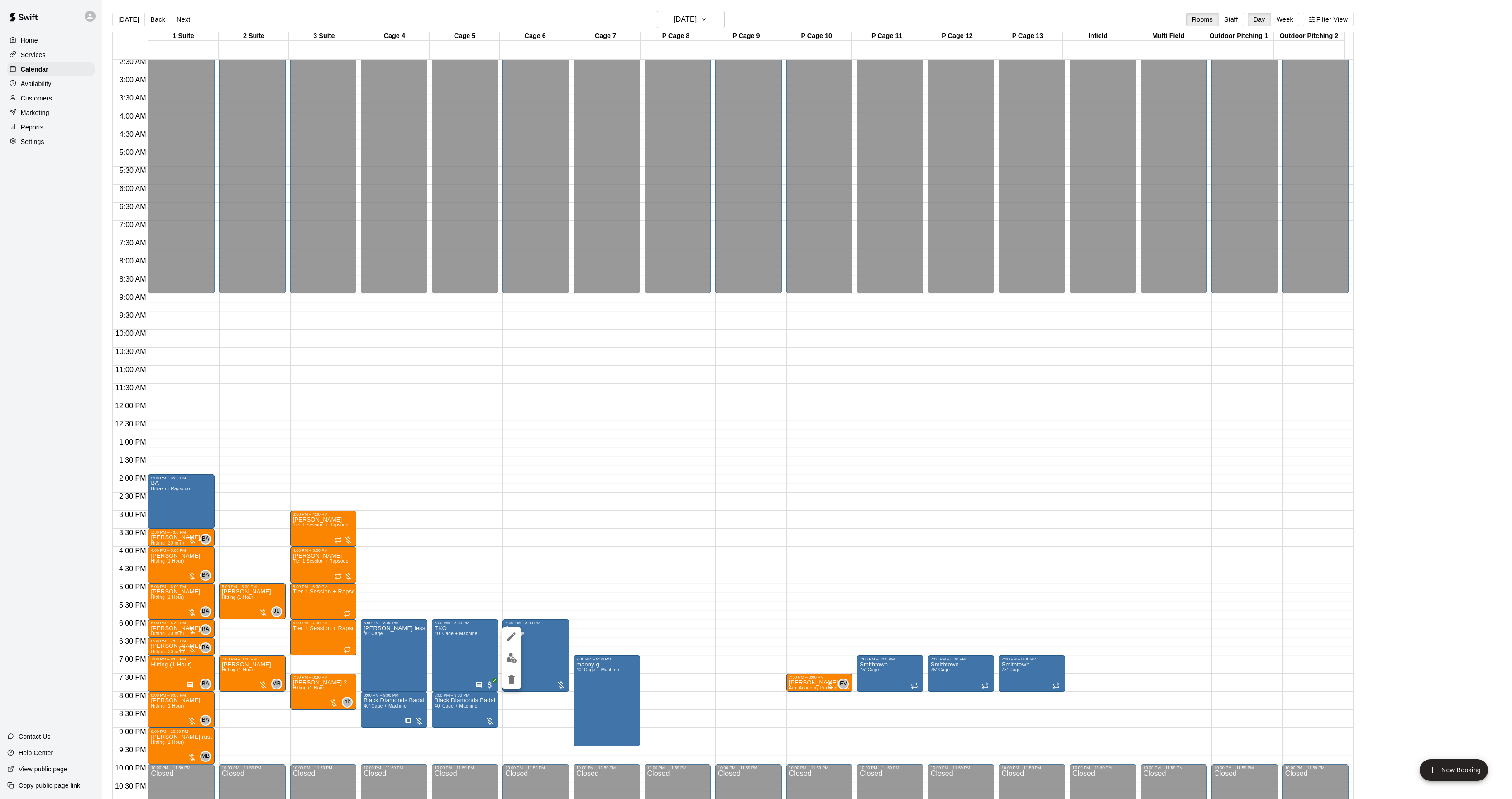
click at [518, 664] on div at bounding box center [511, 659] width 18 height 62
click at [516, 656] on img "edit" at bounding box center [511, 658] width 10 height 10
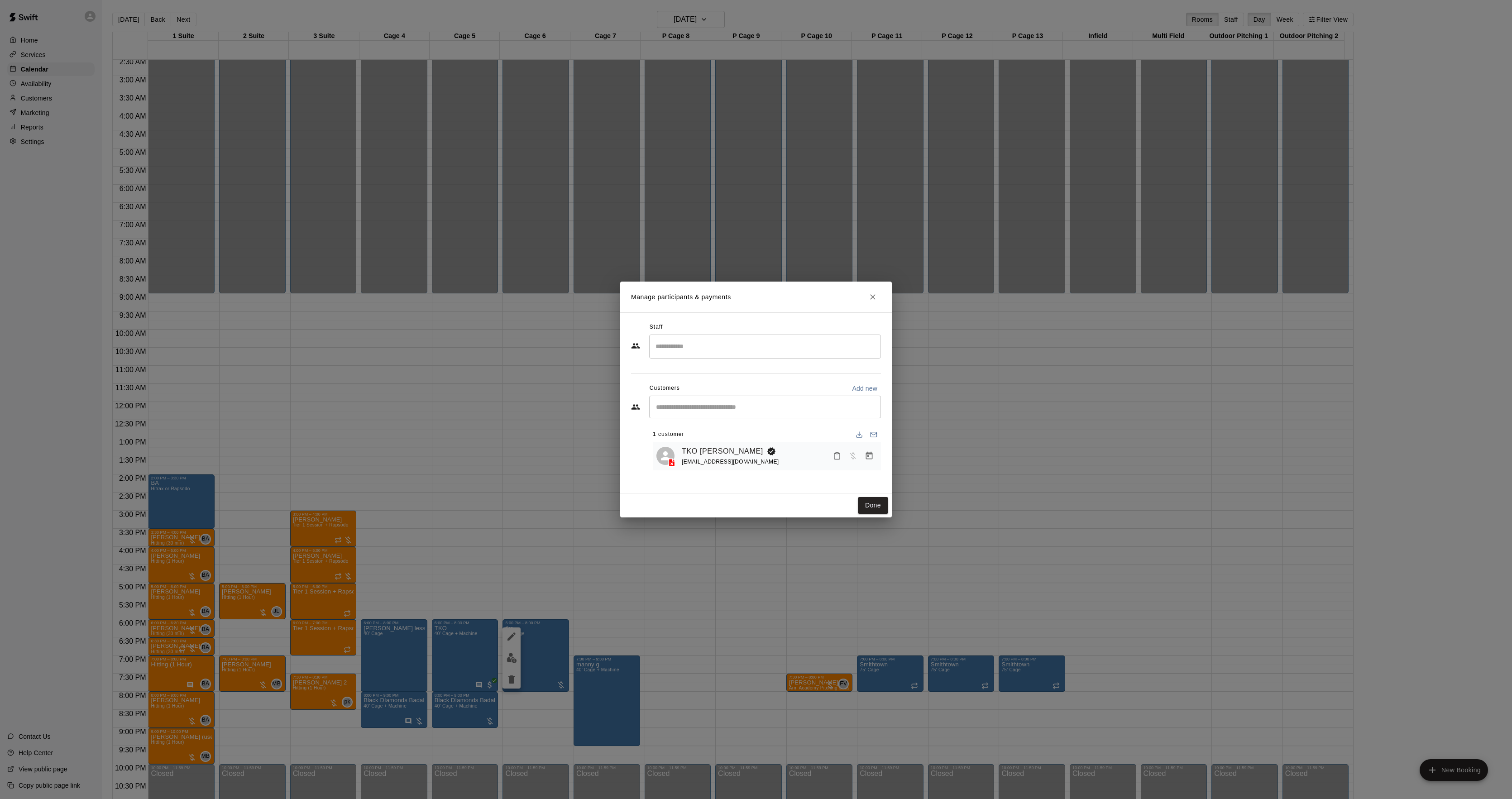
click at [872, 457] on icon "Manage bookings & payment" at bounding box center [869, 455] width 9 height 9
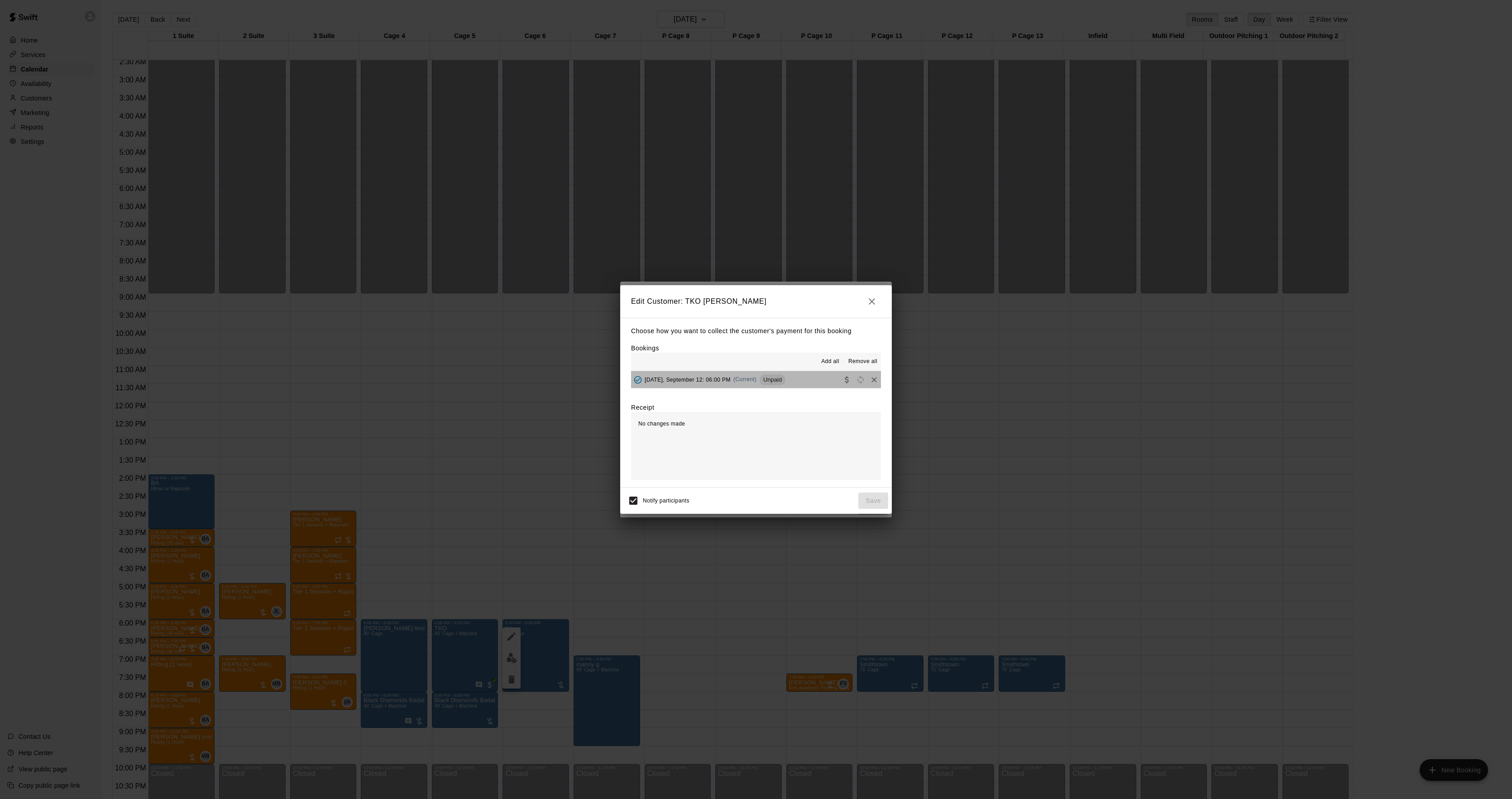
click at [783, 375] on button "[DATE], September 12: 06:00 PM (Current) Unpaid" at bounding box center [756, 379] width 250 height 17
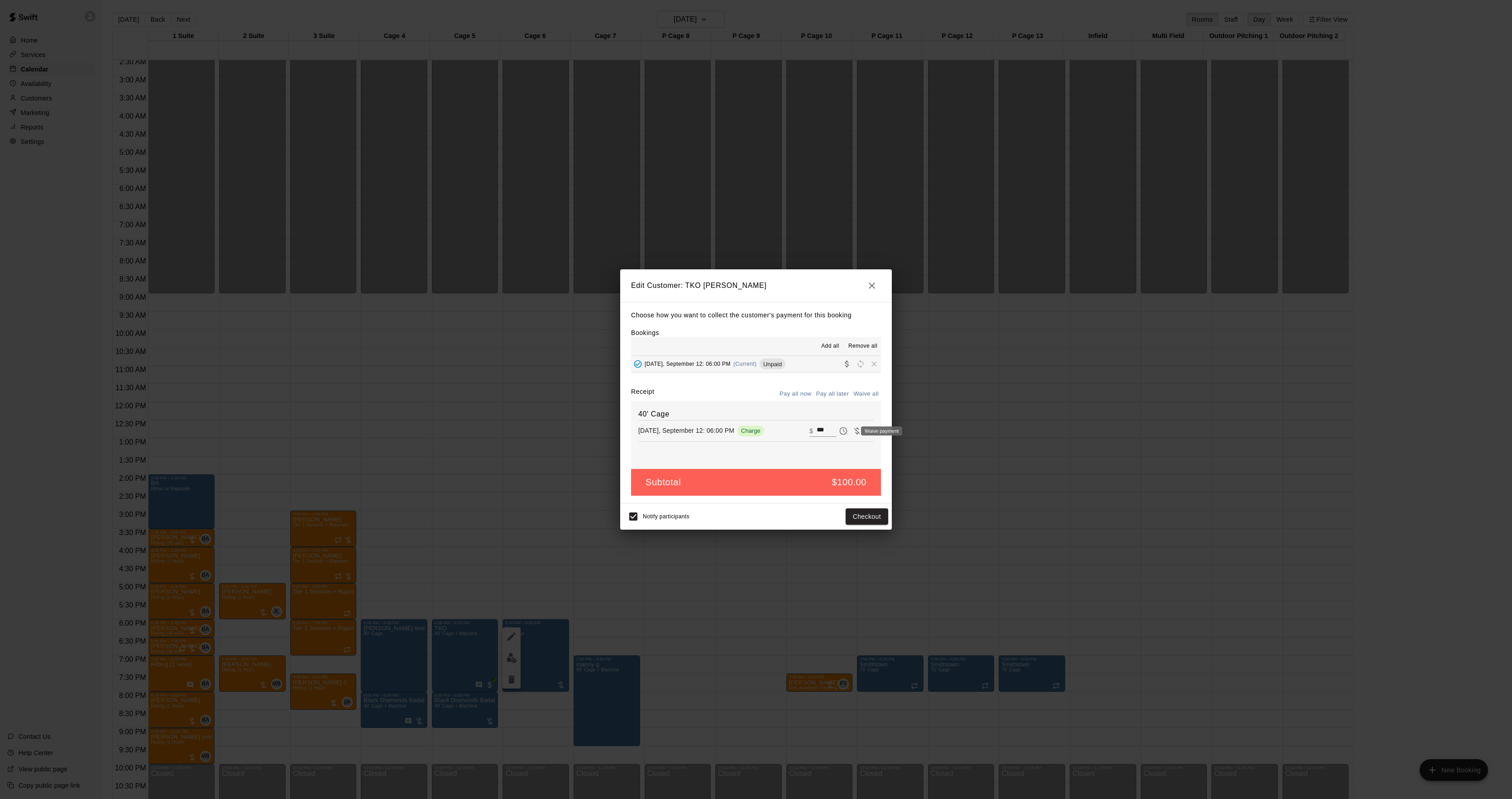
click at [853, 435] on icon "Waive payment" at bounding box center [857, 431] width 9 height 9
type input "*"
click at [890, 515] on div "Notify participants Save" at bounding box center [756, 516] width 271 height 26
click at [887, 518] on button "Save" at bounding box center [873, 517] width 30 height 17
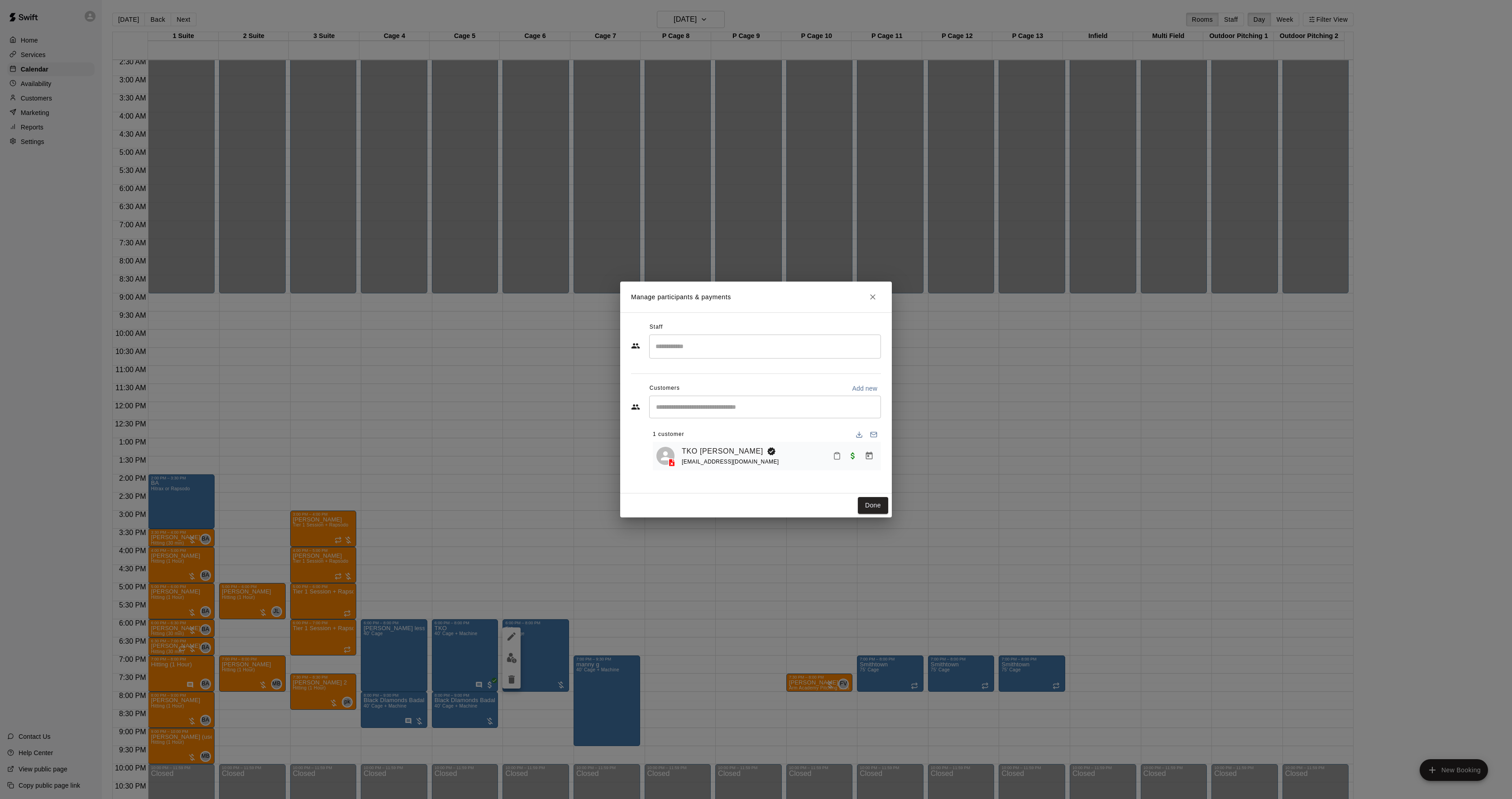
click at [872, 507] on button "Done" at bounding box center [873, 505] width 30 height 17
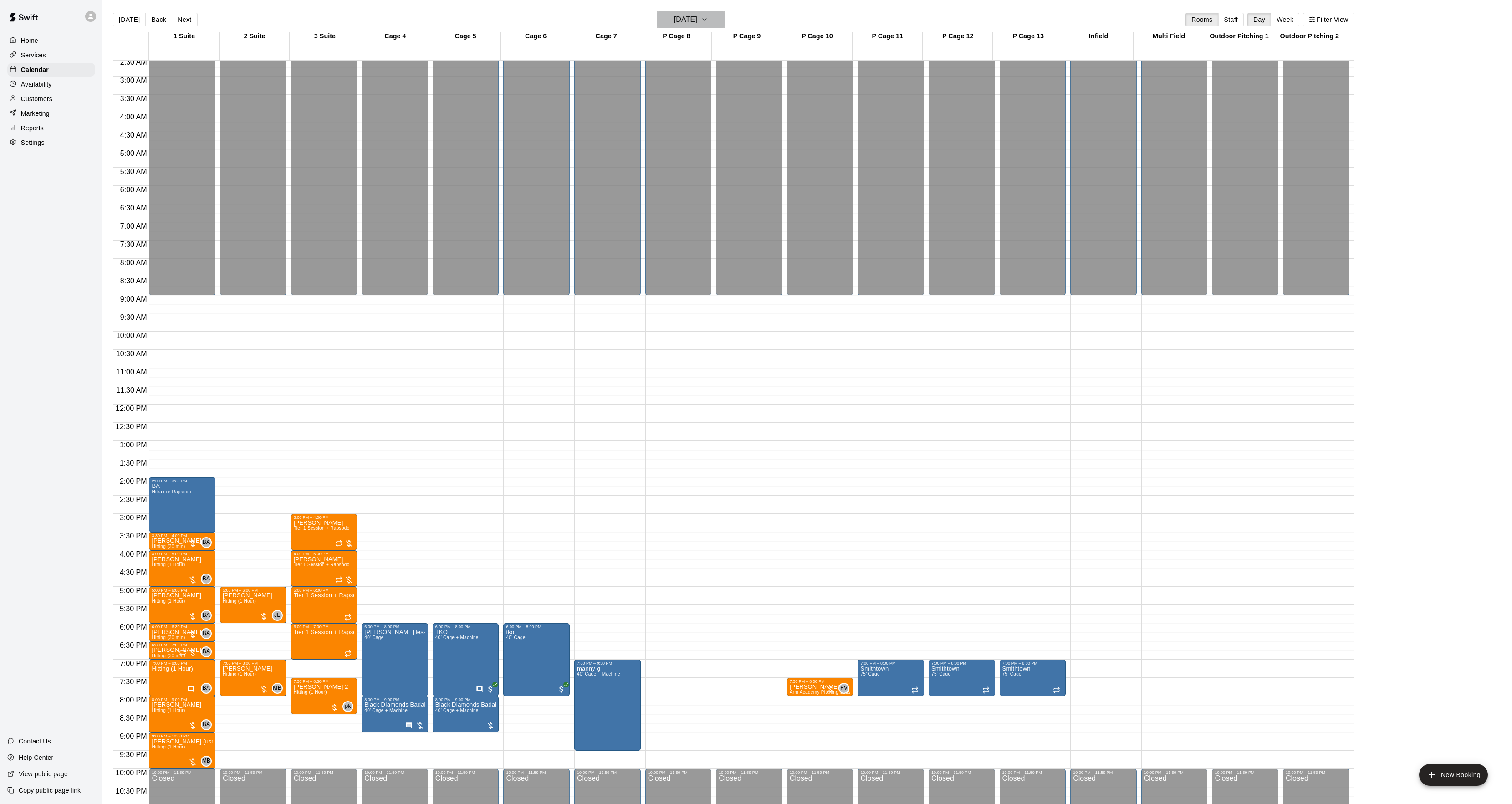
click at [685, 17] on h6 "[DATE]" at bounding box center [685, 20] width 23 height 13
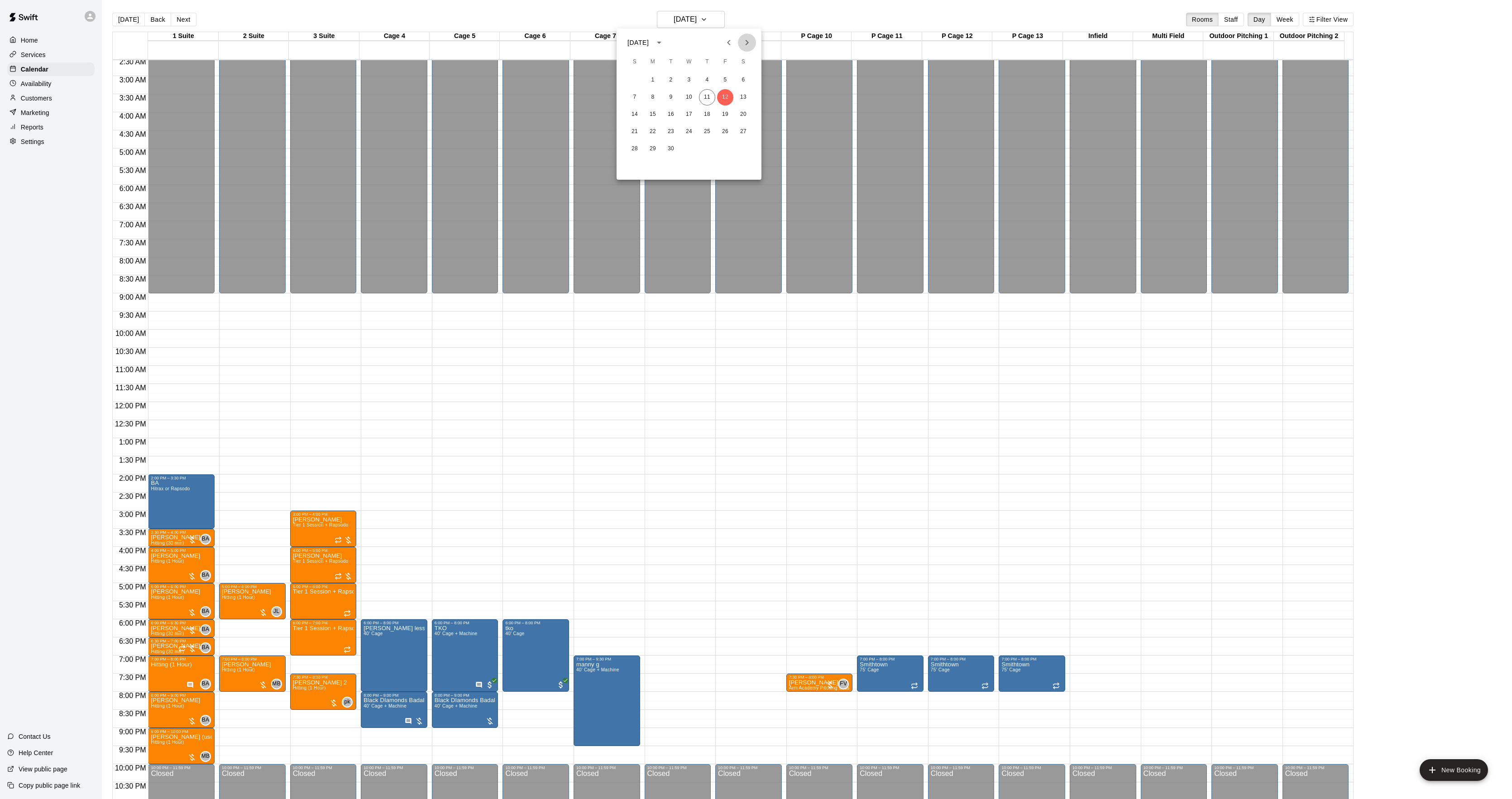
click at [745, 39] on icon "Next month" at bounding box center [747, 43] width 11 height 11
click at [667, 155] on button "27" at bounding box center [670, 149] width 17 height 17
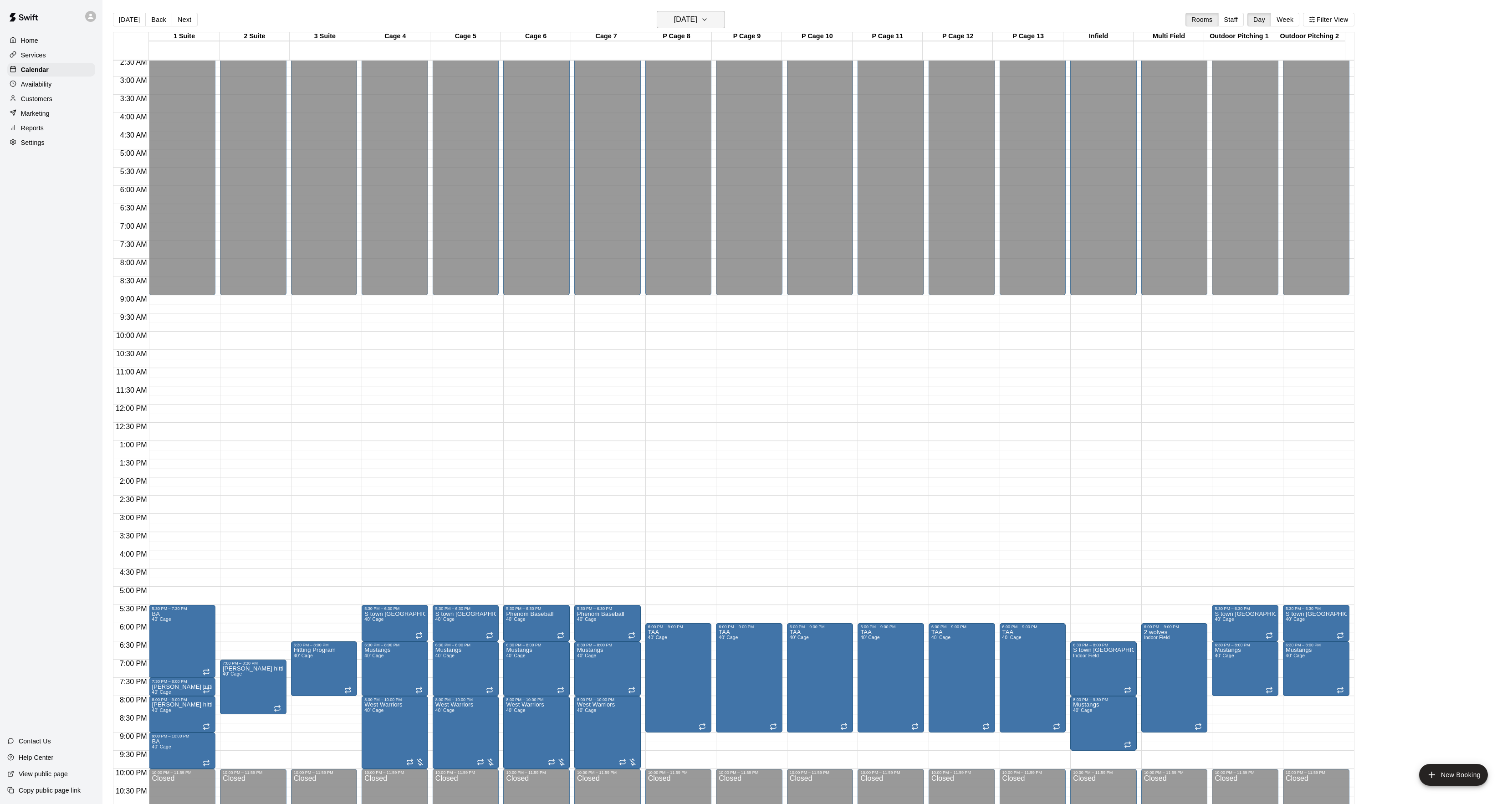
click at [697, 17] on h6 "[DATE]" at bounding box center [685, 20] width 23 height 13
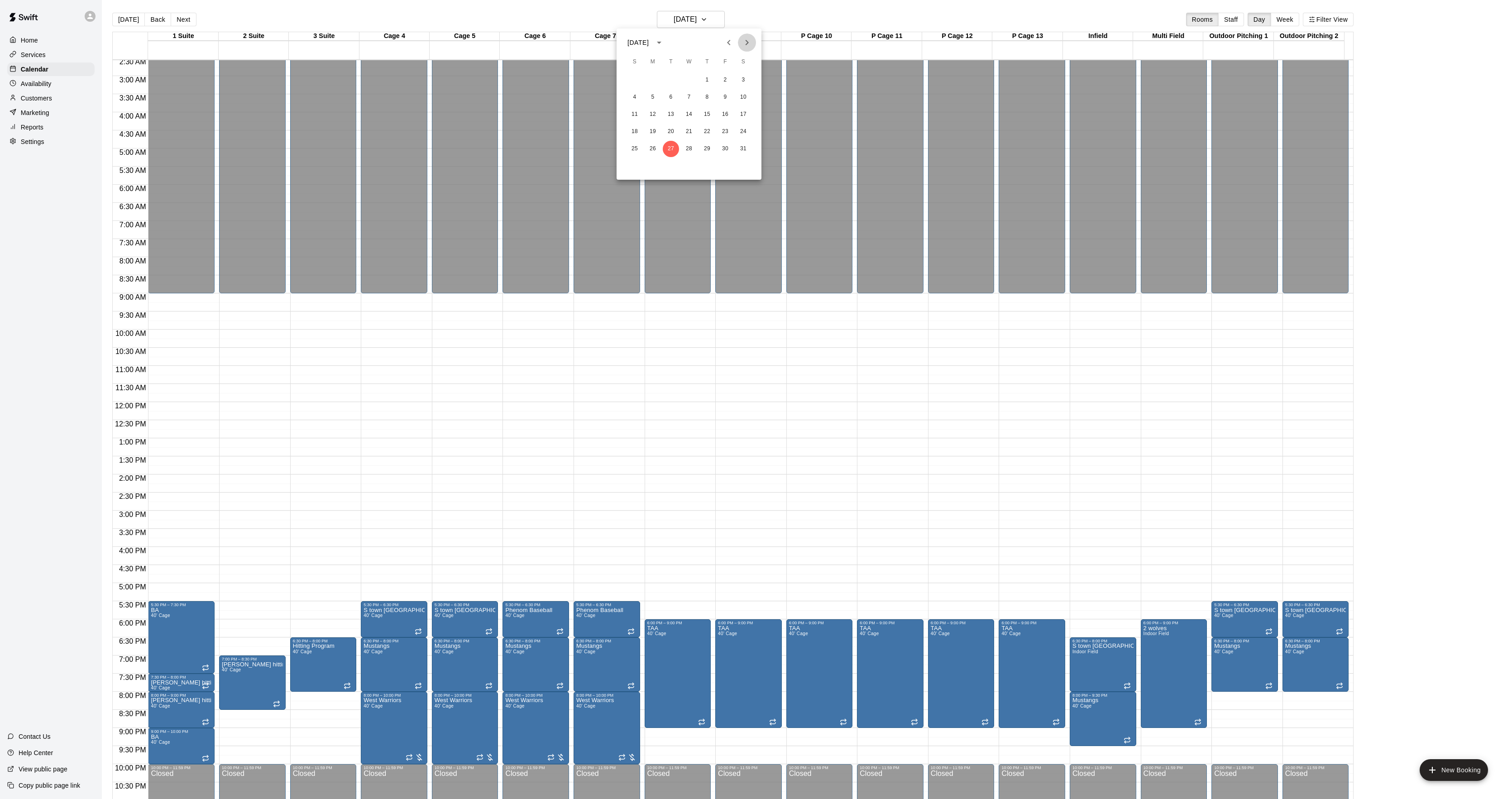
click at [745, 44] on icon "Next month" at bounding box center [747, 43] width 11 height 11
drag, startPoint x: 117, startPoint y: 24, endPoint x: 121, endPoint y: 22, distance: 4.5
click at [118, 24] on div at bounding box center [756, 399] width 1512 height 799
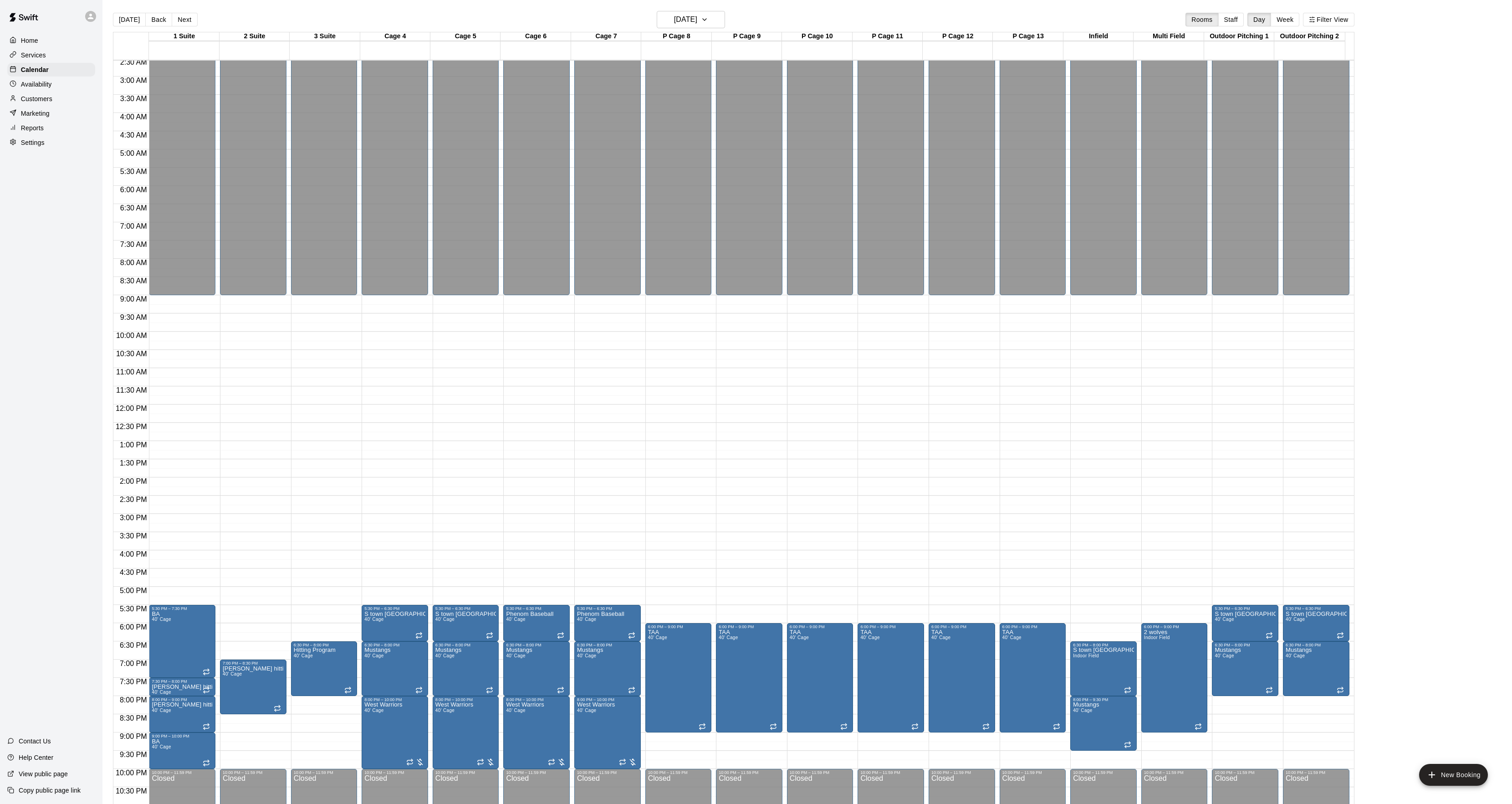
click at [124, 21] on div at bounding box center [756, 402] width 1512 height 804
click at [129, 22] on button "[DATE]" at bounding box center [129, 19] width 33 height 13
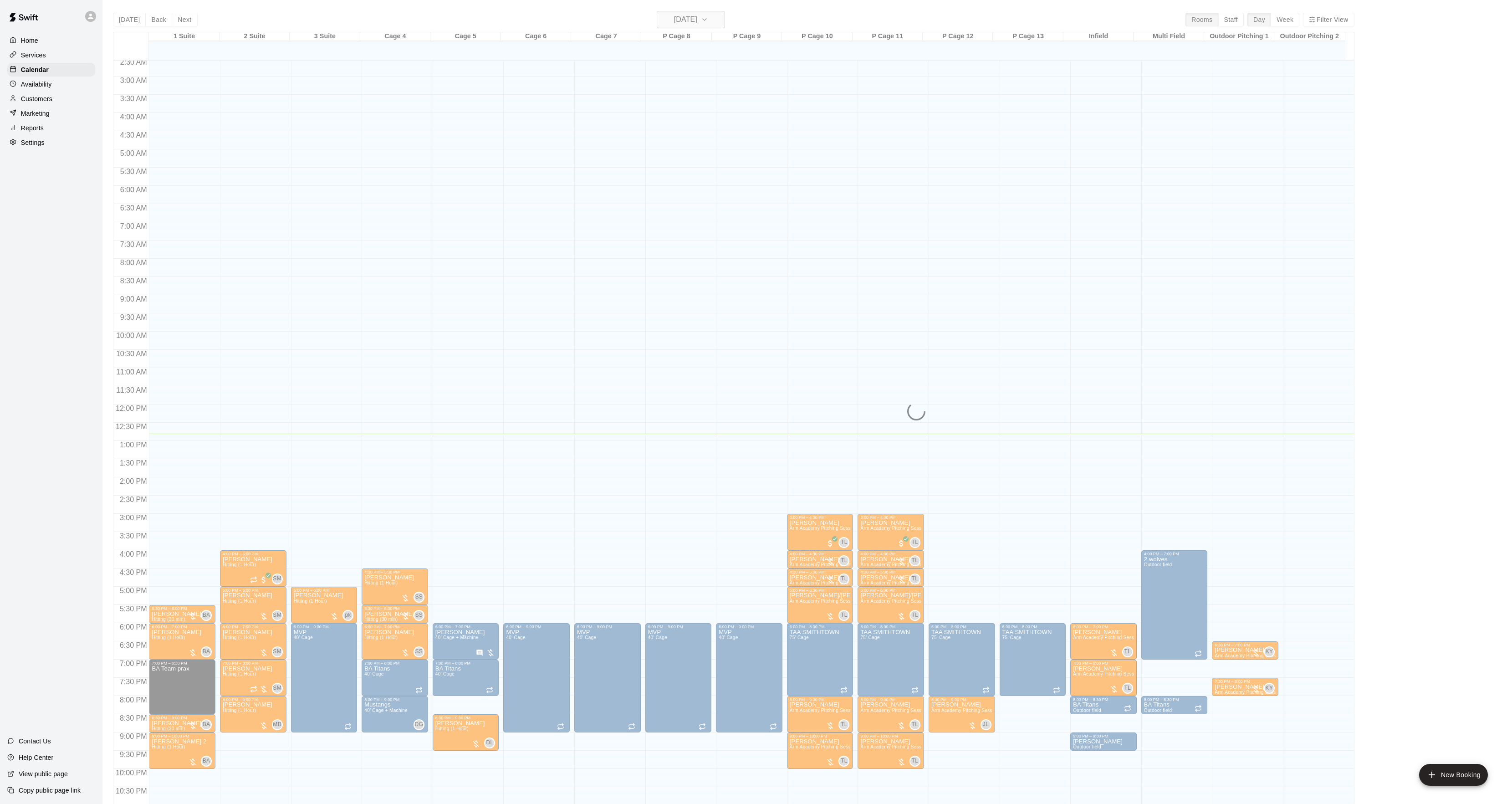
click at [696, 17] on h6 "[DATE]" at bounding box center [685, 20] width 23 height 13
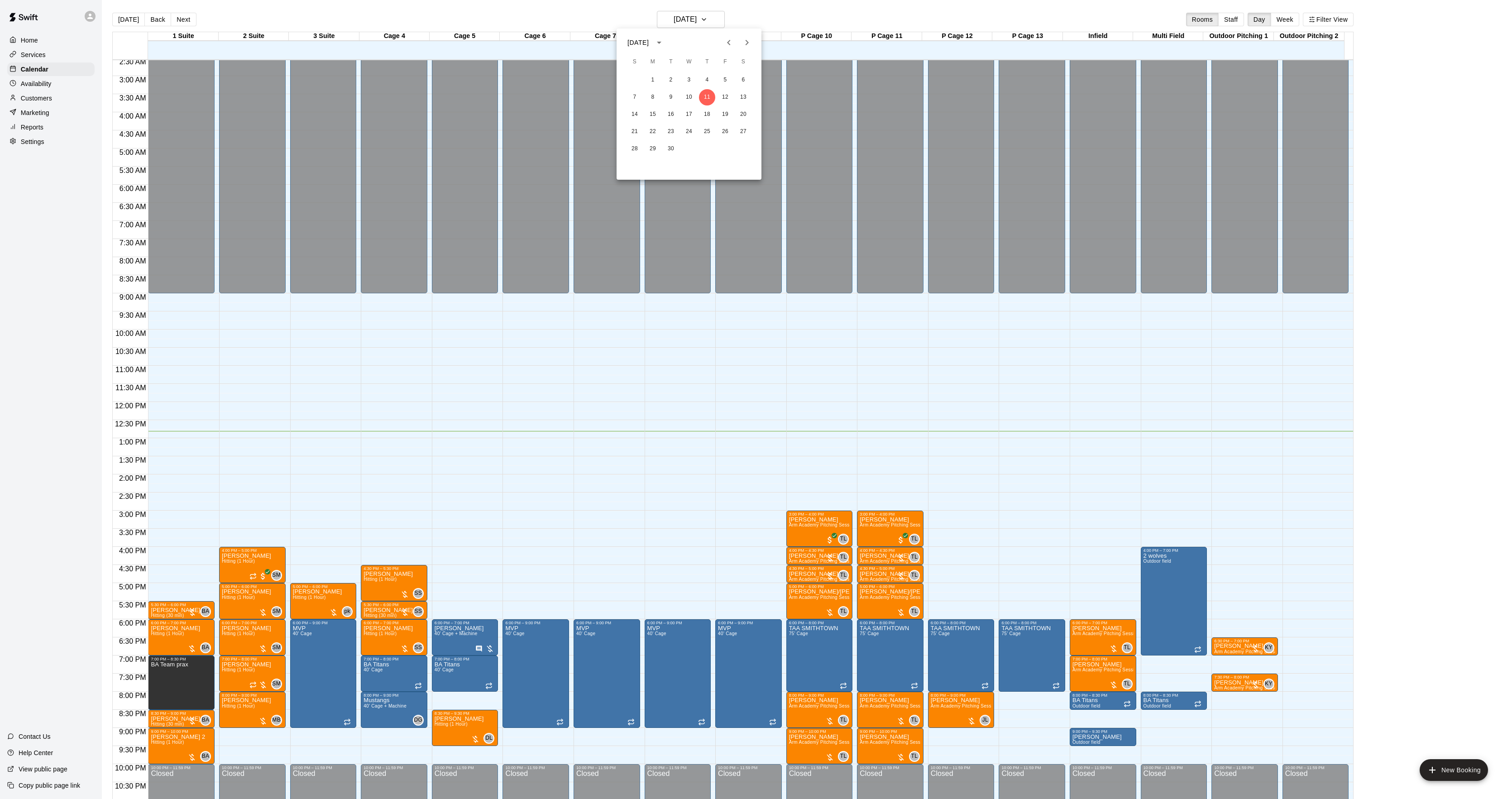
click at [740, 43] on button "Next month" at bounding box center [747, 42] width 18 height 18
click at [652, 102] on button "6" at bounding box center [653, 97] width 17 height 17
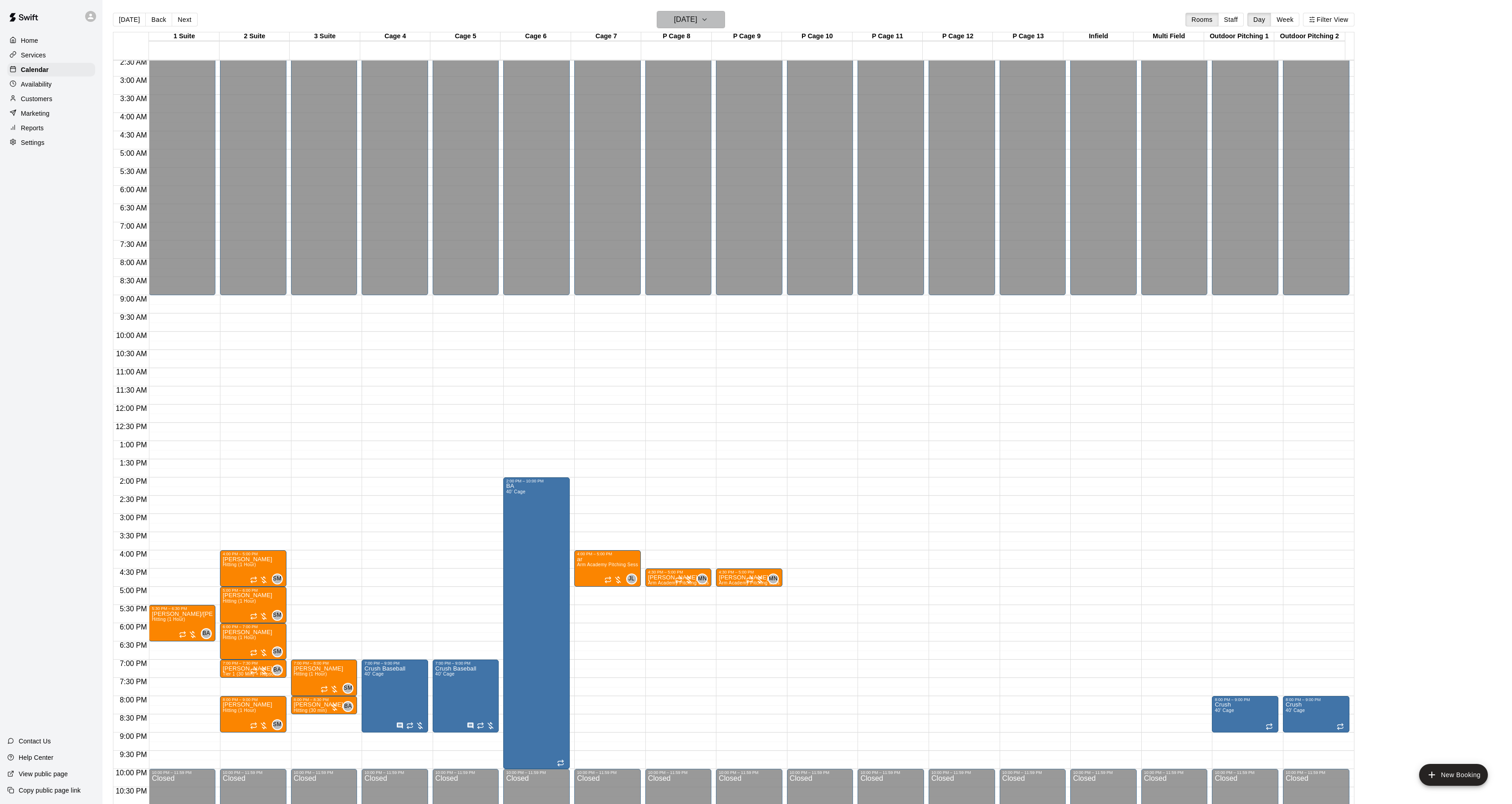
click at [689, 23] on h6 "[DATE]" at bounding box center [685, 20] width 23 height 13
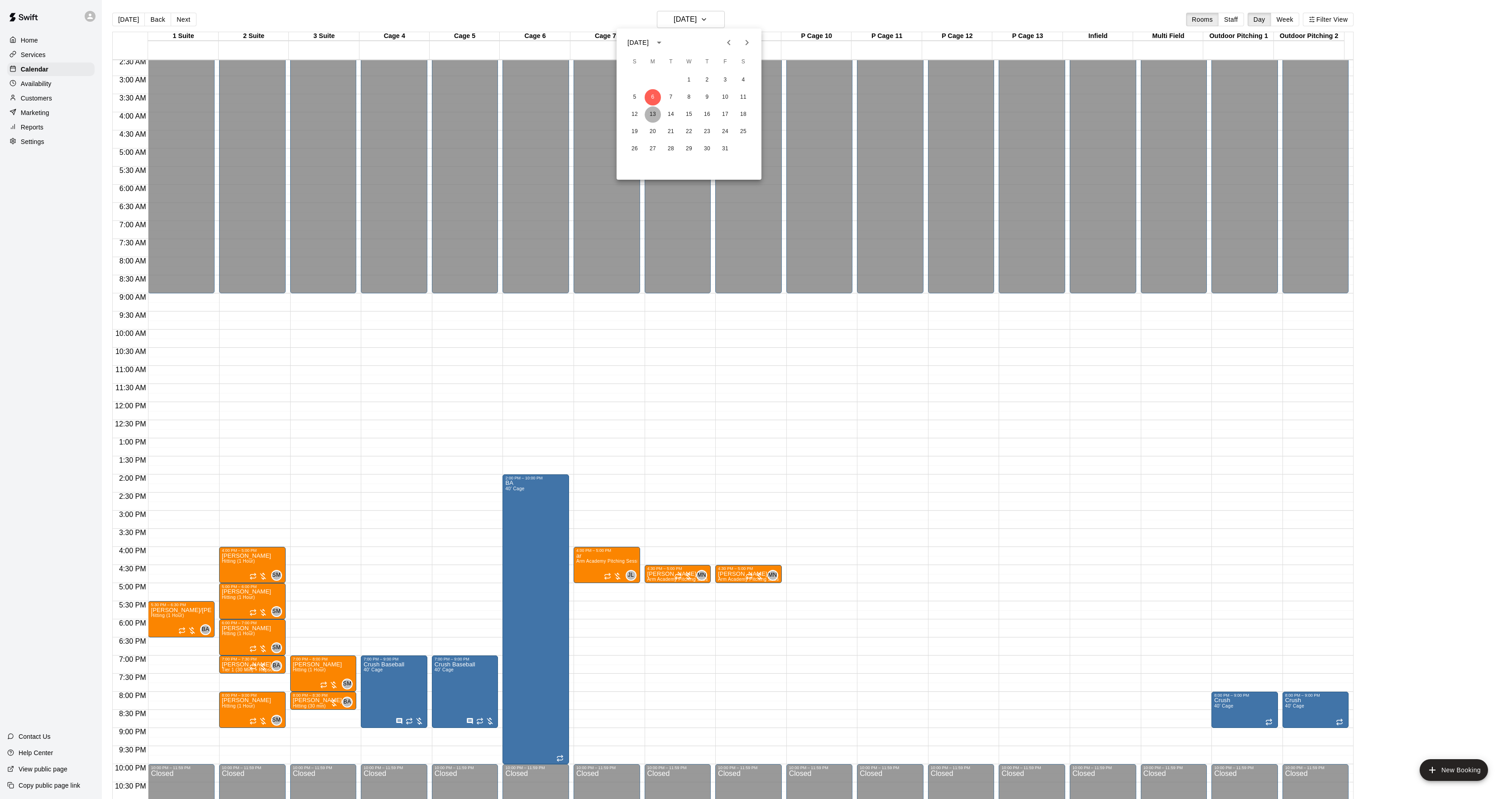
click at [649, 118] on button "13" at bounding box center [653, 114] width 17 height 17
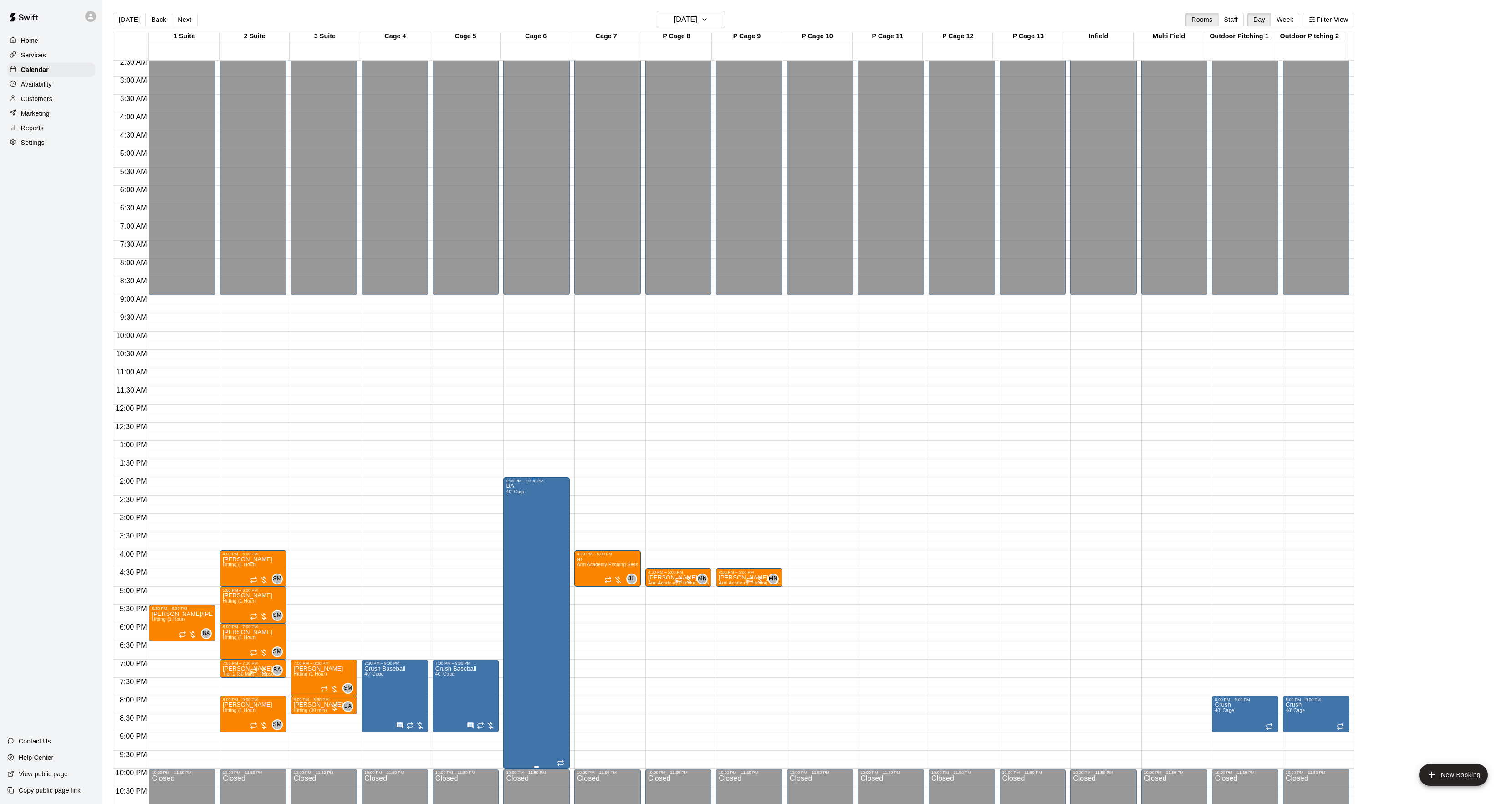
click at [516, 540] on icon "delete" at bounding box center [515, 538] width 6 height 8
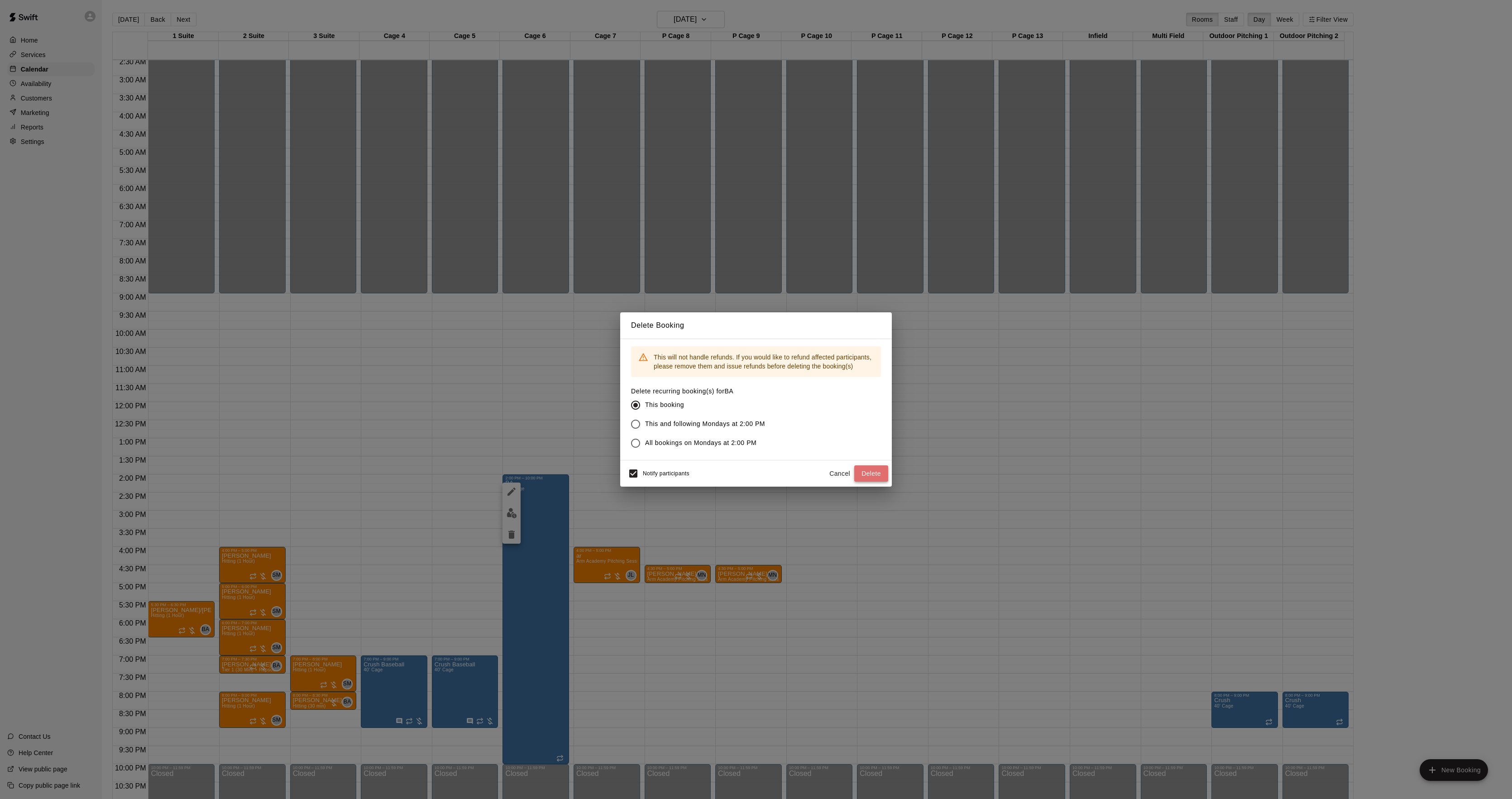
click at [873, 475] on button "Delete" at bounding box center [871, 473] width 34 height 17
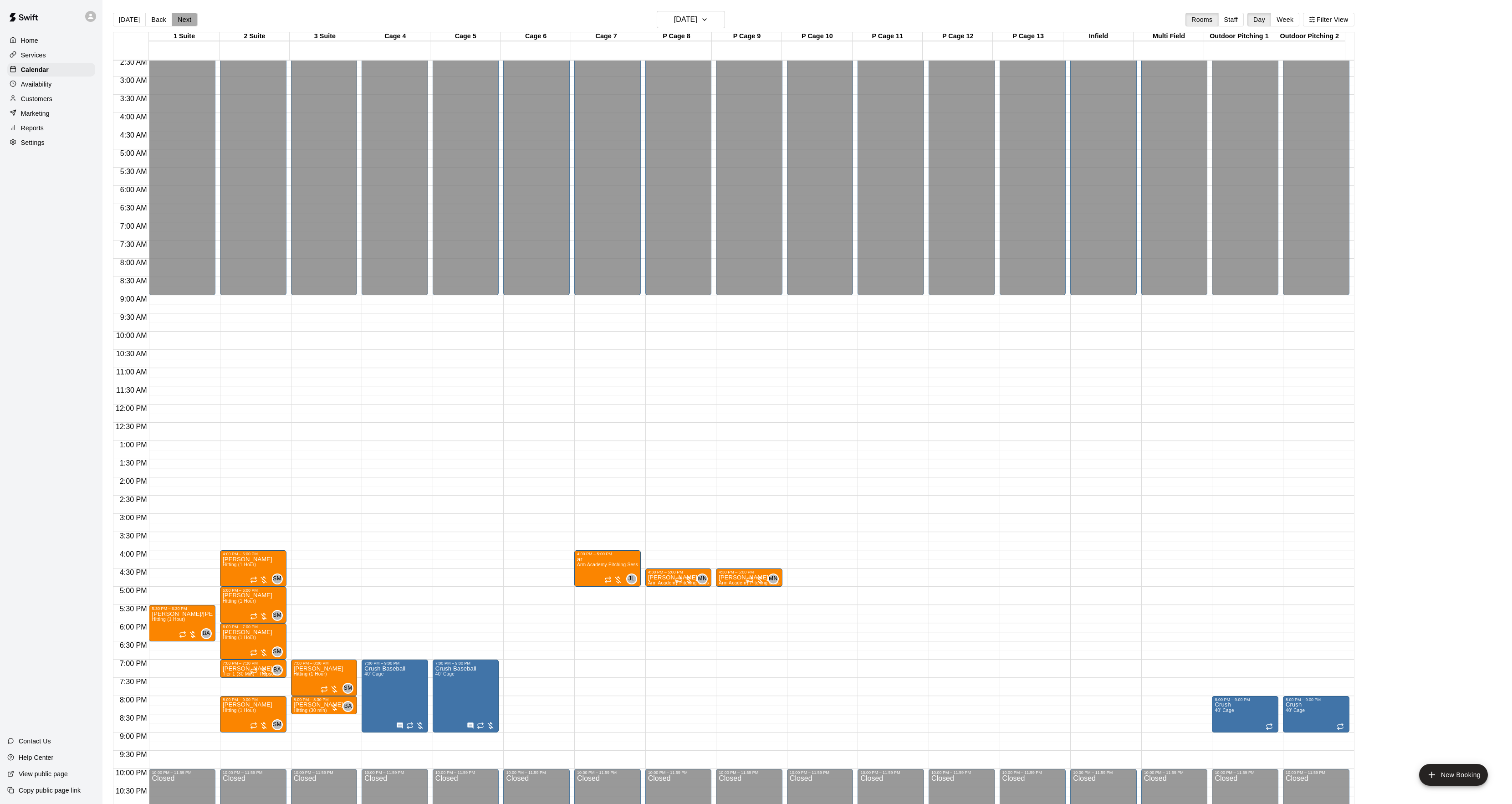
click at [181, 19] on button "Next" at bounding box center [184, 19] width 25 height 13
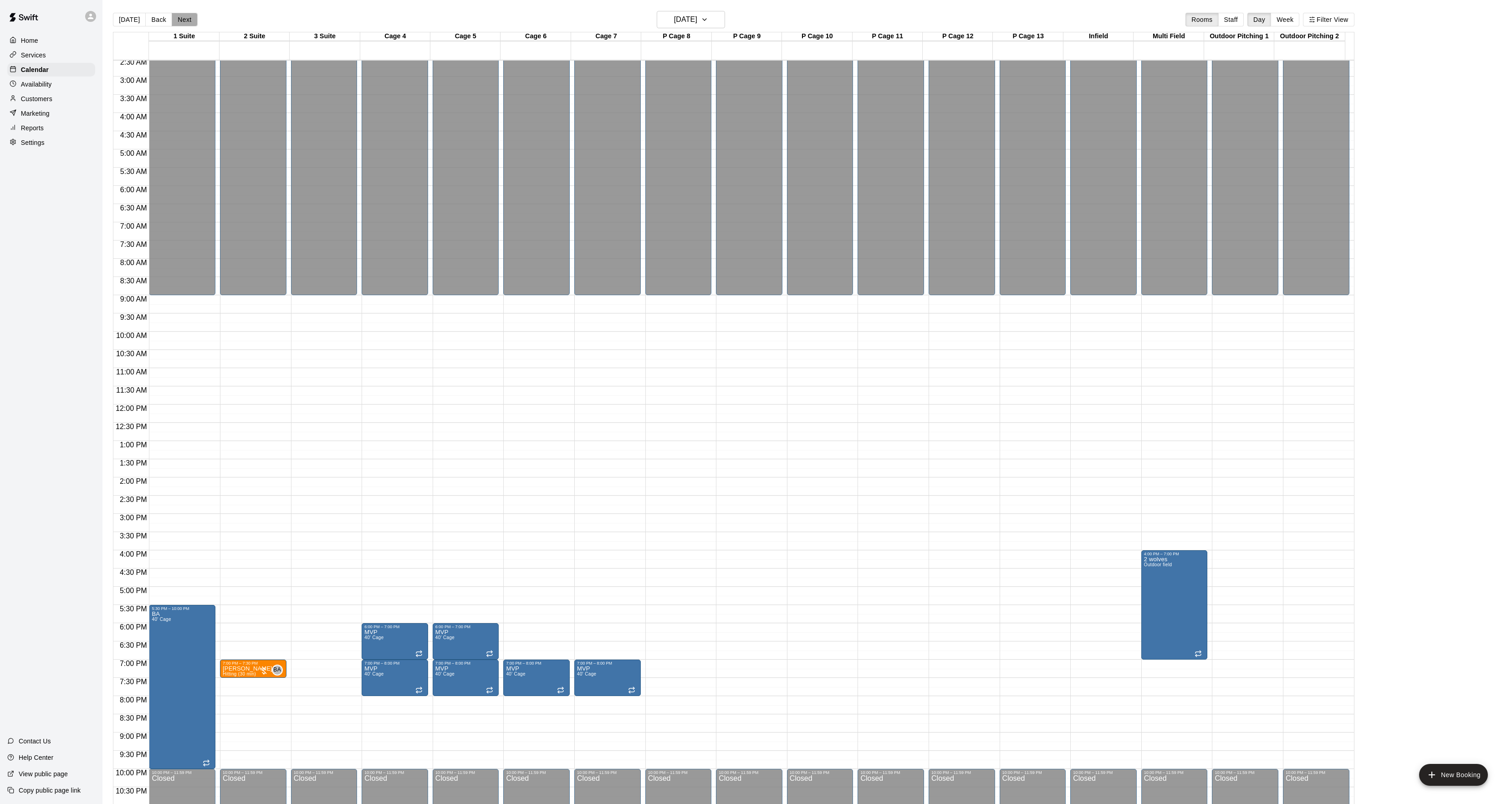
click at [181, 19] on button "Next" at bounding box center [184, 19] width 25 height 13
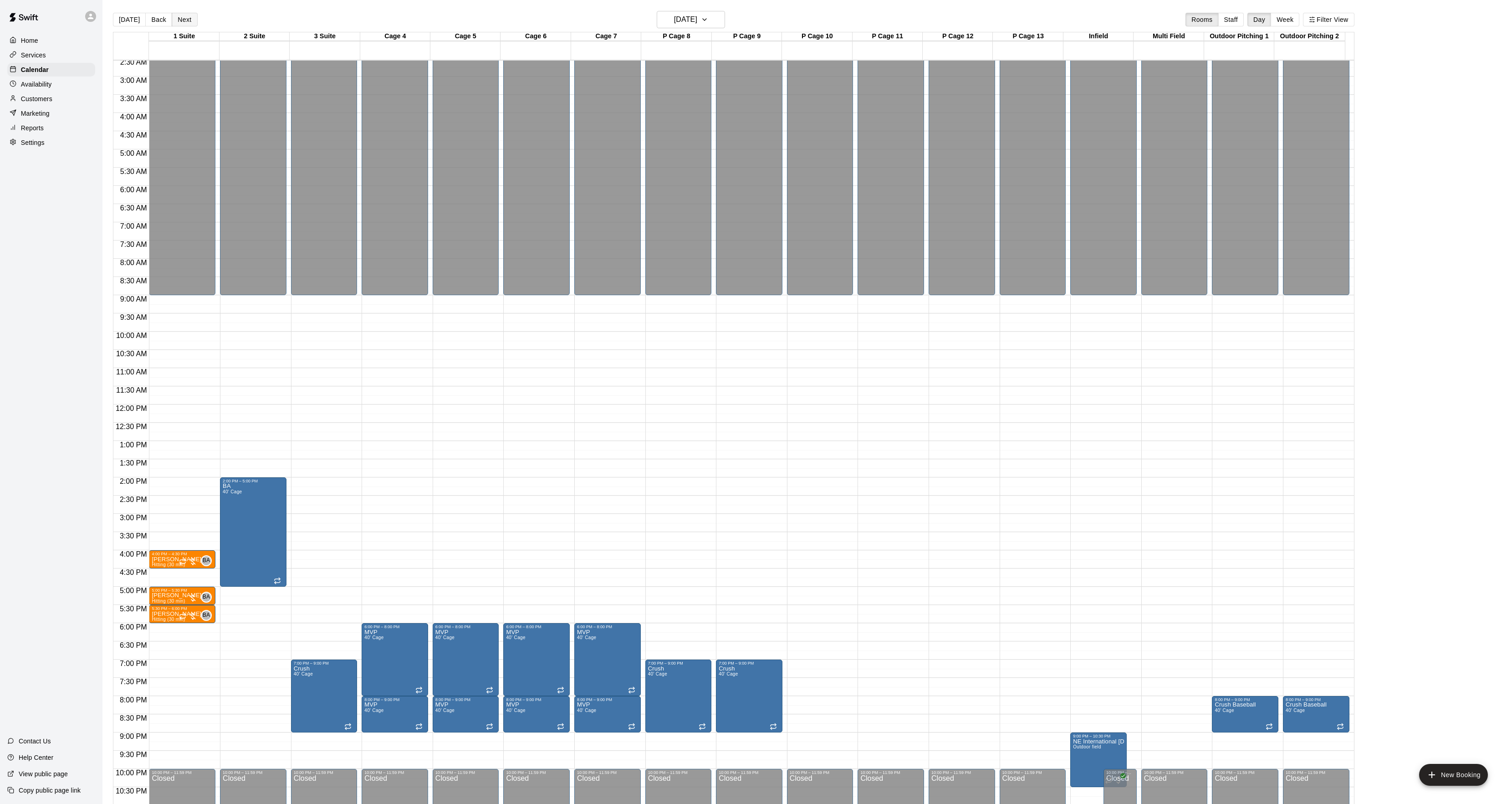
click at [181, 19] on button "Next" at bounding box center [184, 19] width 25 height 13
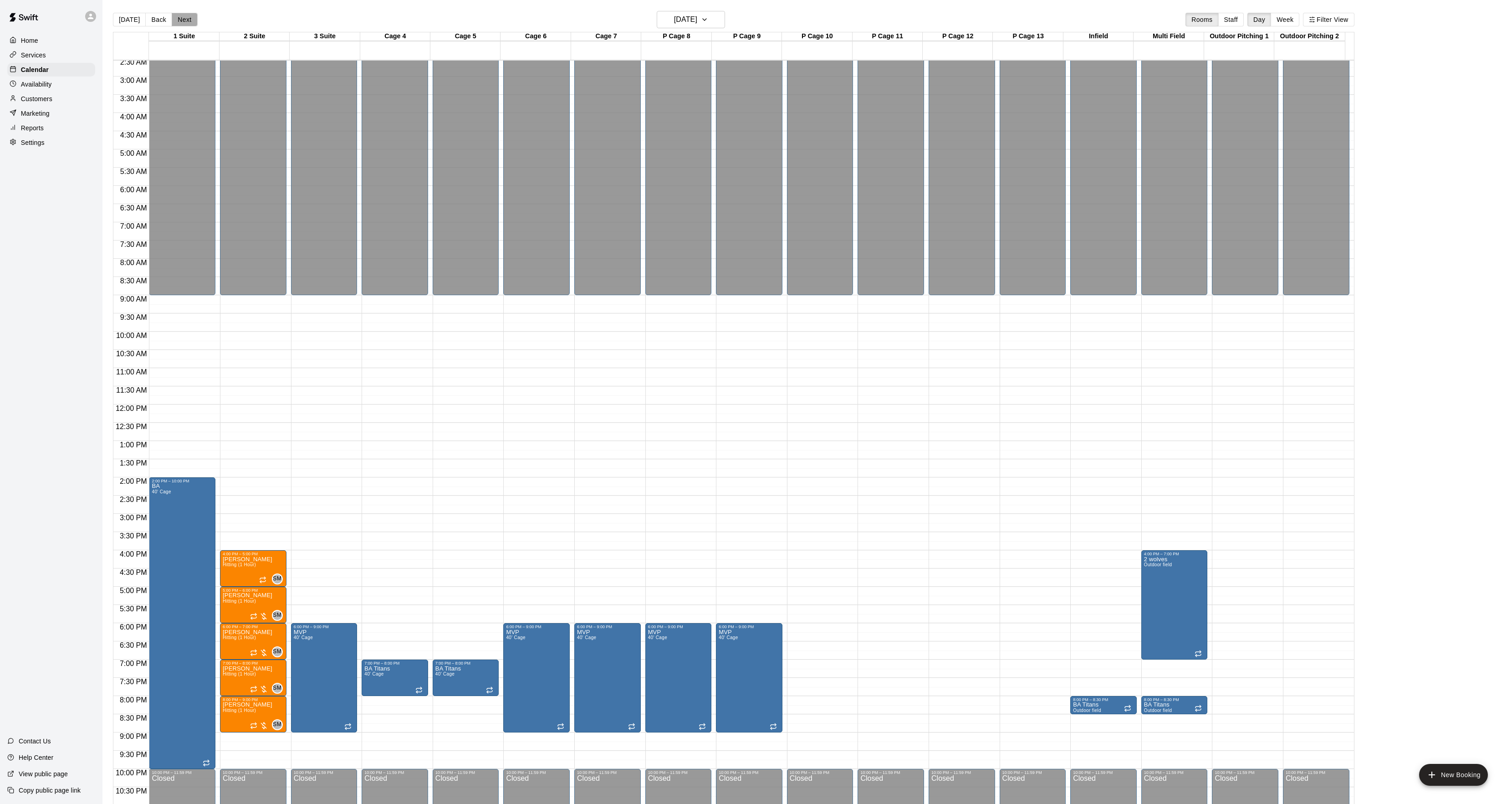
click at [181, 19] on button "Next" at bounding box center [184, 19] width 25 height 13
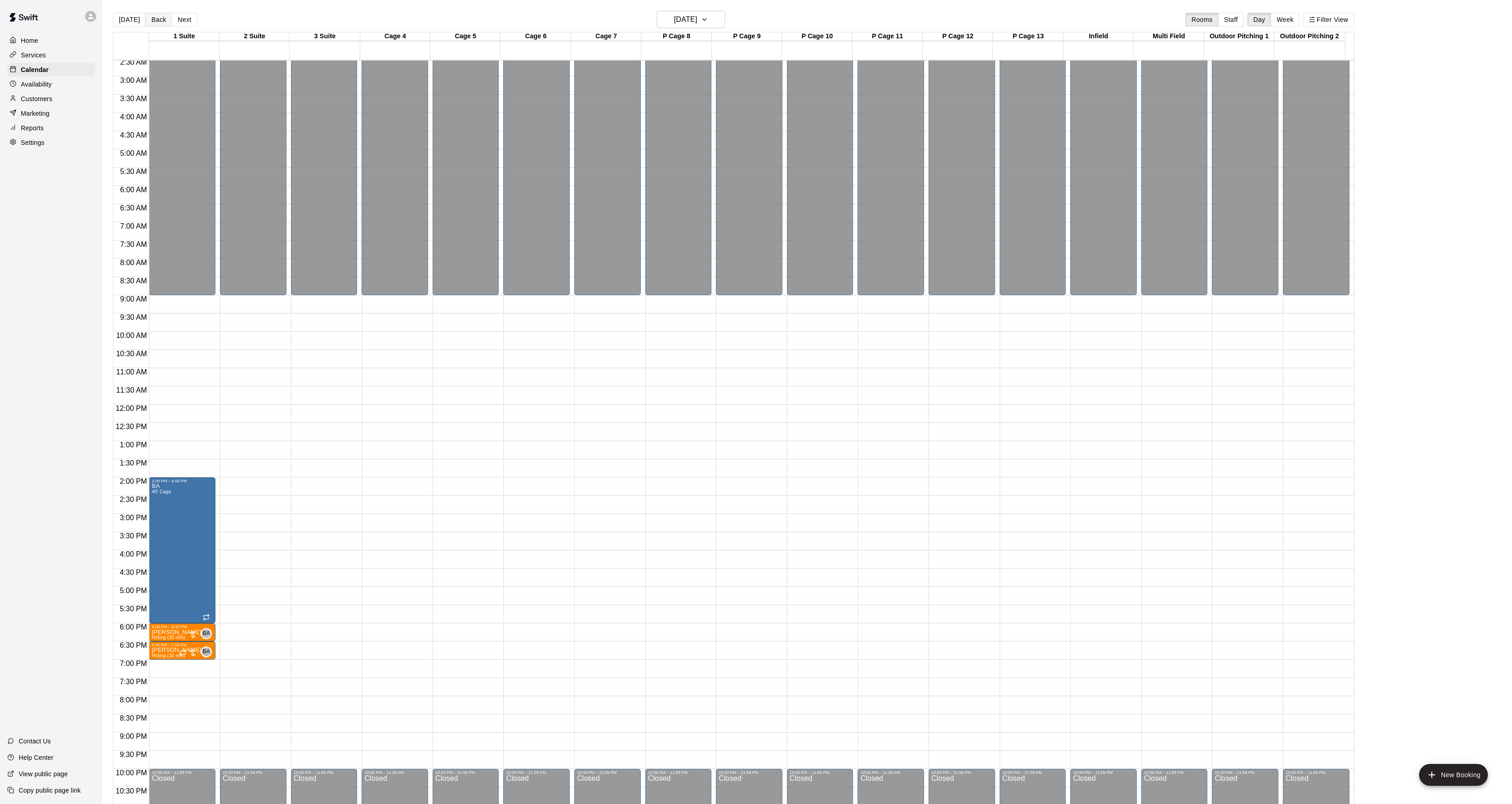
click at [166, 21] on button "Back" at bounding box center [159, 19] width 27 height 13
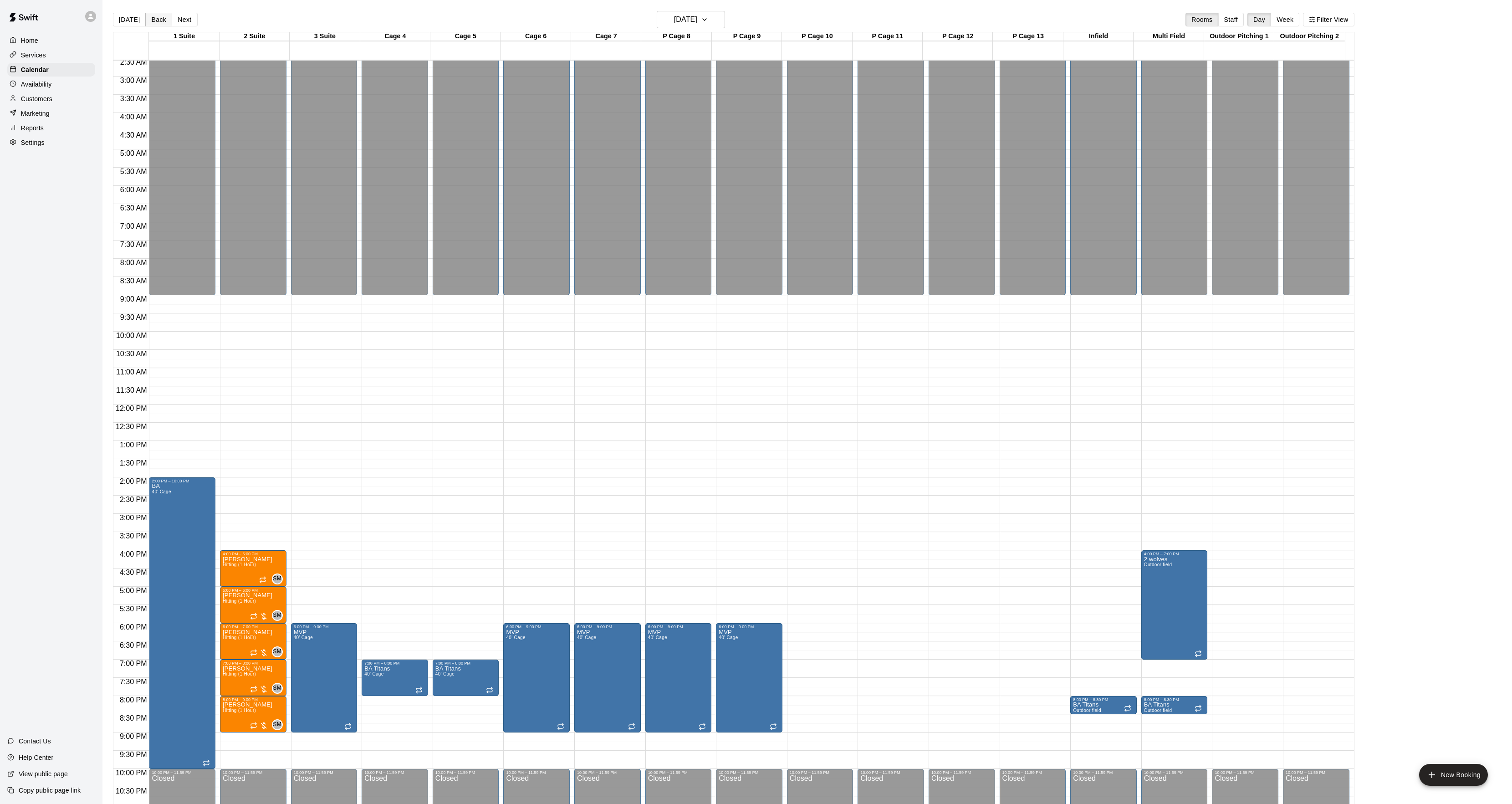
click at [166, 21] on button "Back" at bounding box center [159, 19] width 27 height 13
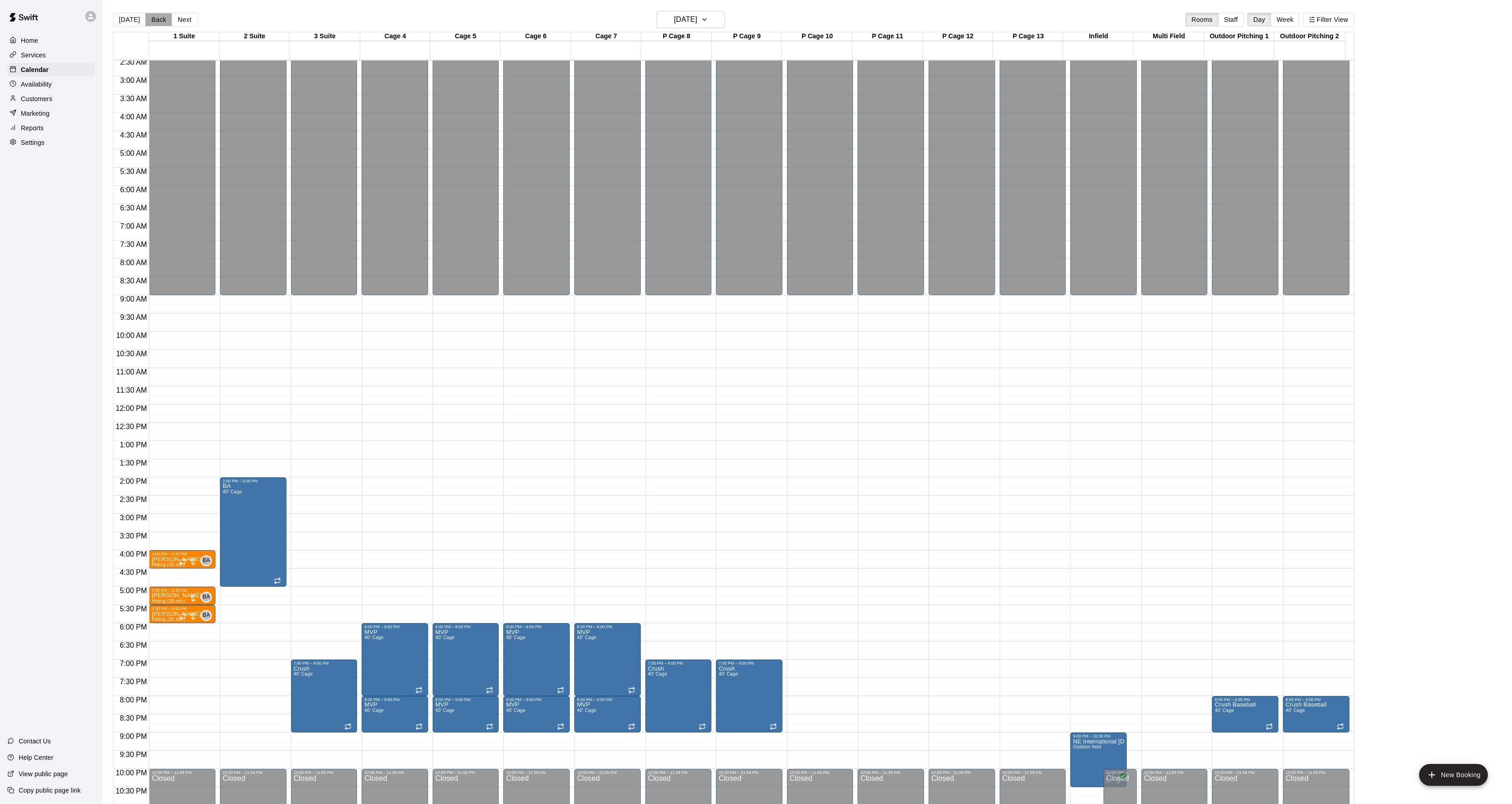
click at [166, 21] on button "Back" at bounding box center [159, 19] width 27 height 13
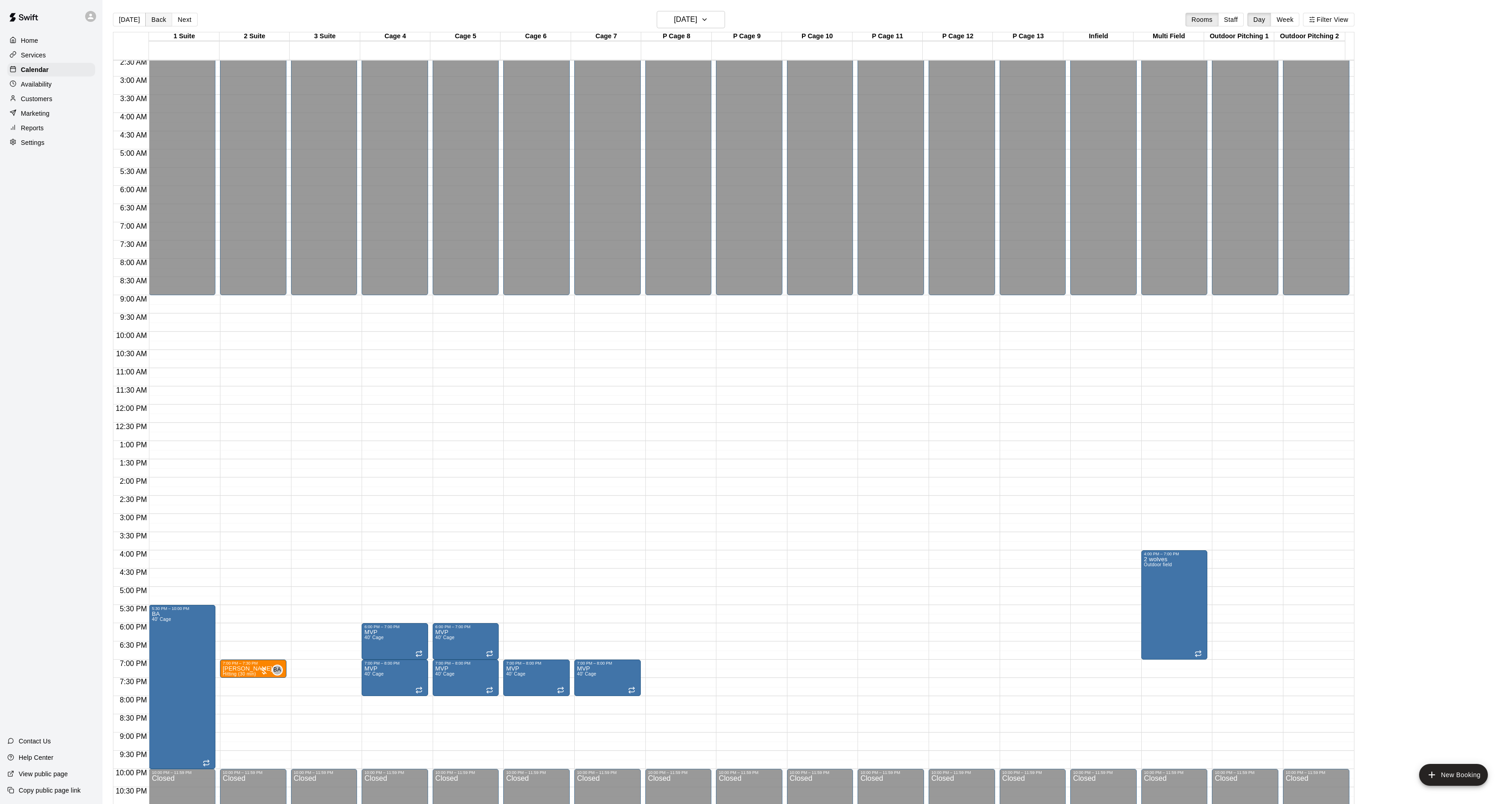
click at [166, 21] on button "Back" at bounding box center [159, 19] width 27 height 13
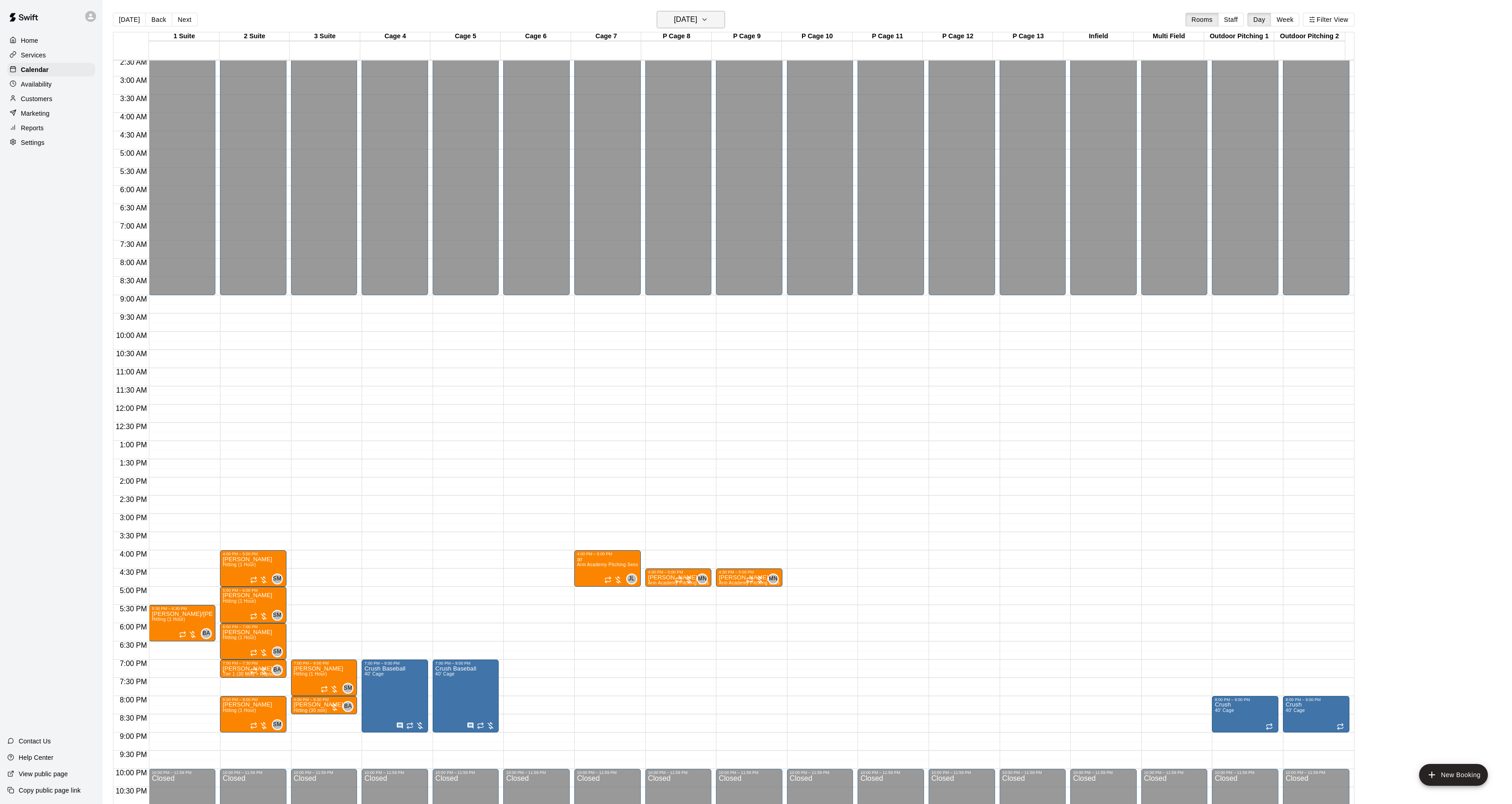
click at [676, 21] on h6 "[DATE]" at bounding box center [685, 20] width 23 height 13
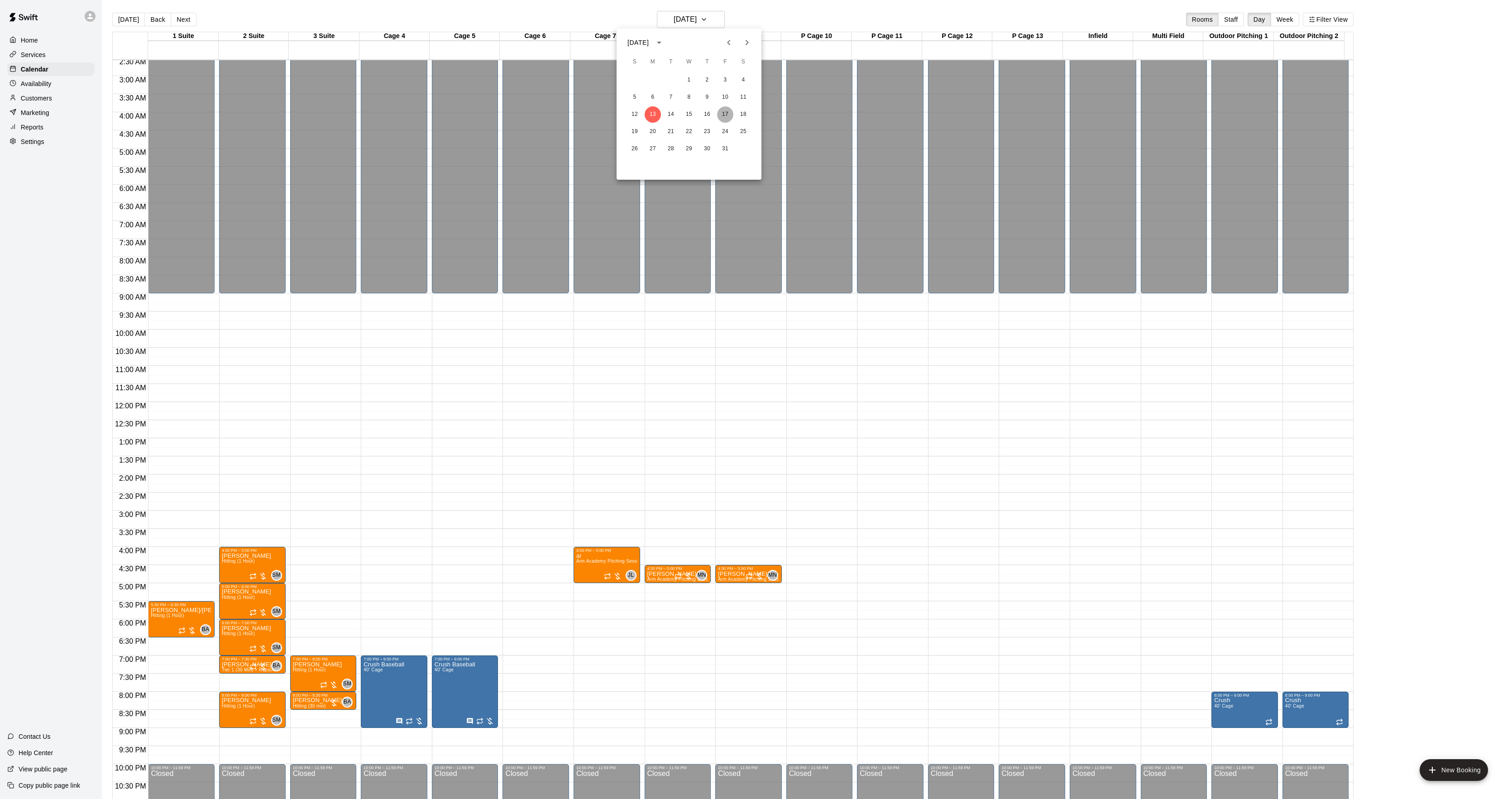
click at [728, 111] on button "17" at bounding box center [725, 114] width 17 height 17
